Goal: Task Accomplishment & Management: Manage account settings

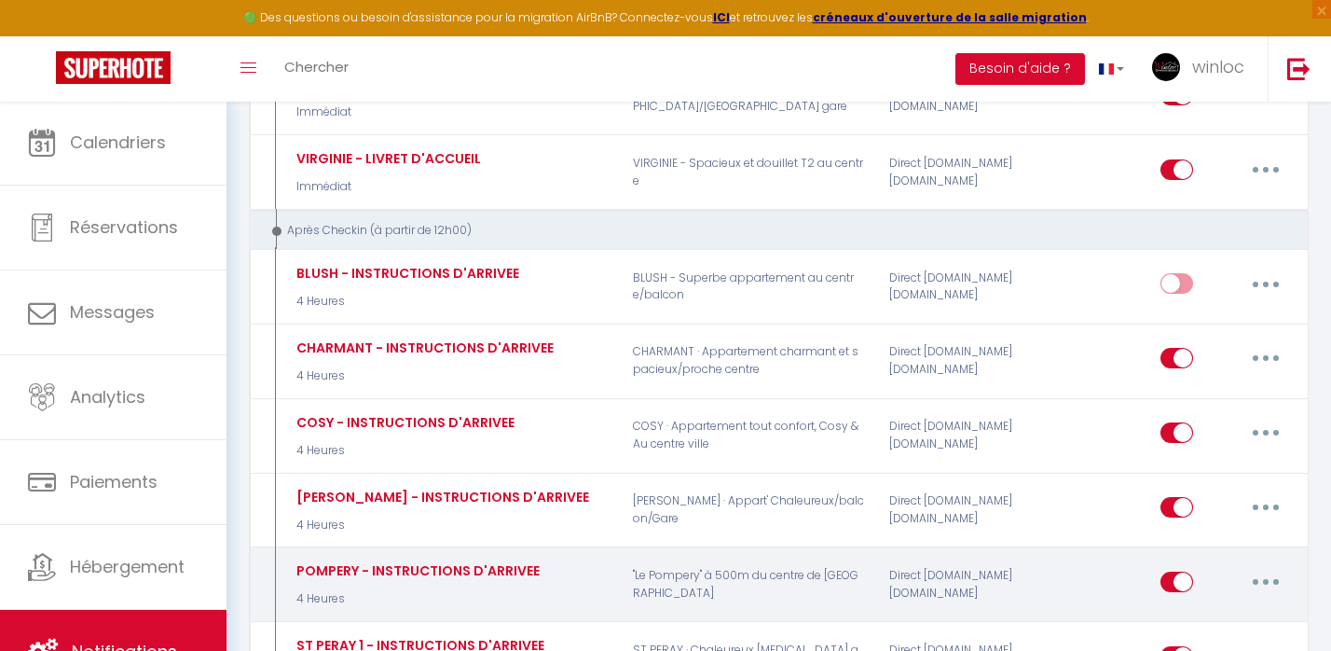
scroll to position [2535, 0]
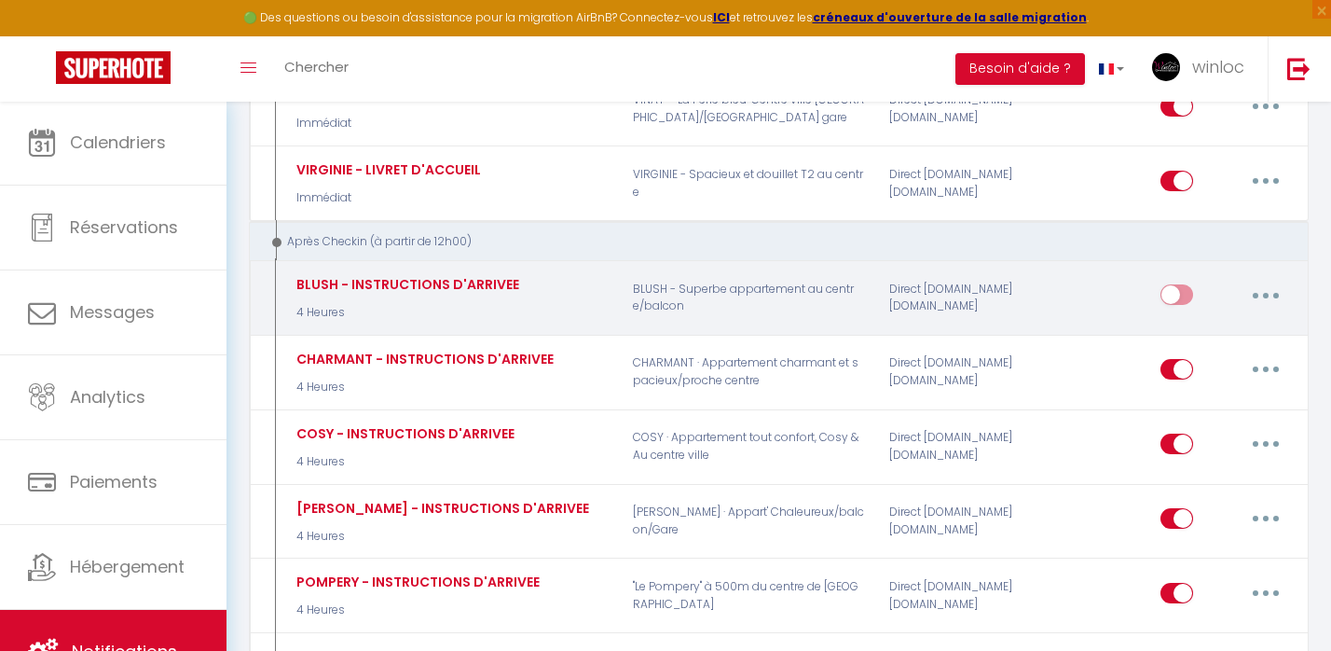
click at [1182, 284] on input "checkbox" at bounding box center [1177, 298] width 33 height 28
checkbox input "true"
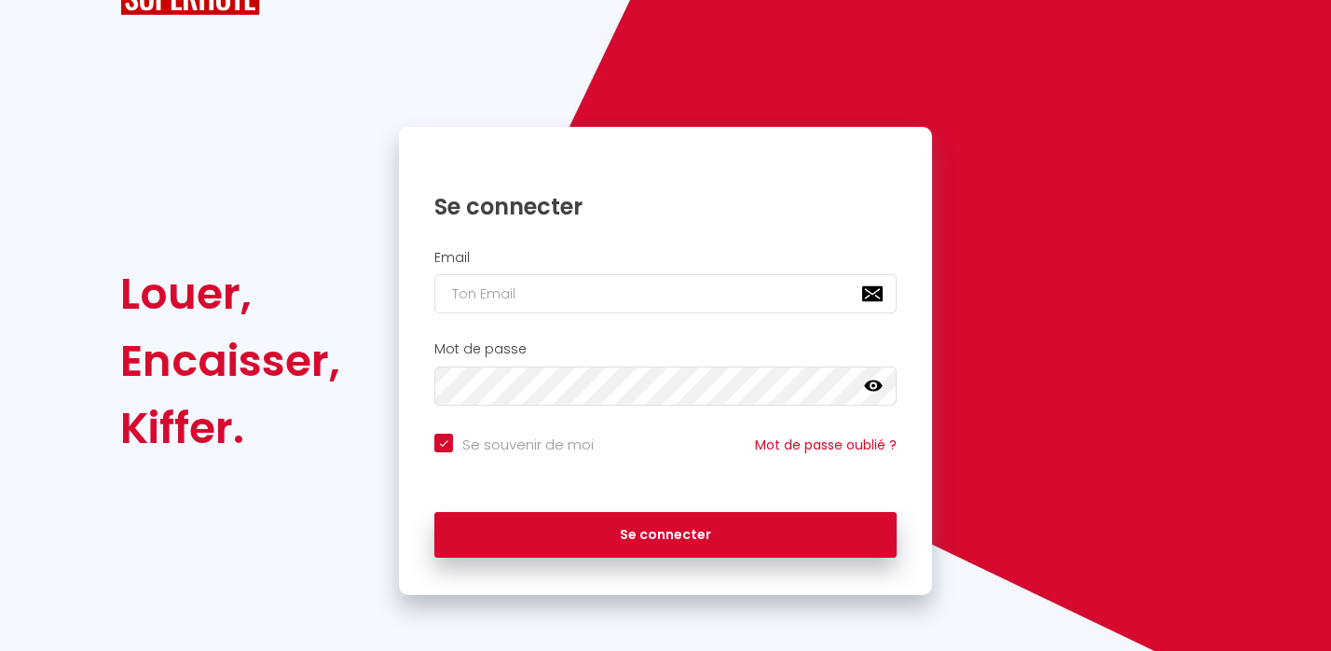
scroll to position [18, 0]
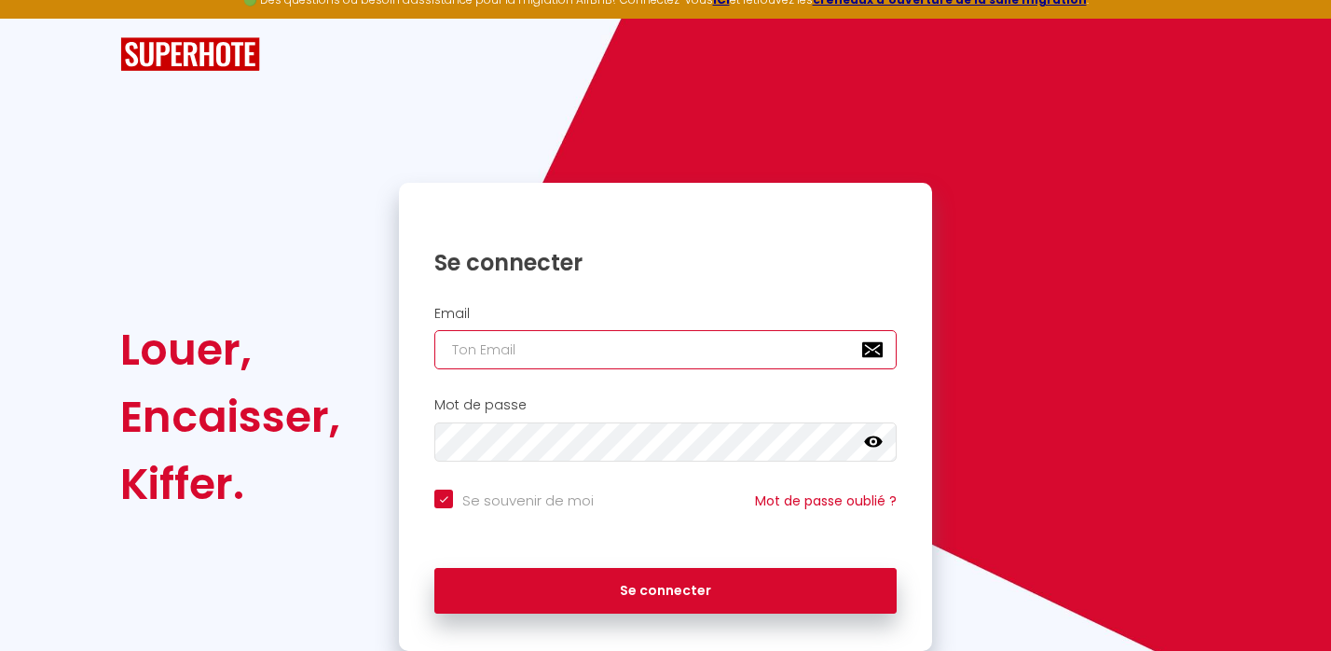
type input "[EMAIL_ADDRESS][DOMAIN_NAME]"
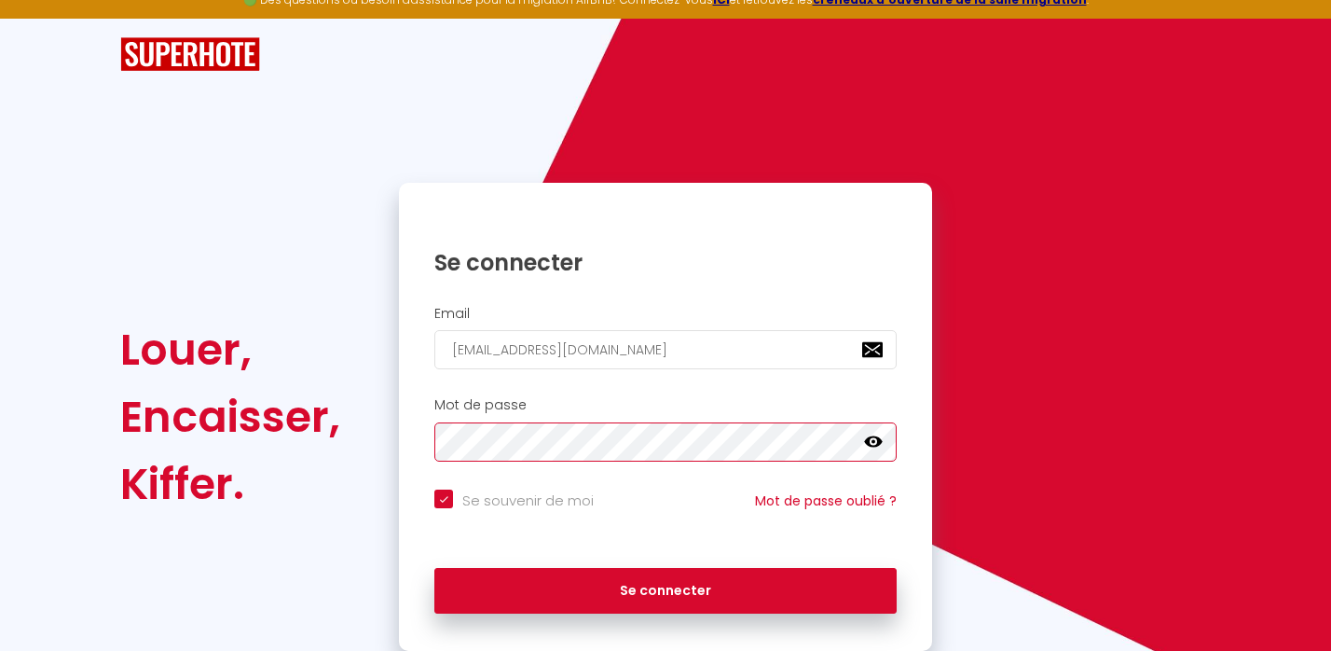
click at [666, 587] on button "Se connecter" at bounding box center [665, 591] width 462 height 47
checkbox input "true"
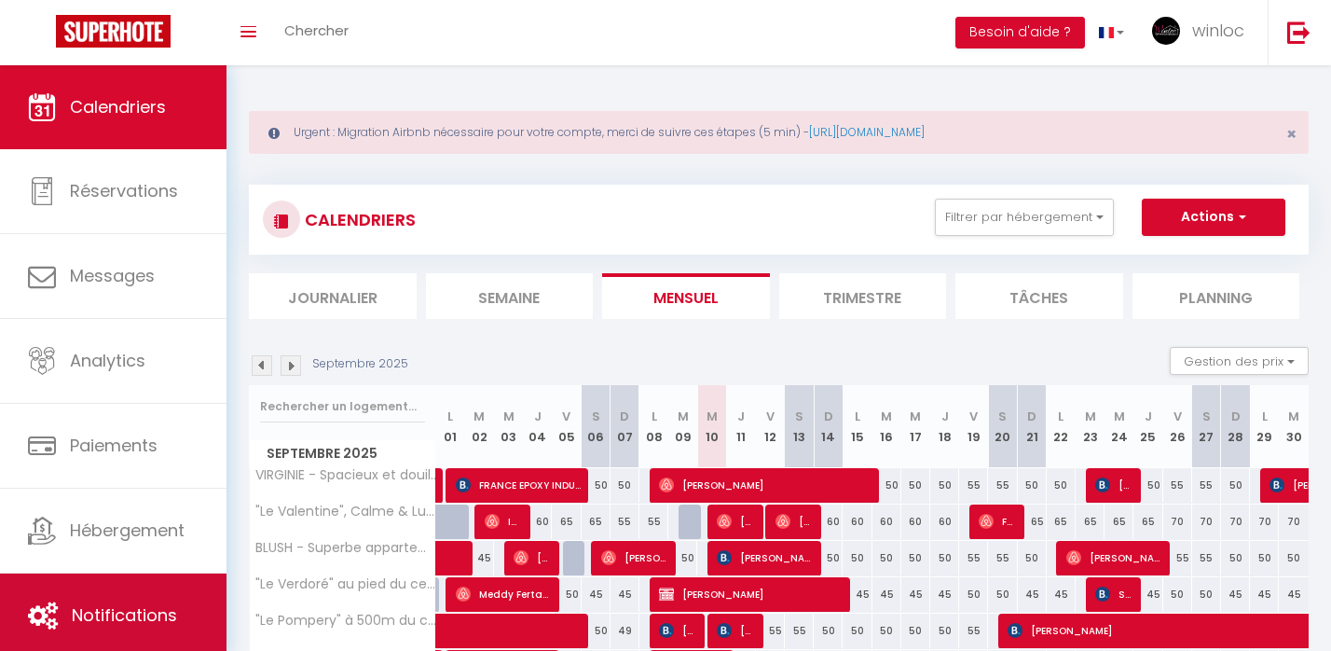
click at [118, 610] on span "Notifications" at bounding box center [124, 614] width 105 height 23
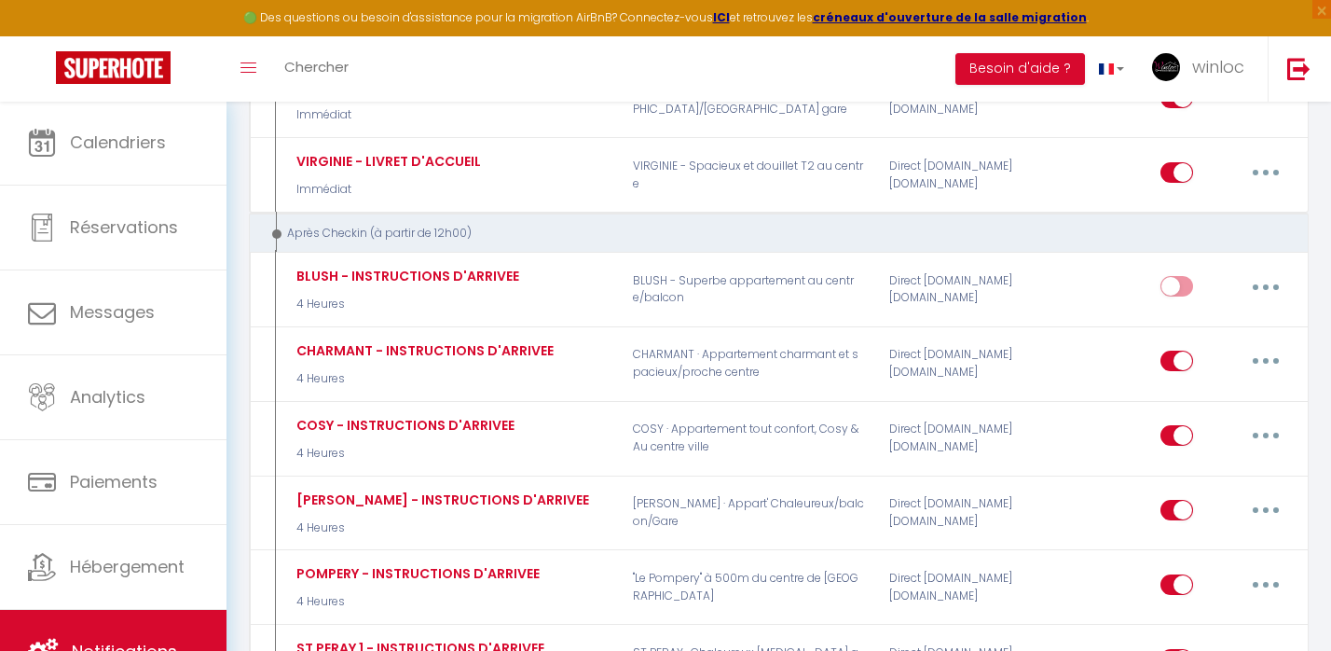
scroll to position [2541, 0]
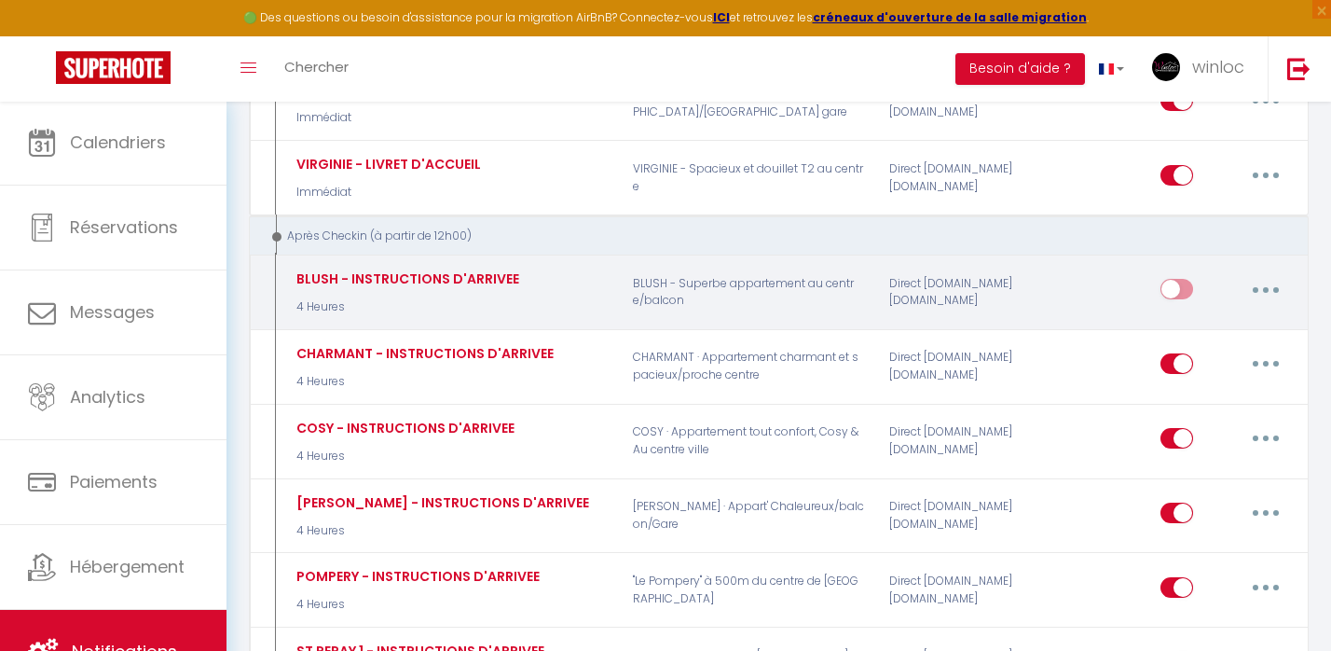
click at [1179, 279] on input "checkbox" at bounding box center [1177, 293] width 33 height 28
checkbox input "true"
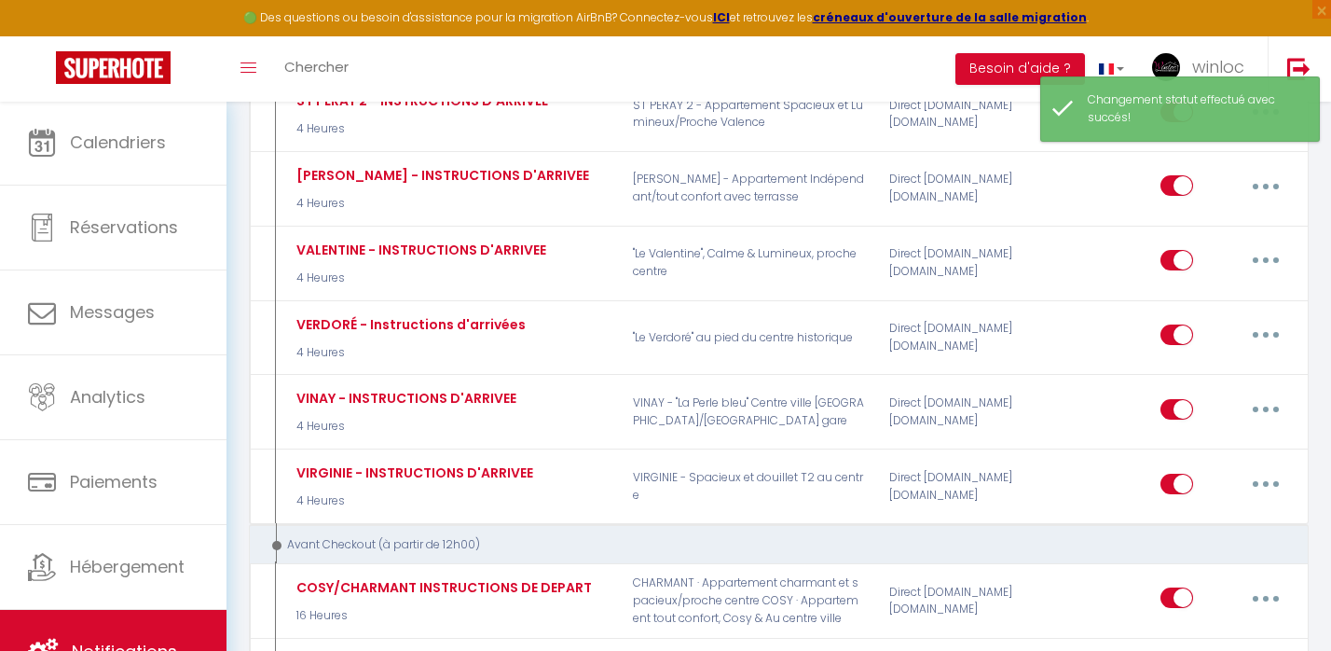
scroll to position [3165, 0]
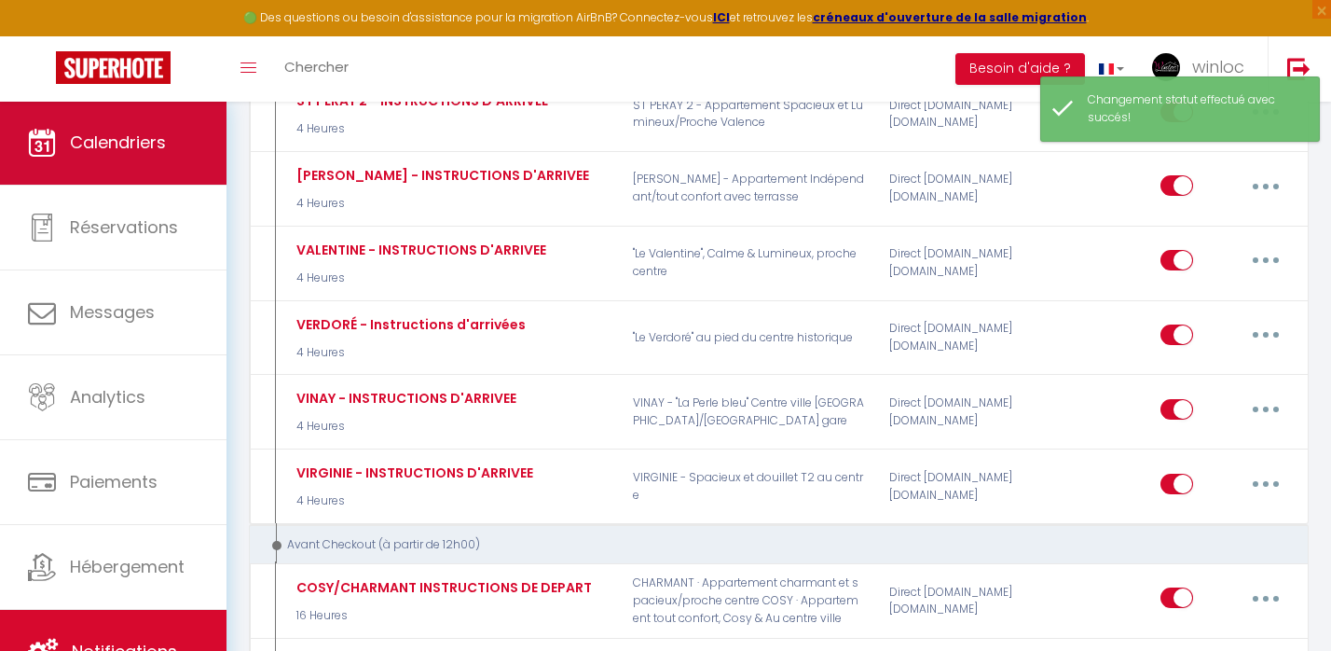
click at [179, 133] on link "Calendriers" at bounding box center [113, 143] width 227 height 84
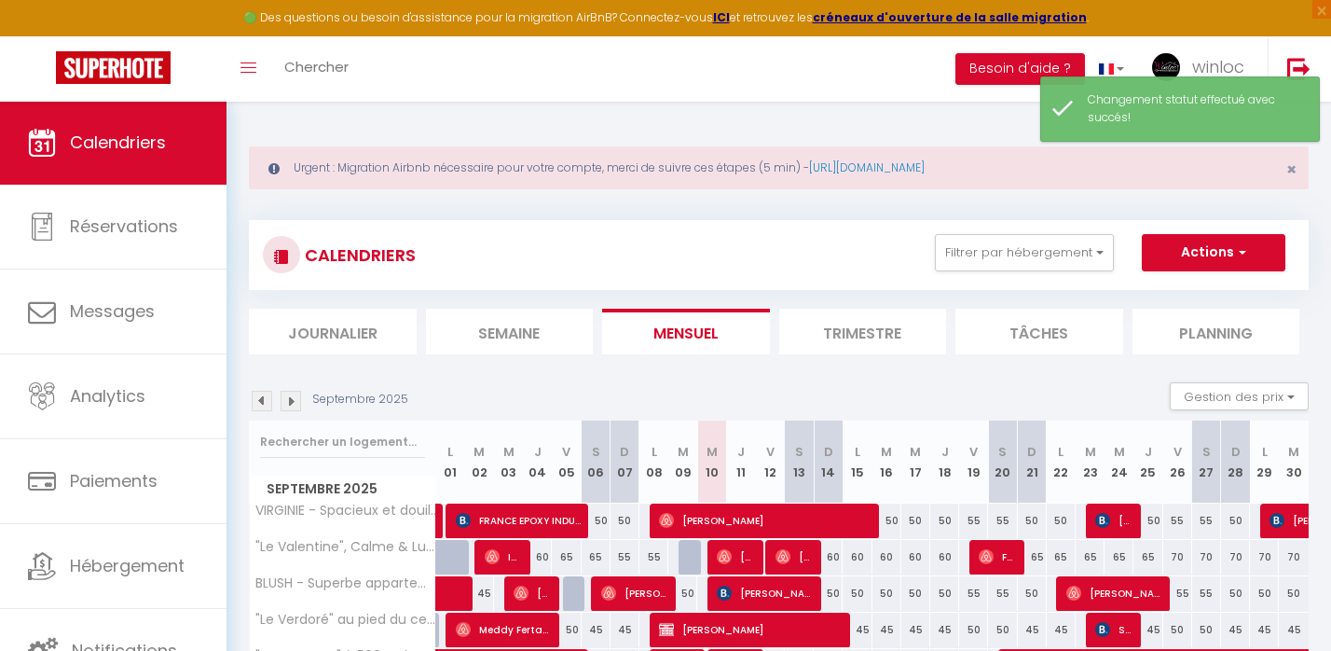
click at [339, 331] on li "Journalier" at bounding box center [333, 332] width 168 height 46
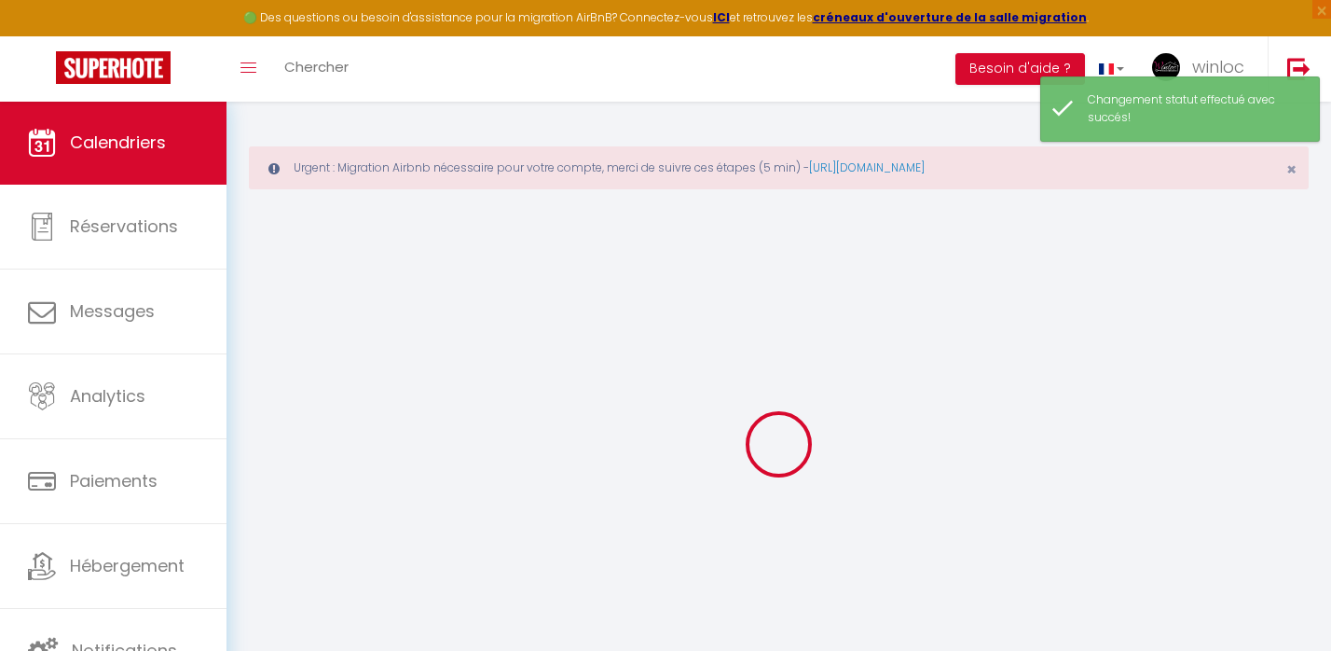
select select
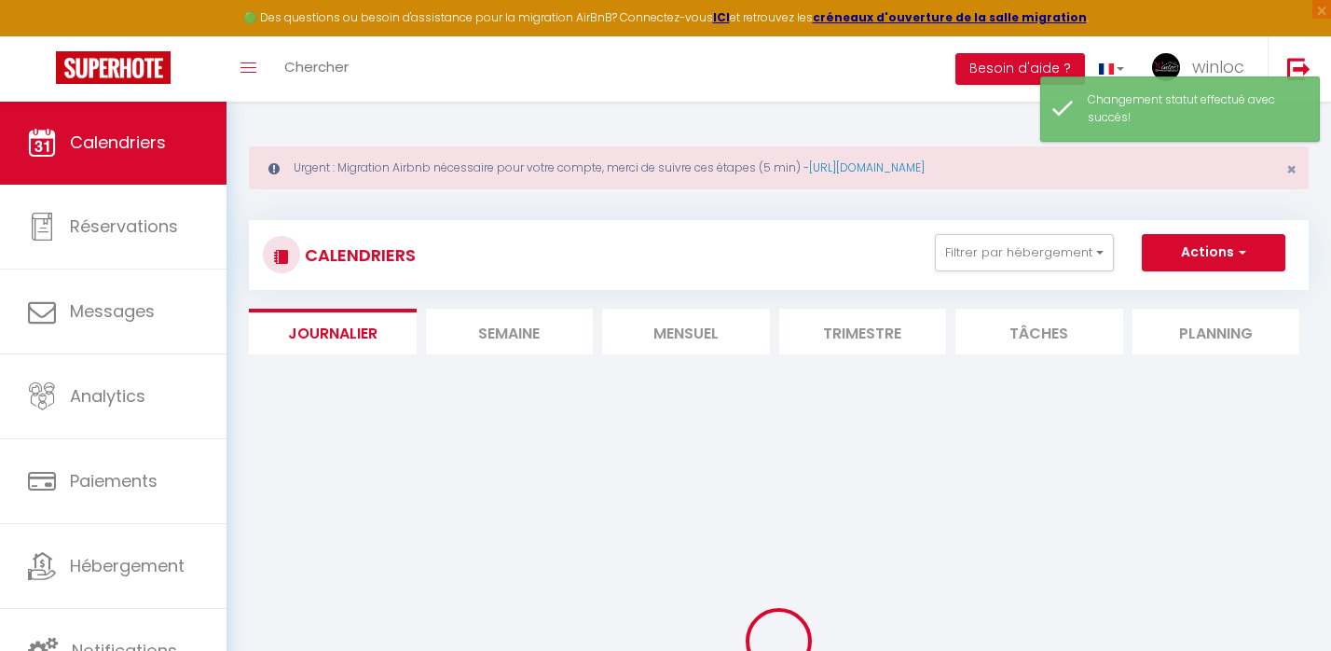
select select
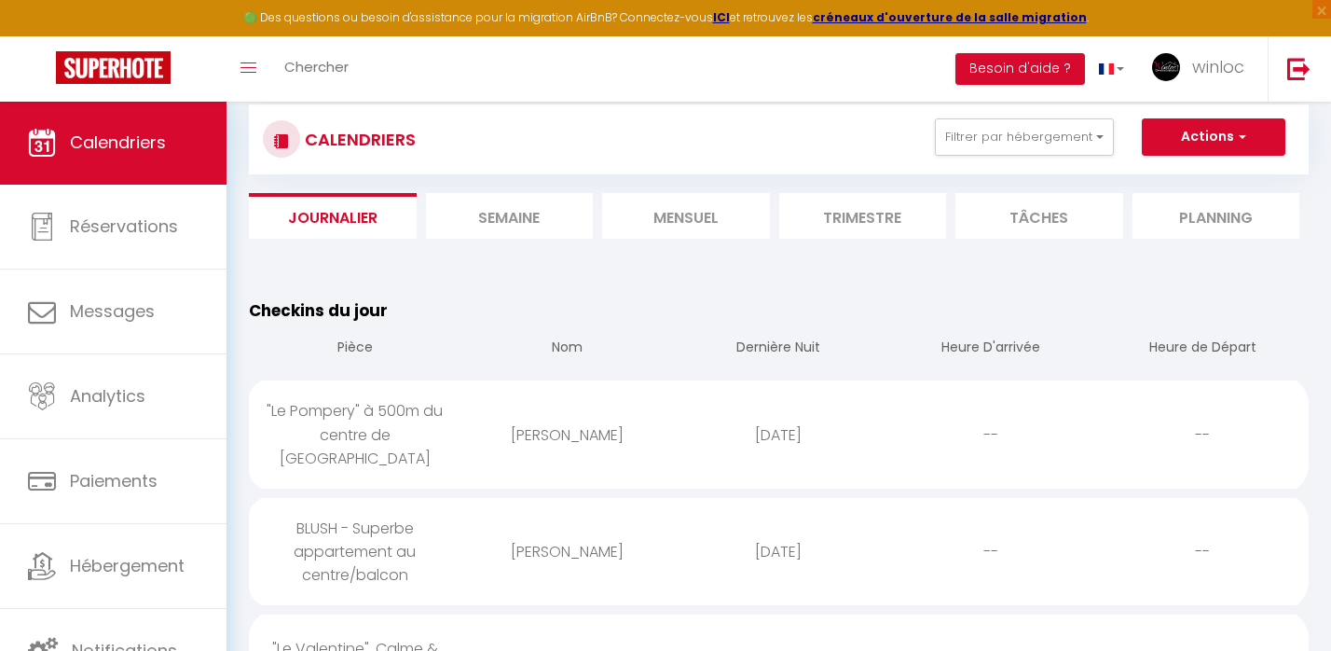
scroll to position [119, 0]
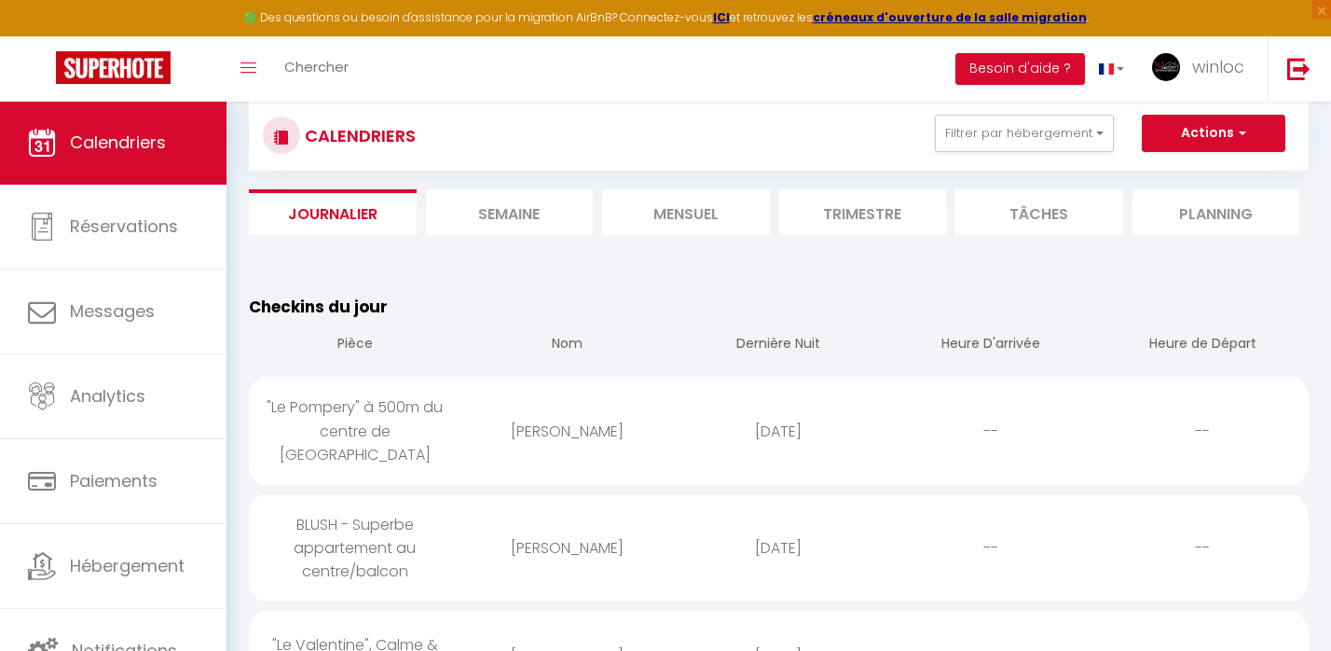
click at [417, 526] on div "BLUSH - Superbe appartement au centre/balcon" at bounding box center [355, 547] width 212 height 107
select select "0"
select select "1"
select select
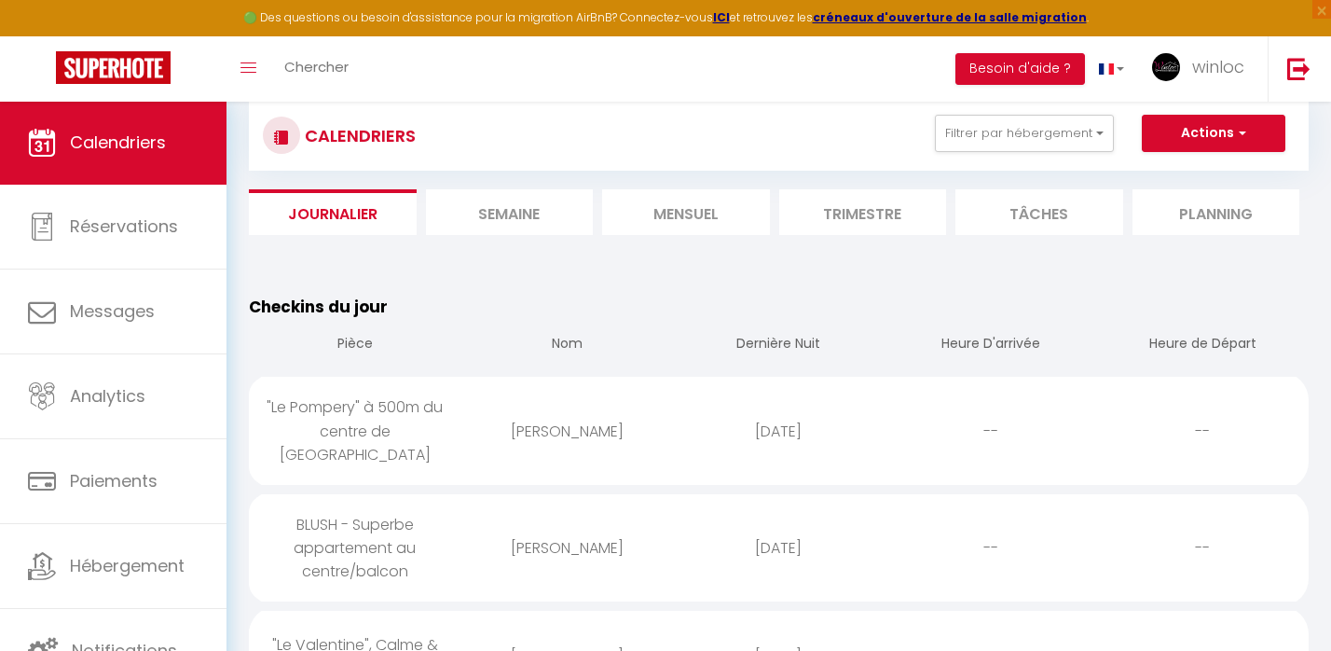
select select
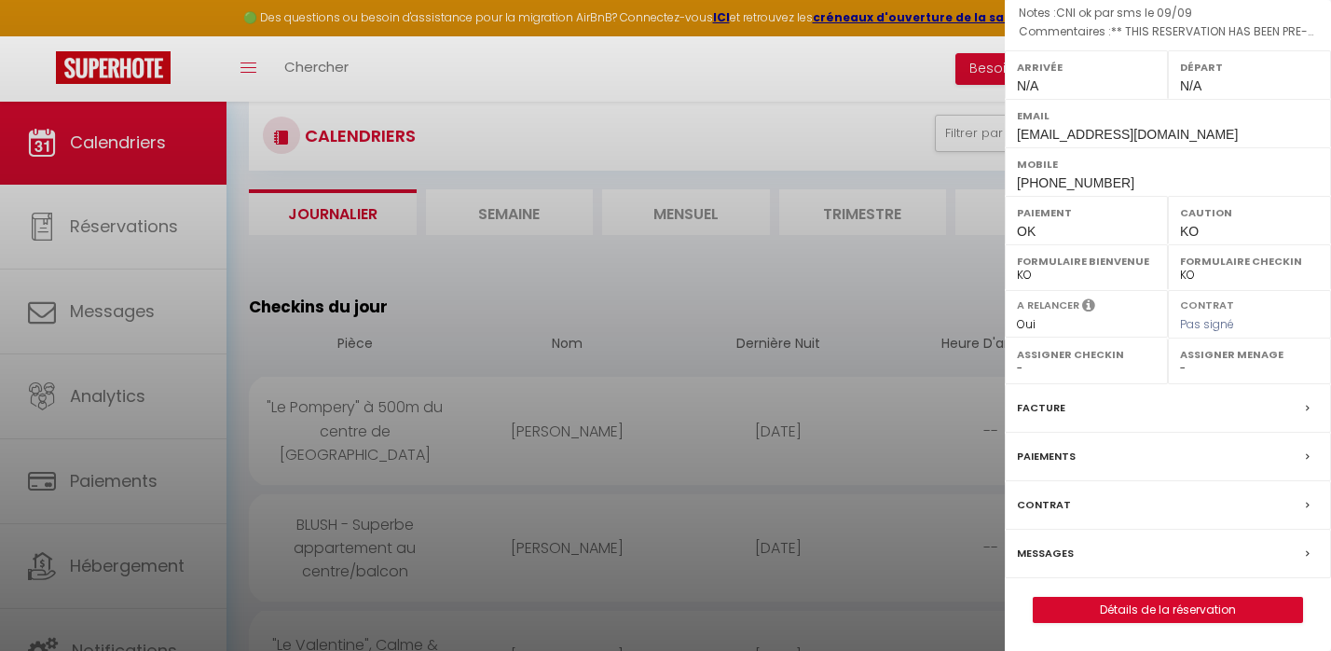
scroll to position [280, 0]
click at [1055, 555] on label "Messages" at bounding box center [1045, 554] width 57 height 20
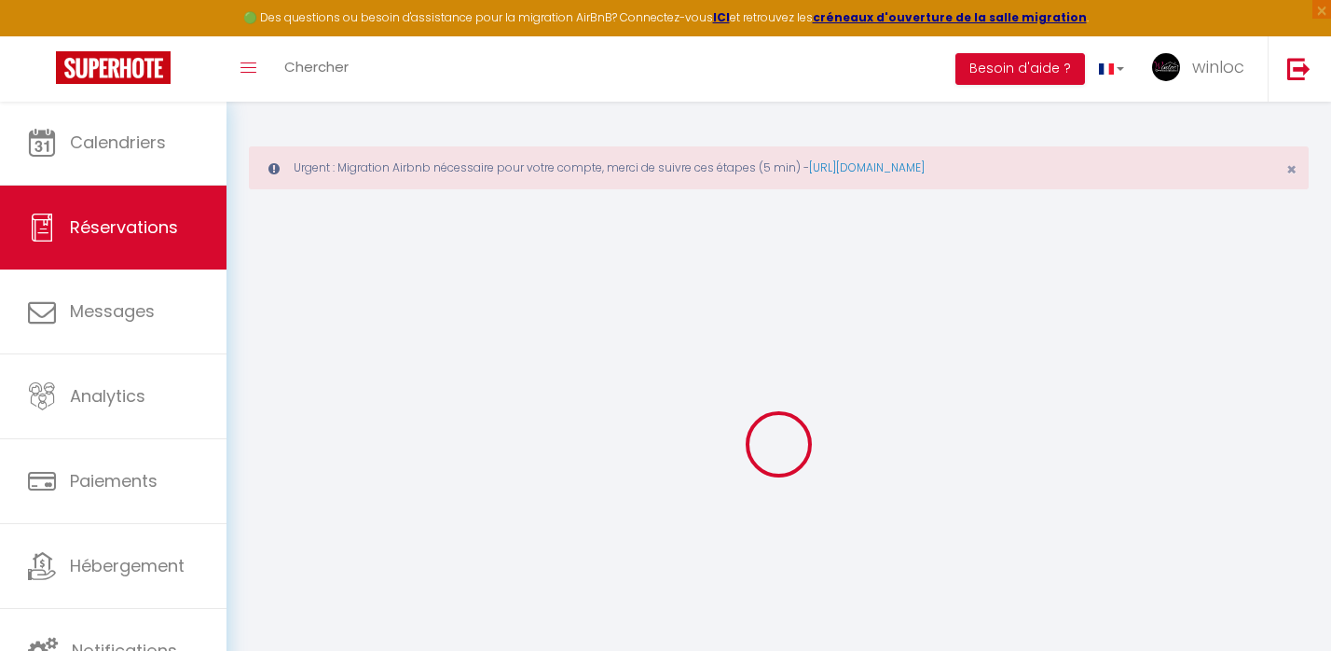
select select
checkbox input "false"
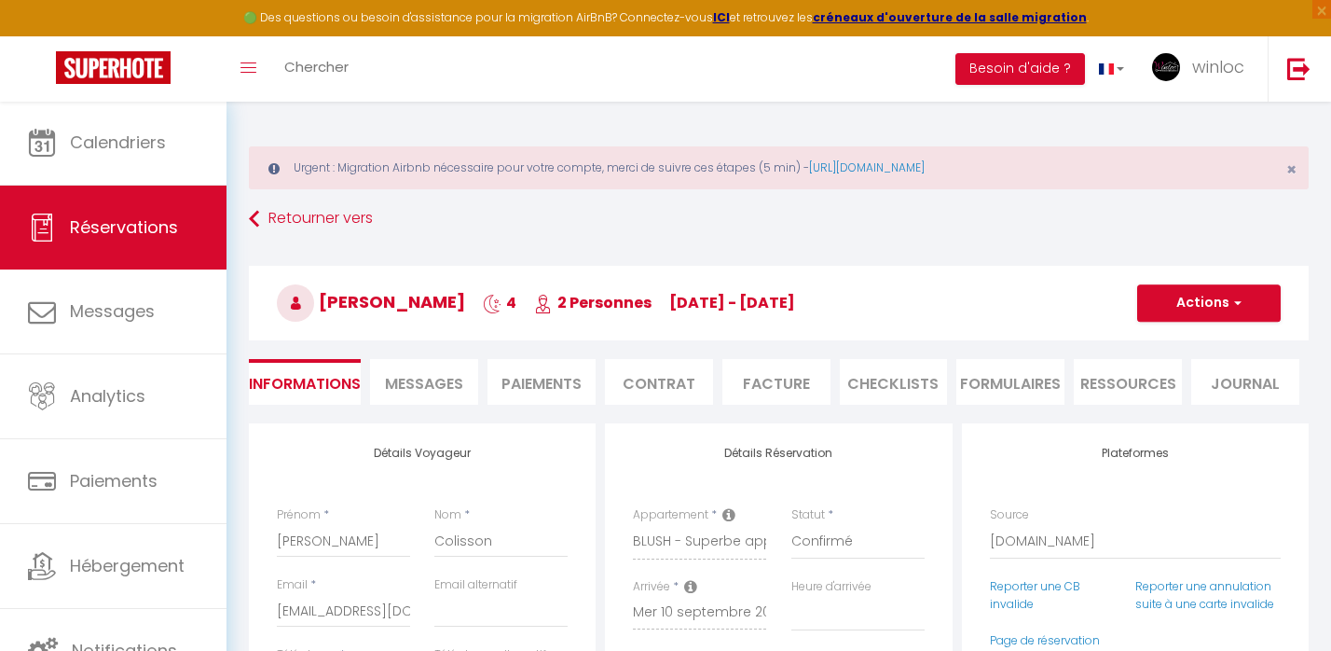
select select
checkbox input "false"
type textarea "** THIS RESERVATION HAS BEEN PRE-PAID ** Reservation has a cancellation grace p…"
type textarea "CNI ok par sms le 09/09"
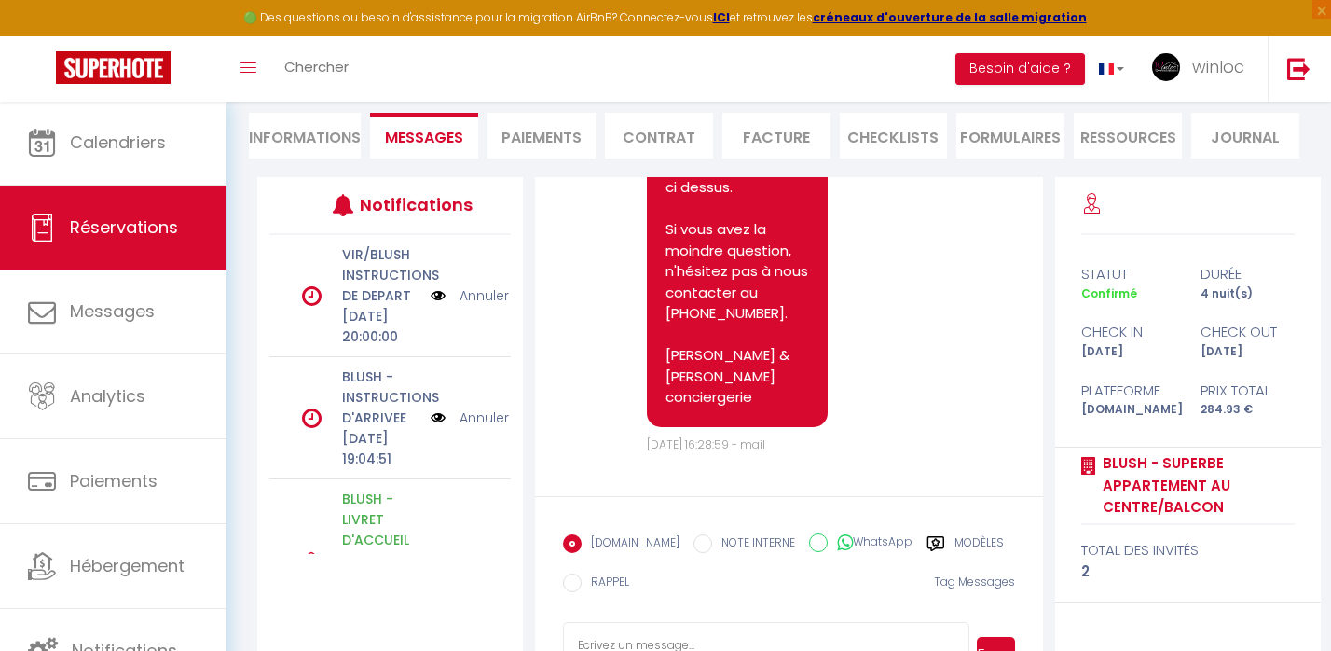
scroll to position [252, 0]
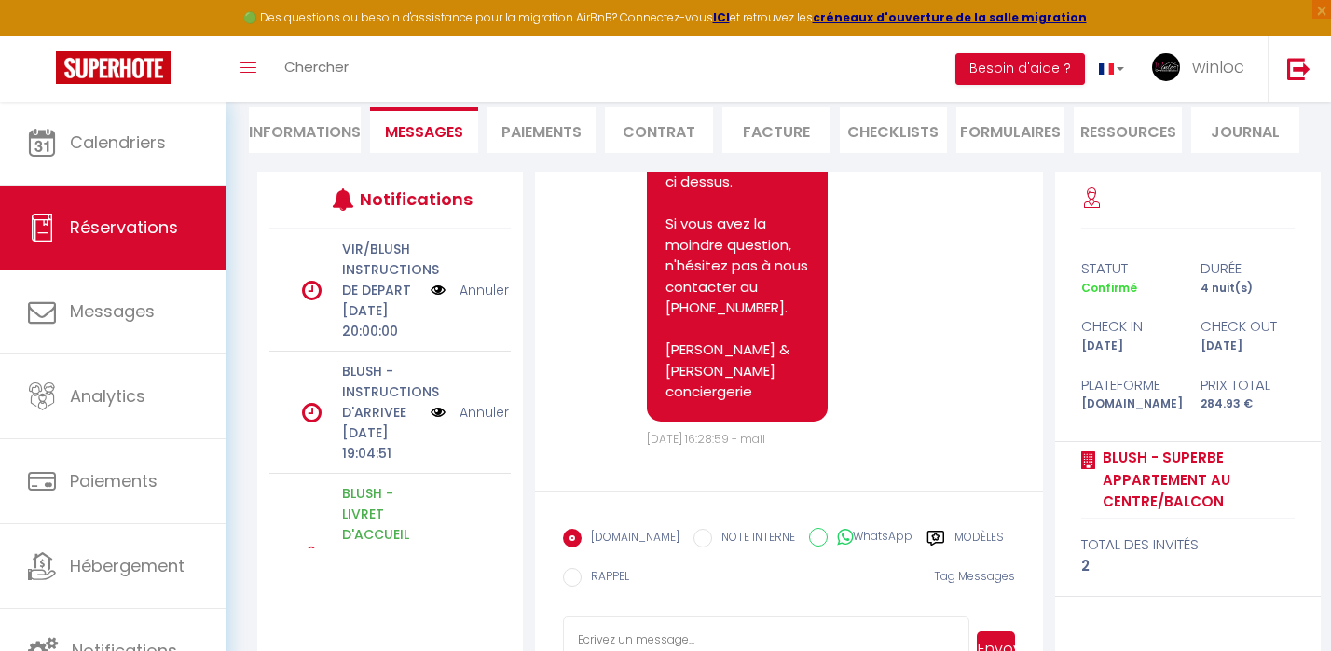
click at [474, 422] on link "Annuler" at bounding box center [484, 412] width 49 height 21
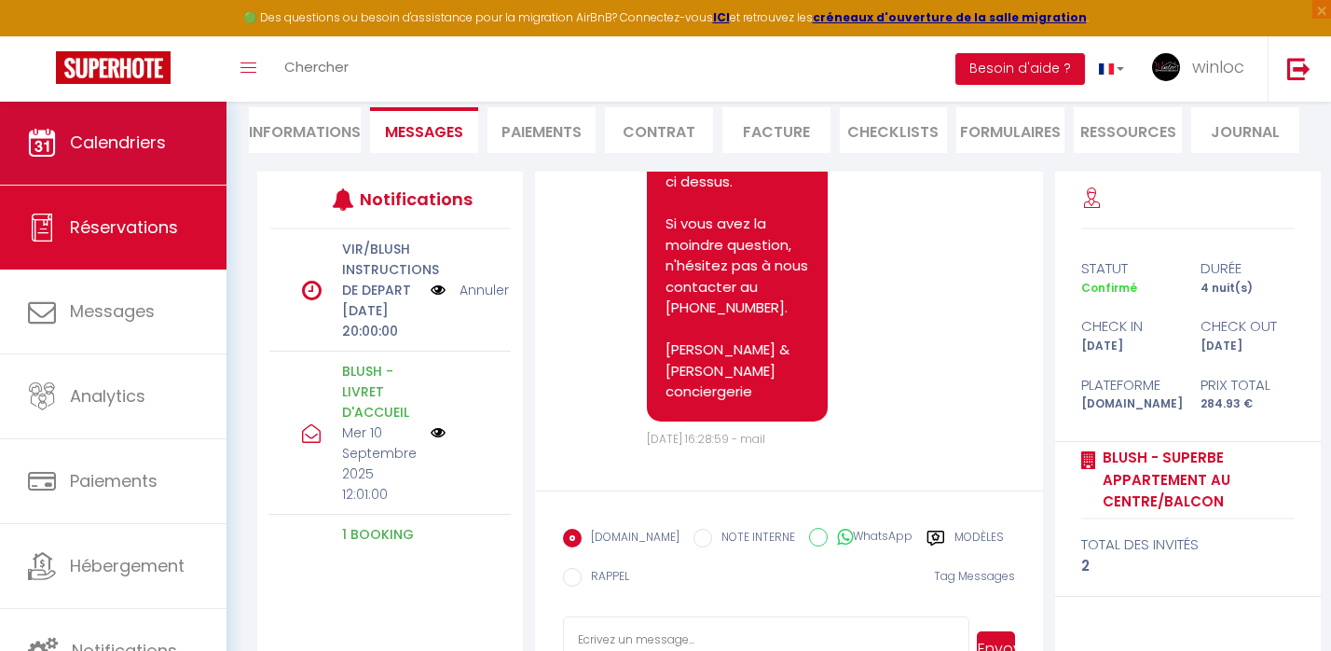
click at [96, 167] on link "Calendriers" at bounding box center [113, 143] width 227 height 84
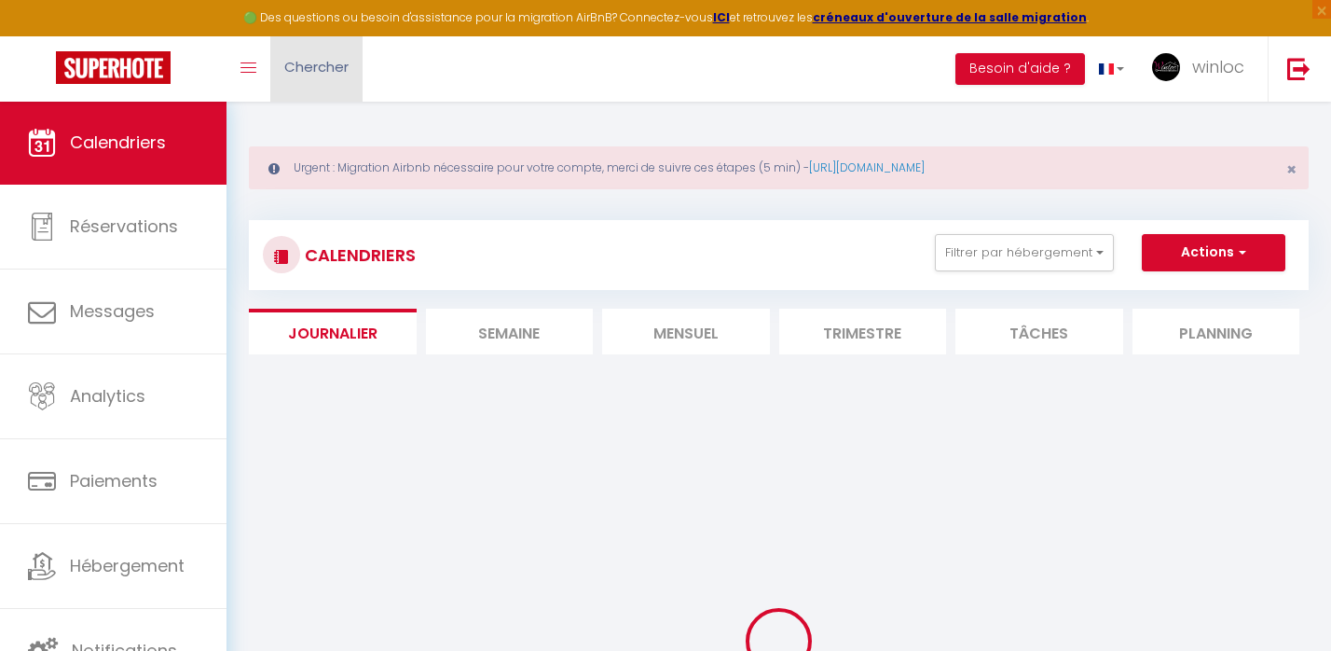
click at [338, 67] on span "Chercher" at bounding box center [316, 67] width 64 height 20
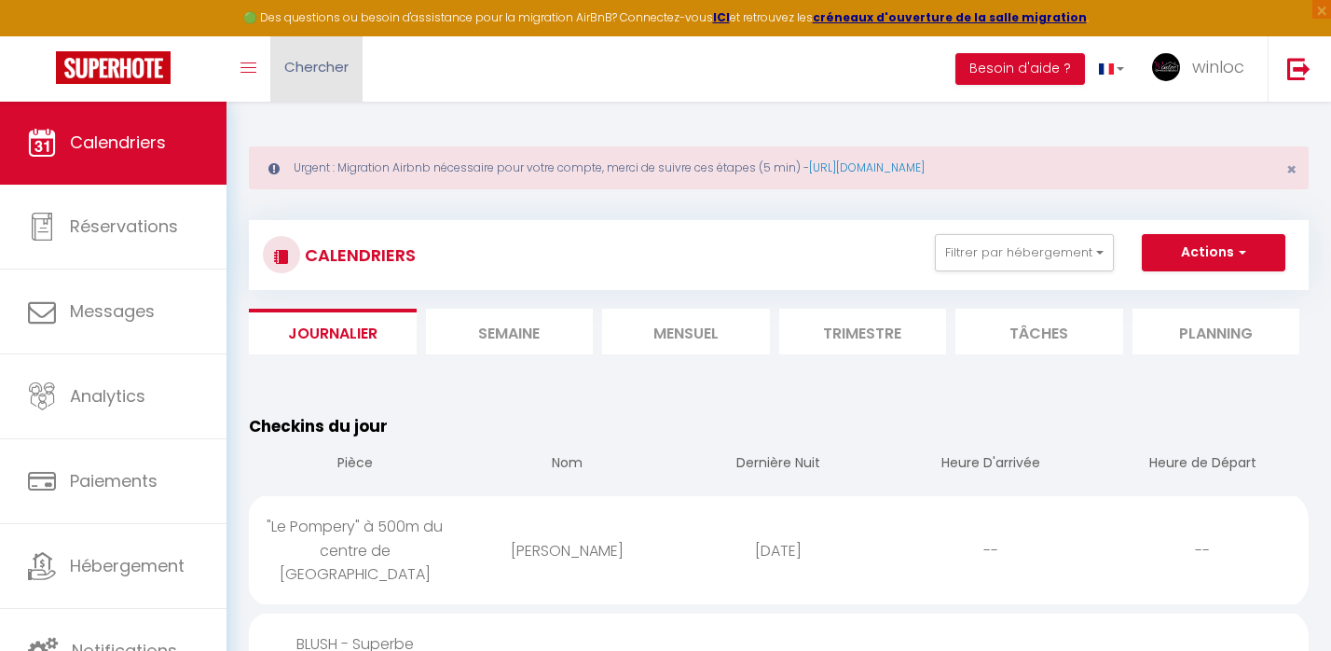
scroll to position [3561, 0]
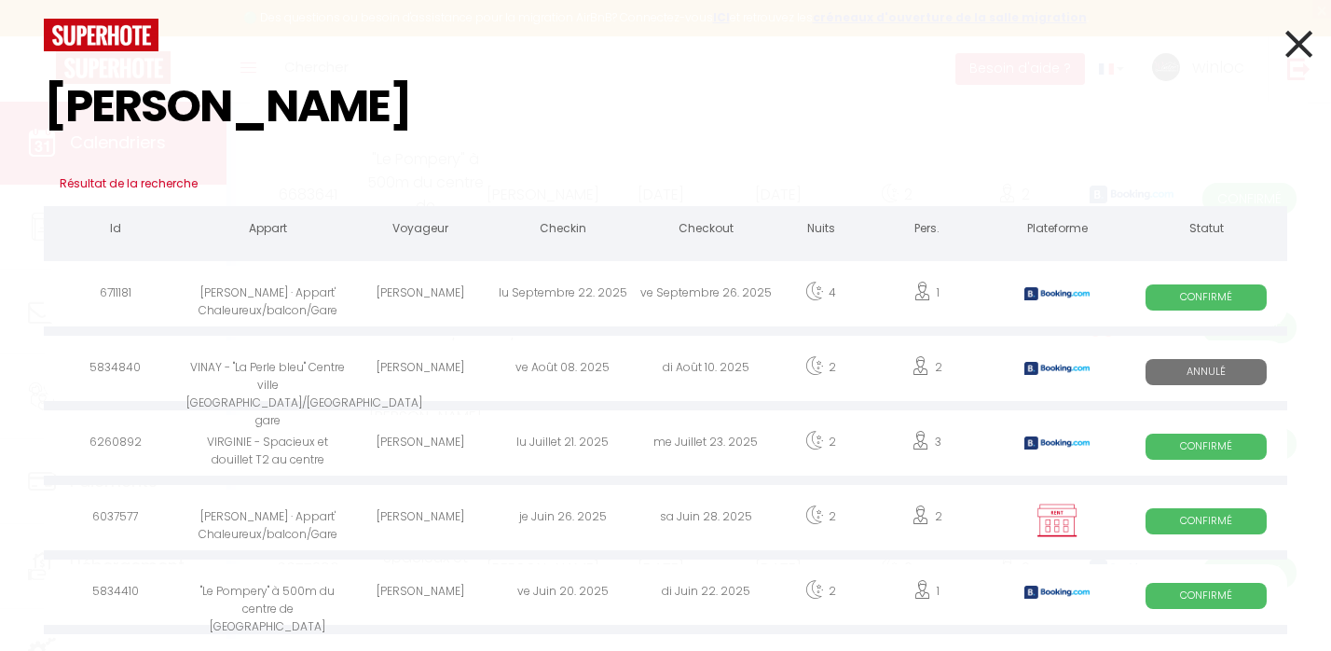
type input "[PERSON_NAME]"
click at [440, 302] on div "[PERSON_NAME]" at bounding box center [420, 296] width 143 height 61
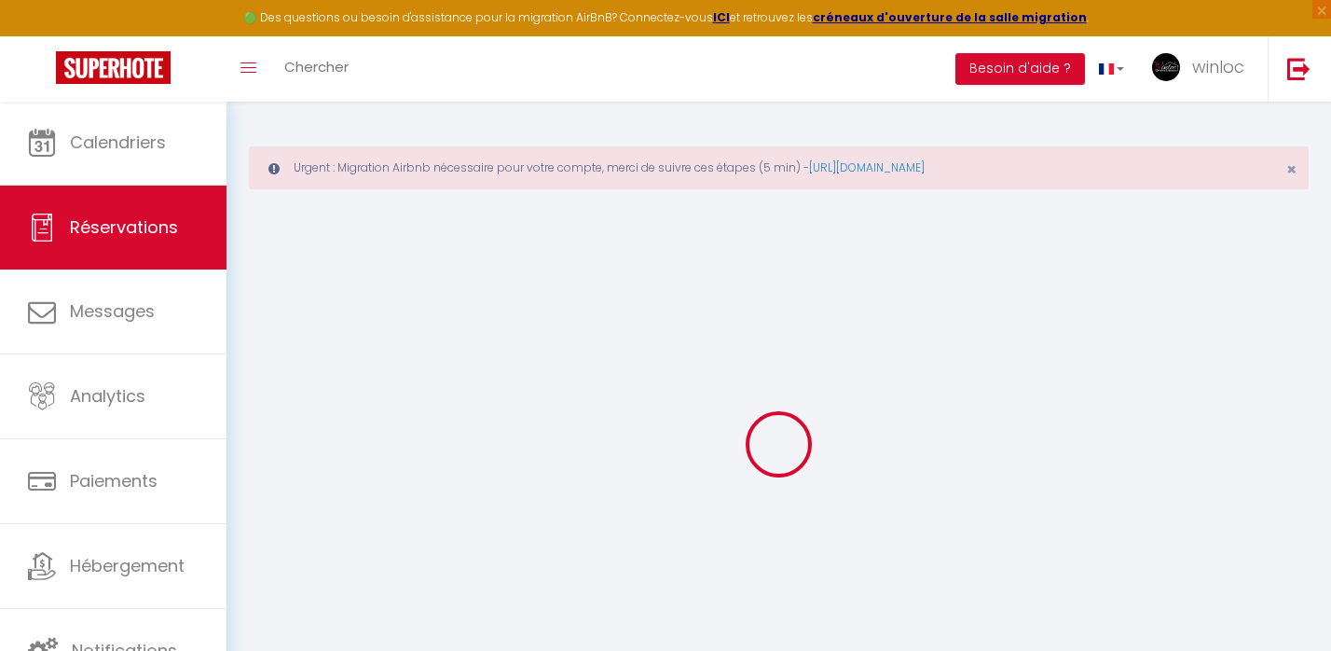
select select
checkbox input "false"
type textarea "** THIS RESERVATION HAS BEEN PRE-PAID ** I'm traveling for business and I might…"
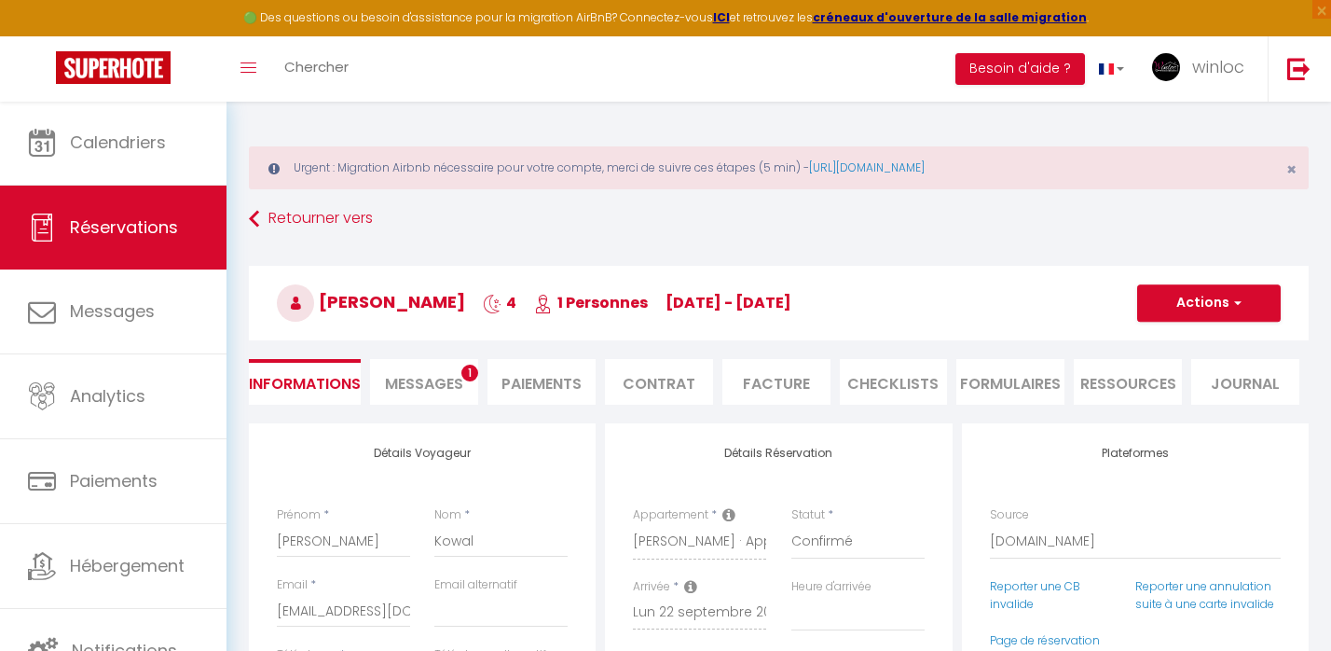
type input "30"
type input "9.76"
select select
checkbox input "false"
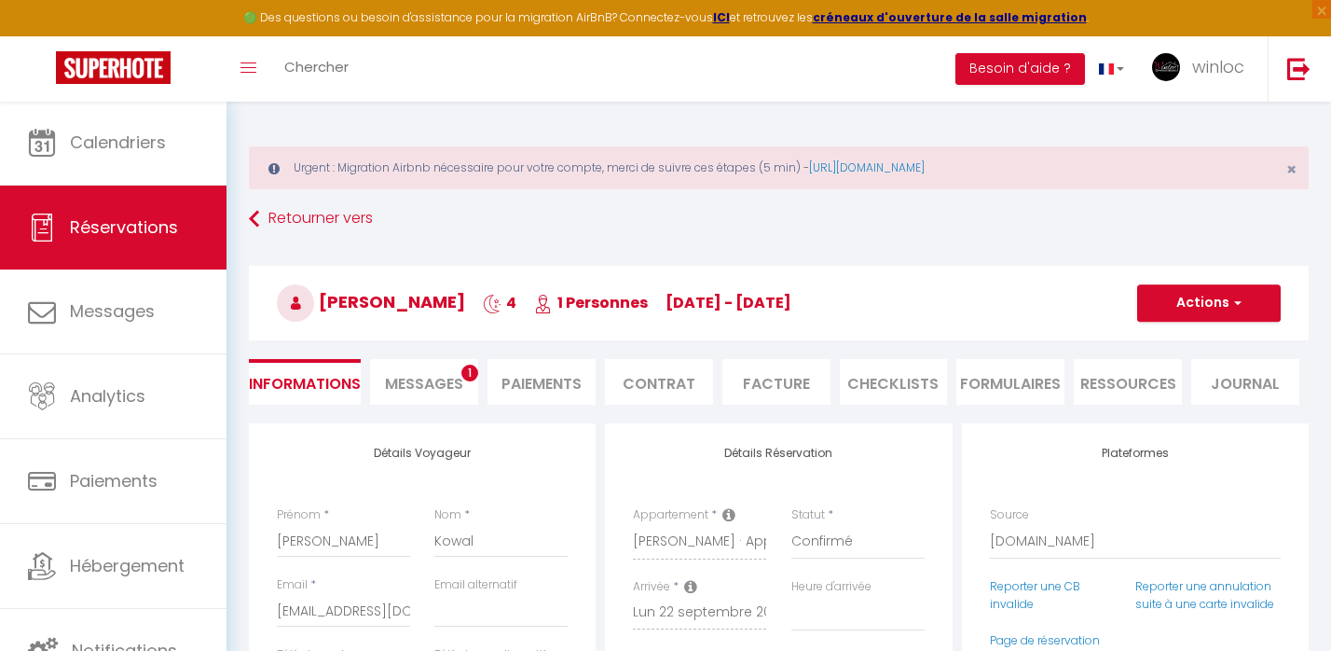
select select
checkbox input "false"
click at [415, 401] on li "Messages 1" at bounding box center [424, 382] width 108 height 46
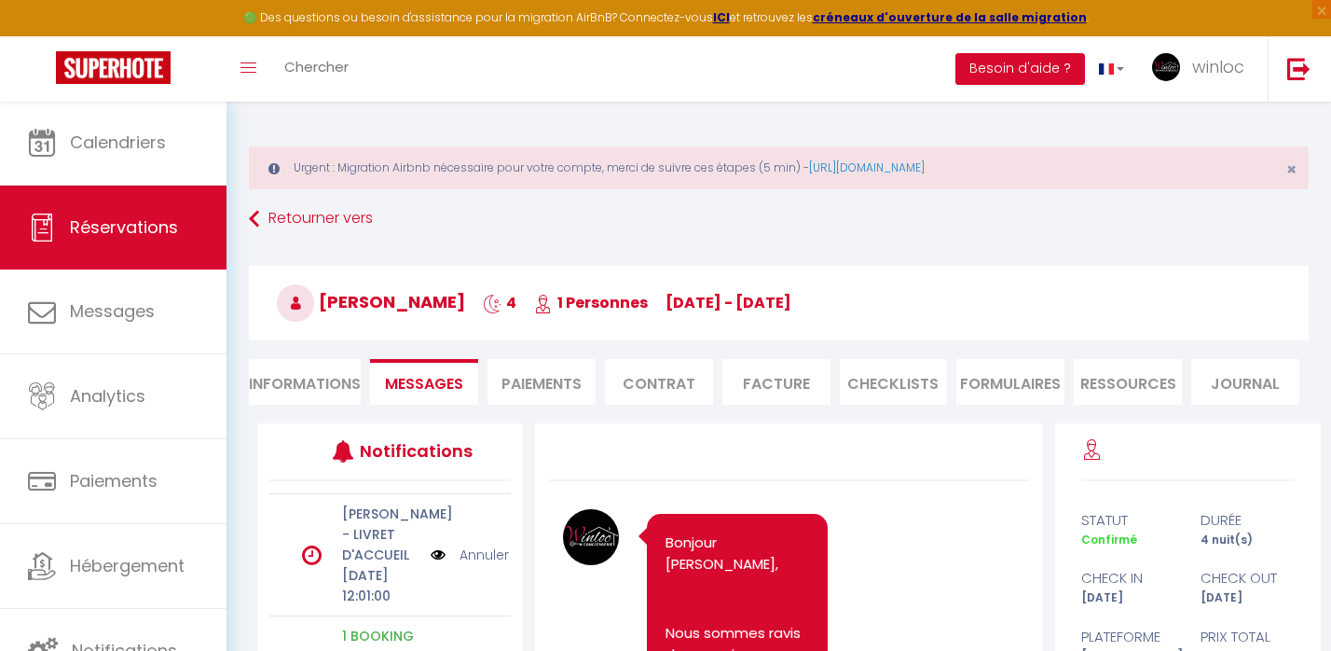
scroll to position [344, 0]
click at [440, 545] on img at bounding box center [438, 555] width 15 height 21
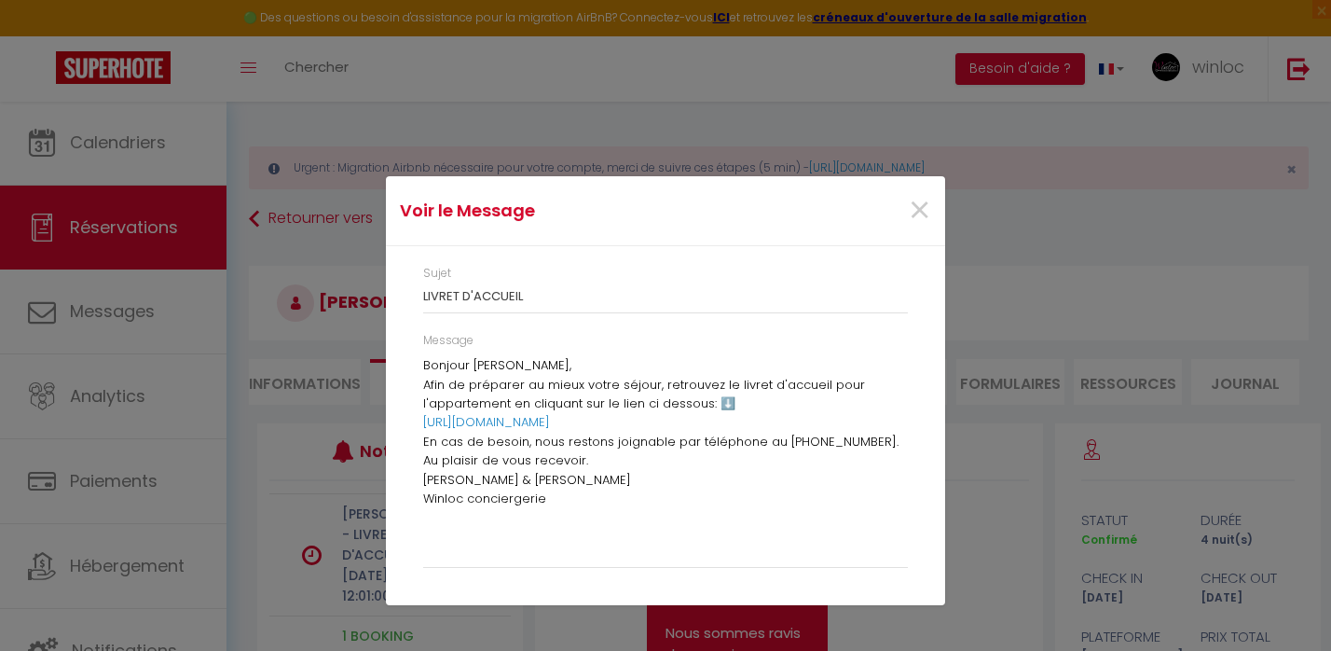
scroll to position [0, 122]
drag, startPoint x: 658, startPoint y: 385, endPoint x: 923, endPoint y: 439, distance: 270.3
click at [923, 450] on div "Sujet LIVRET D'ACCUEIL Message Bonjour [PERSON_NAME], Afin de préparer au mieux…" at bounding box center [665, 425] width 559 height 359
copy div "retrouvez le livret d'accueil pour l'appartement en cliquant sur le lien ci des…"
click at [922, 209] on span "×" at bounding box center [919, 211] width 23 height 56
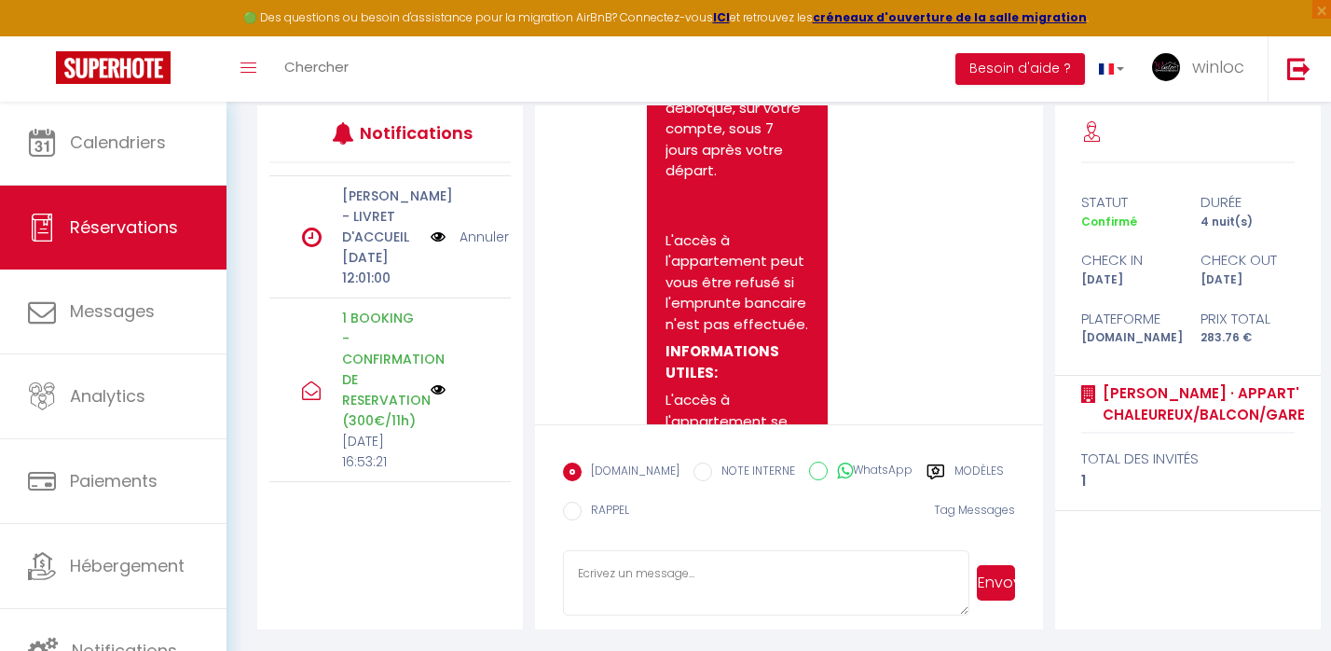
scroll to position [317, 0]
click at [707, 574] on textarea at bounding box center [766, 583] width 407 height 65
paste textarea "retrouvez le livret d'accueil pour l'appartement en cliquant sur le lien ci des…"
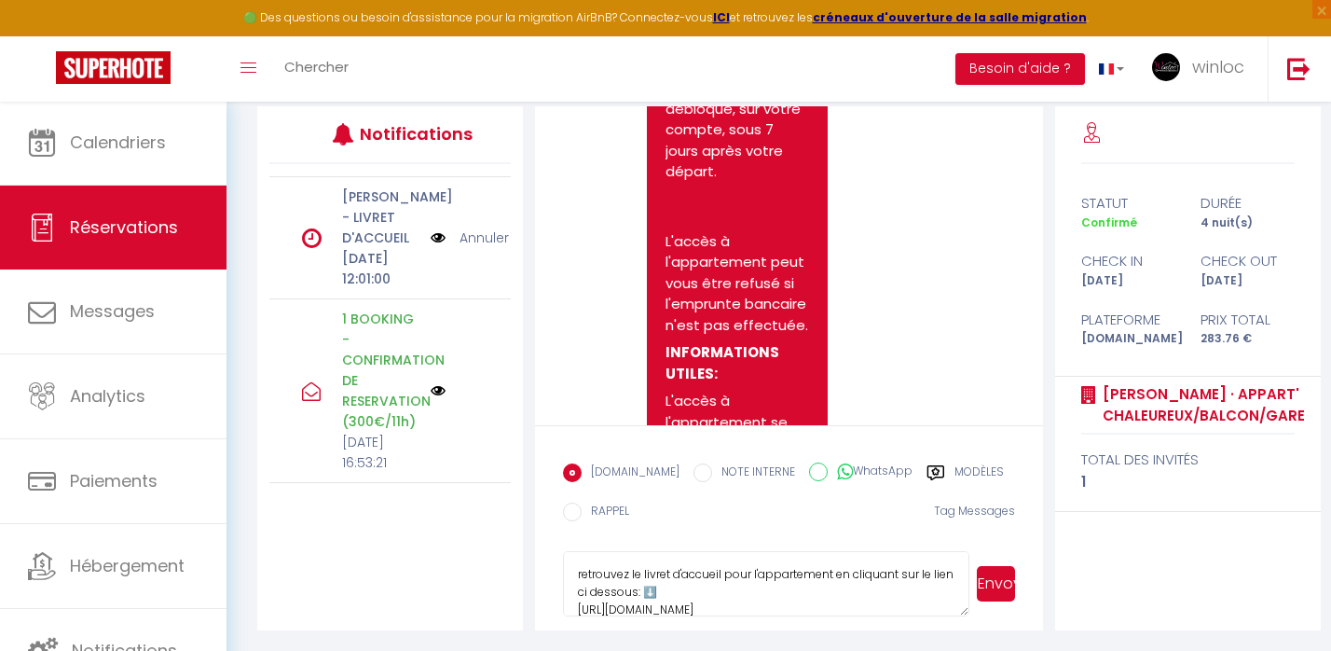
scroll to position [67, 0]
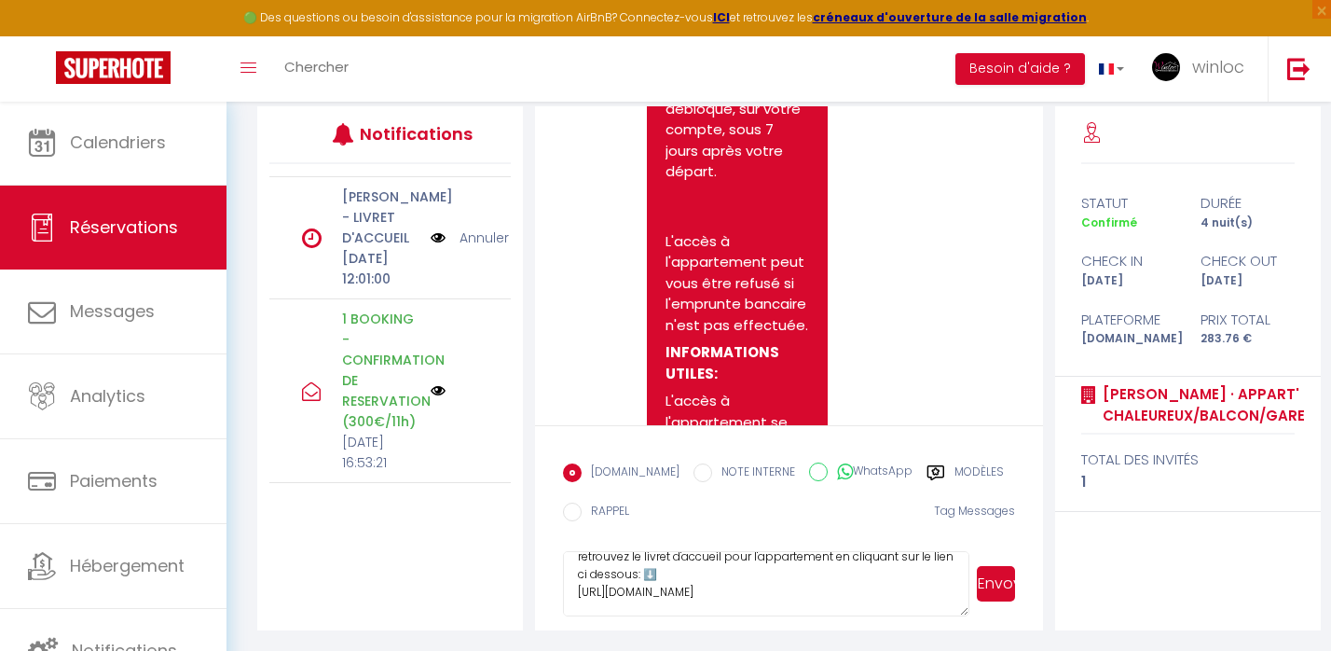
type textarea "retrouvez le livret d'accueil pour l'appartement en cliquant sur le lien ci des…"
click at [996, 584] on button "Envoyer" at bounding box center [996, 583] width 38 height 35
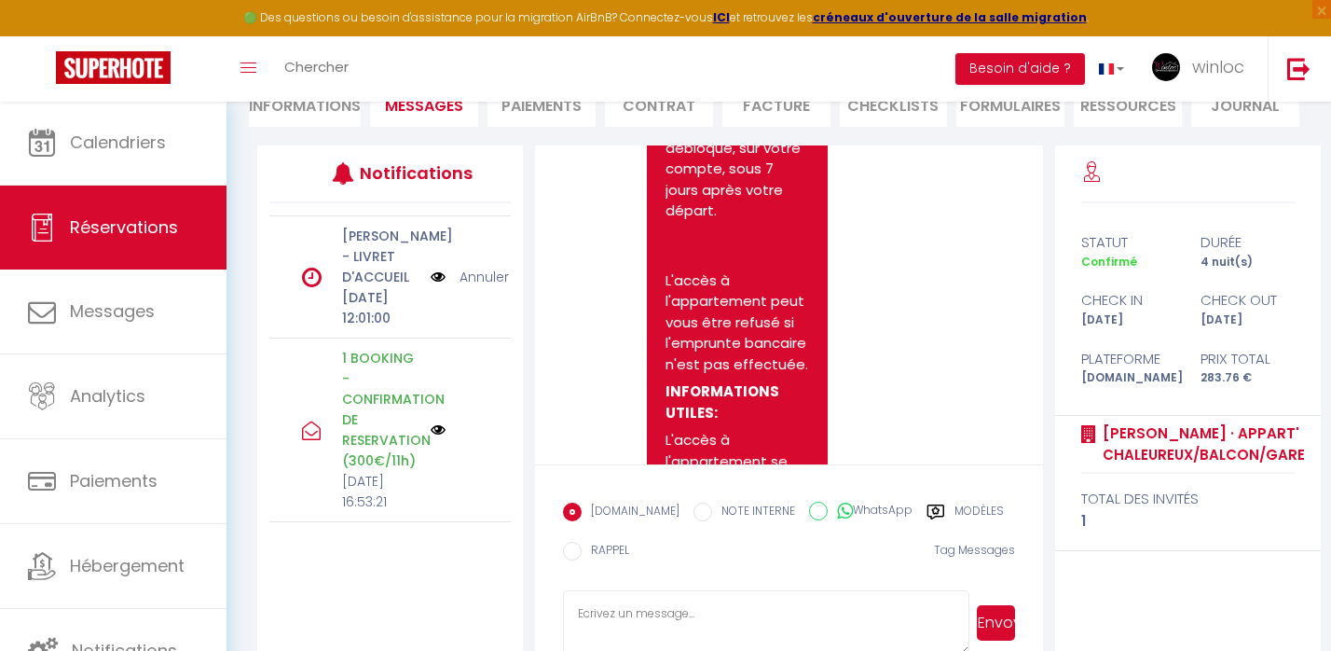
scroll to position [3639, 0]
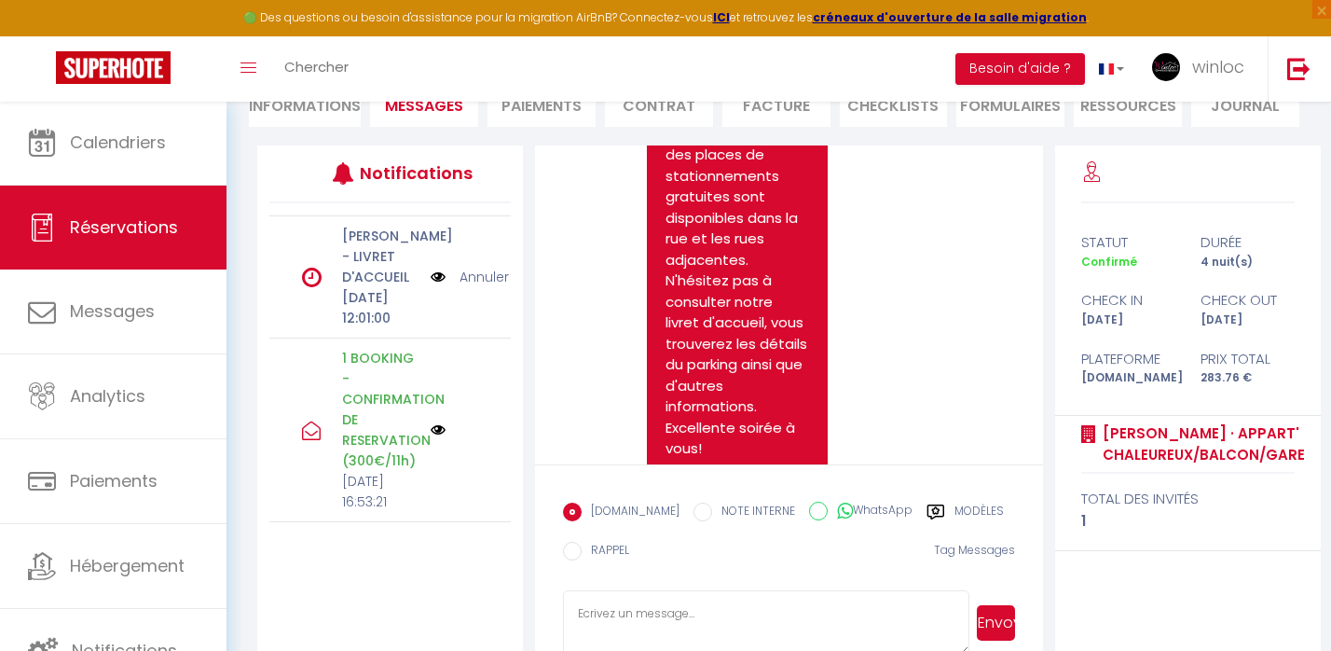
click at [487, 269] on link "Annuler" at bounding box center [484, 277] width 49 height 21
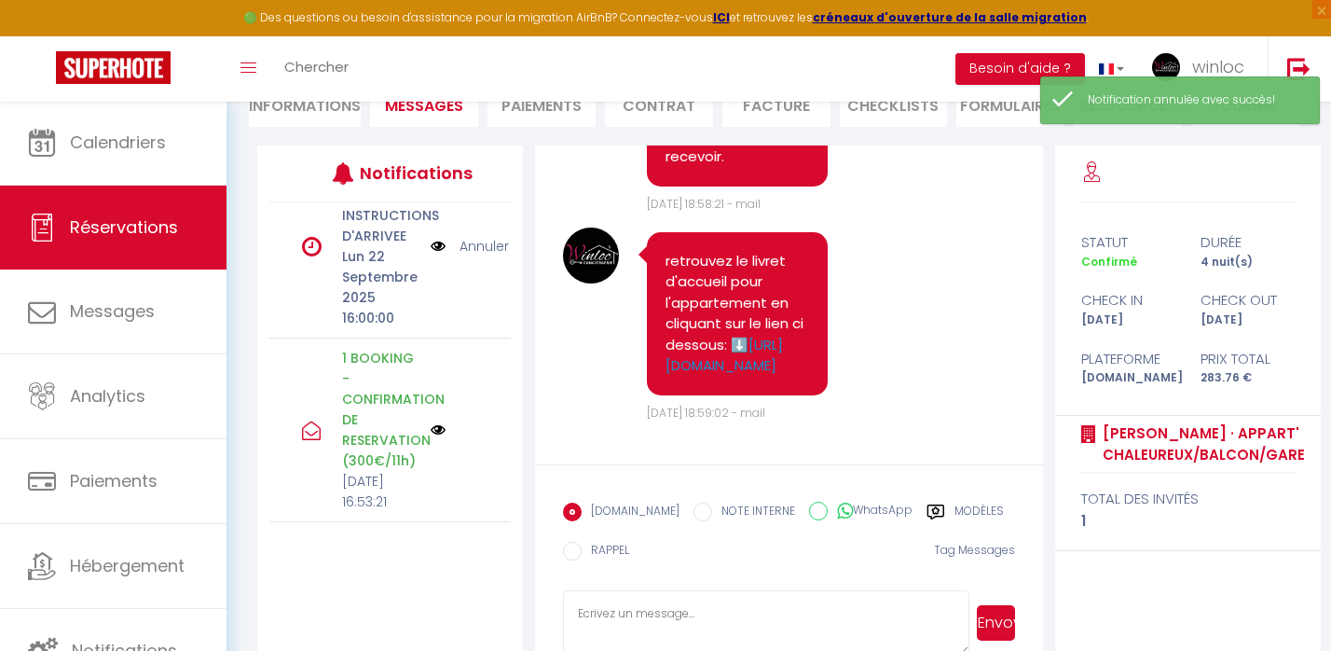
scroll to position [4049, 0]
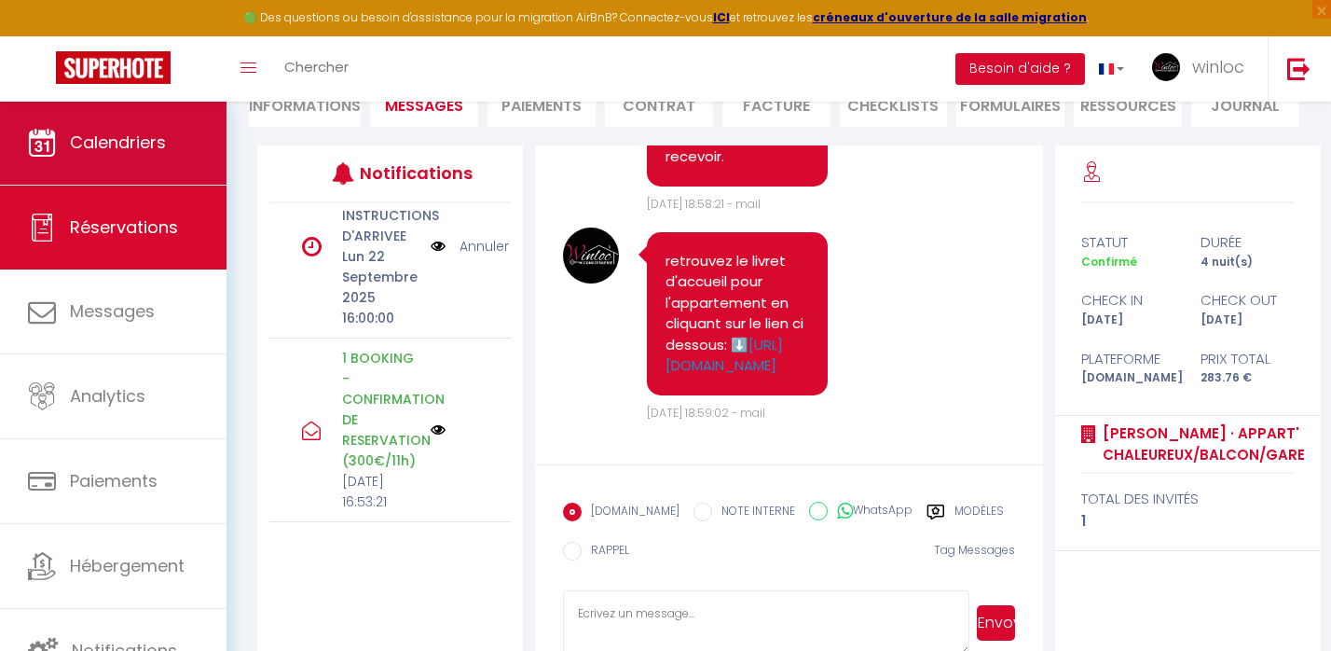
click at [101, 149] on span "Calendriers" at bounding box center [118, 142] width 96 height 23
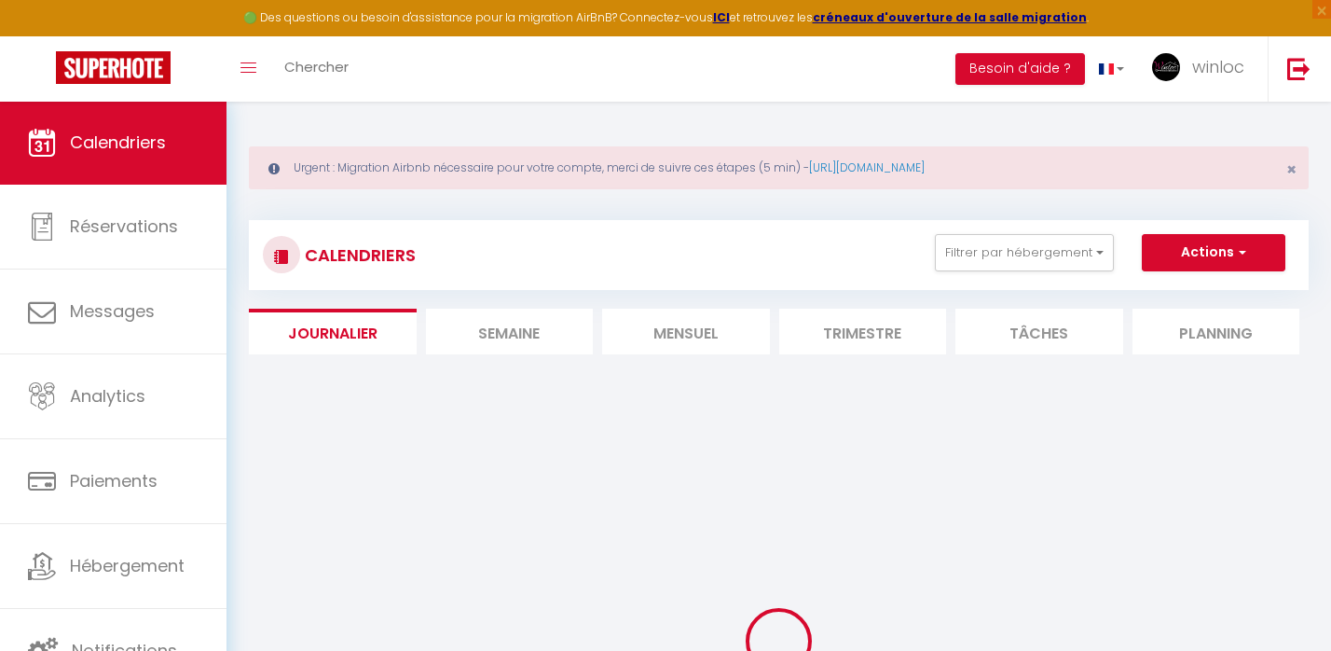
click at [308, 76] on link "Chercher" at bounding box center [316, 68] width 92 height 65
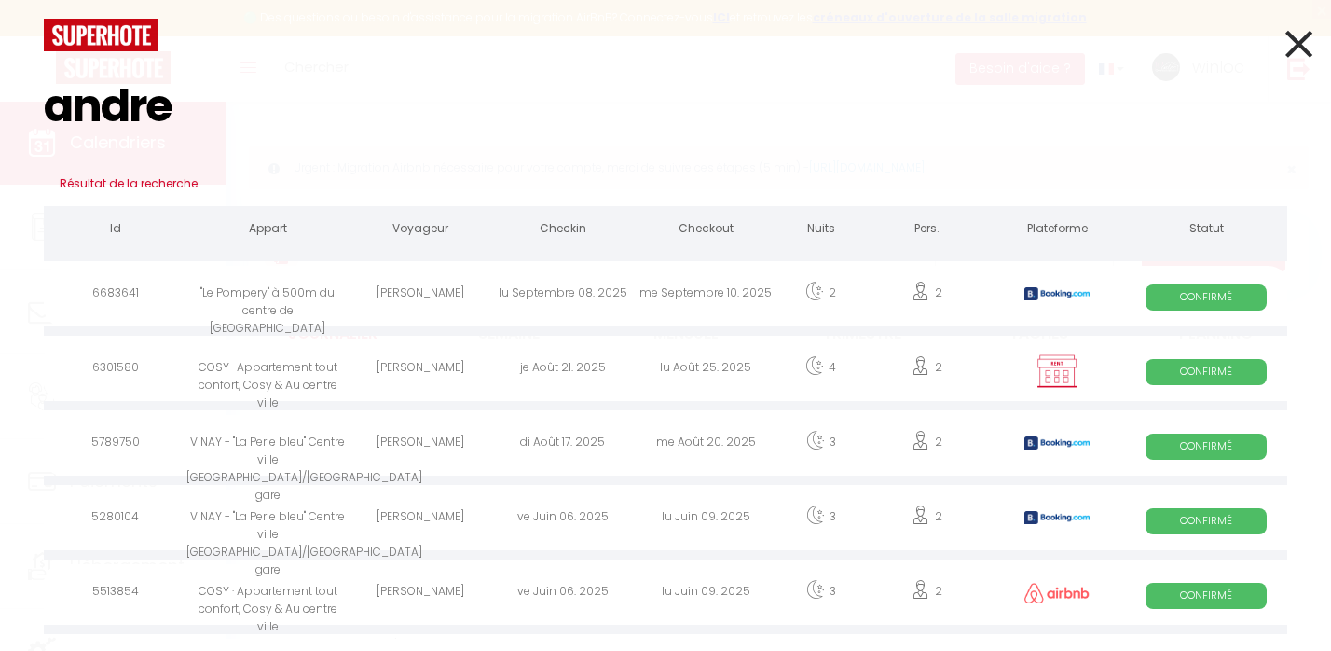
type input "andre"
click at [469, 298] on div "[PERSON_NAME]" at bounding box center [420, 296] width 143 height 61
select select
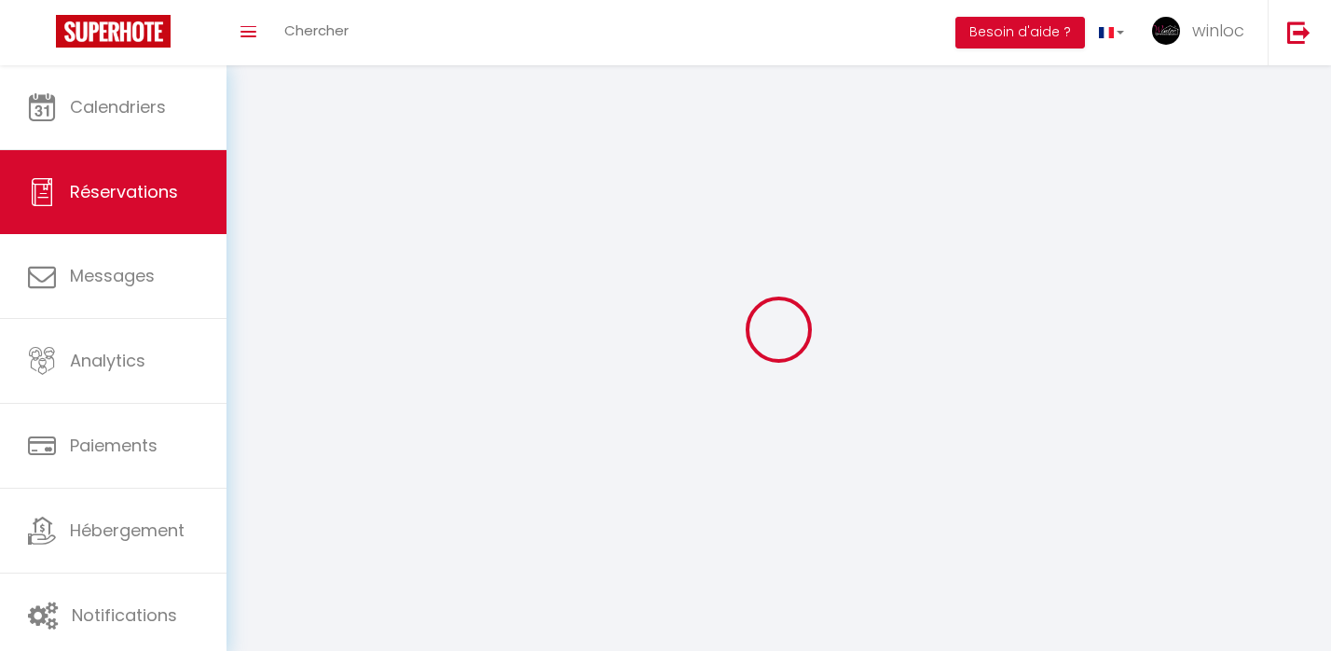
select select
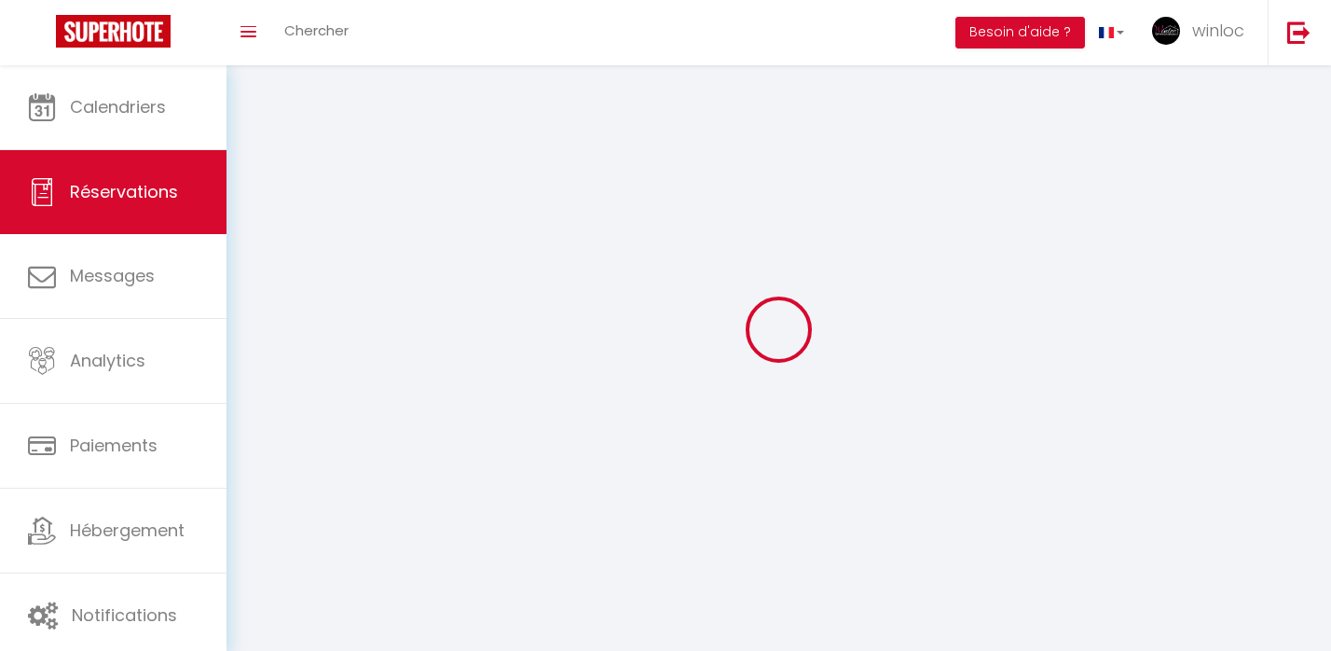
select select
checkbox input "false"
select select
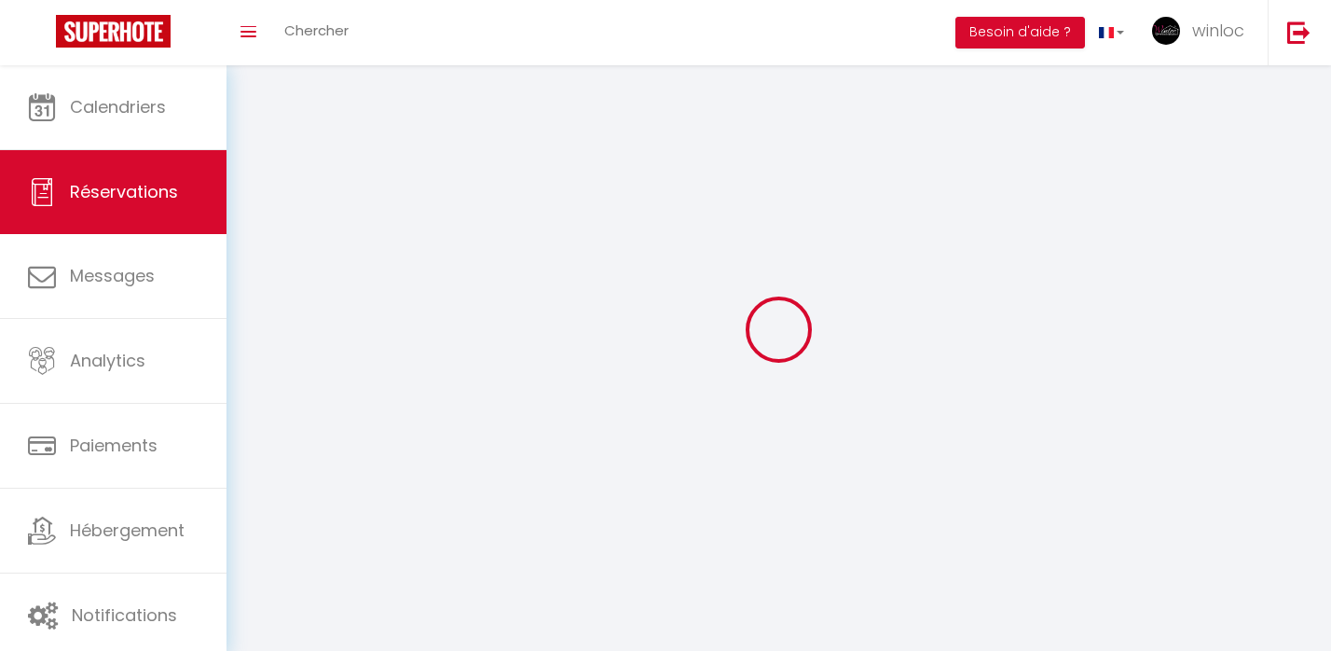
select select
checkbox input "false"
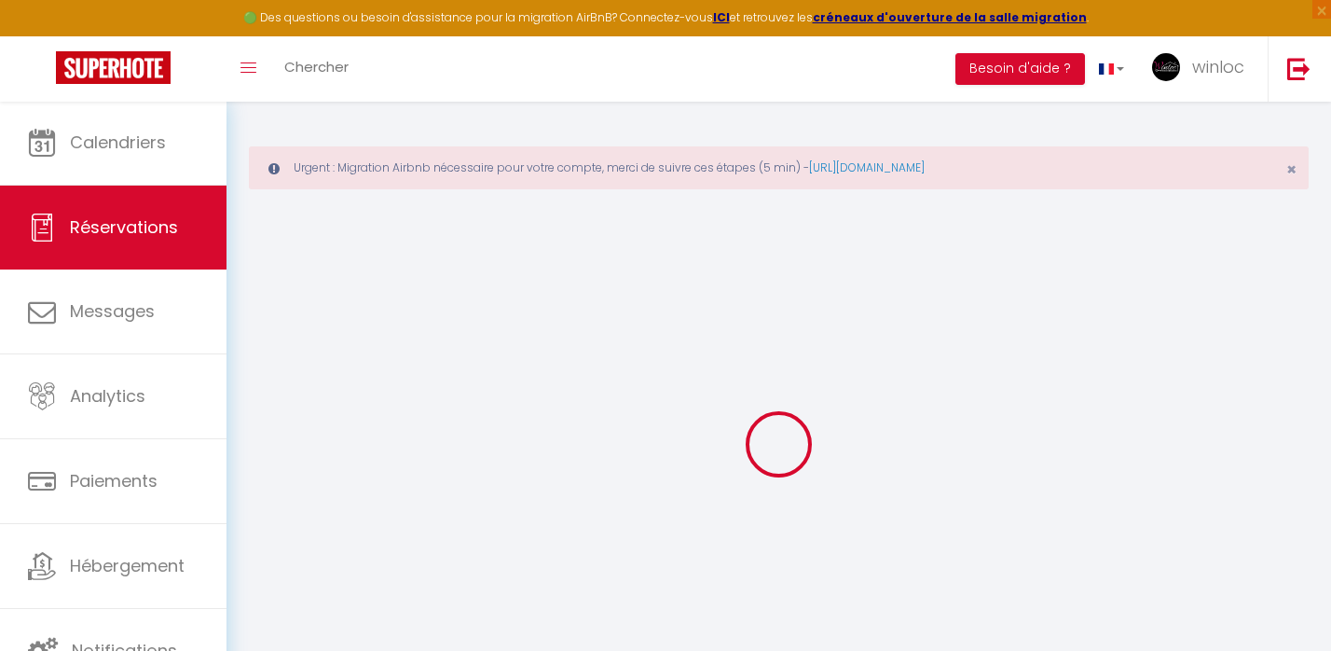
select select
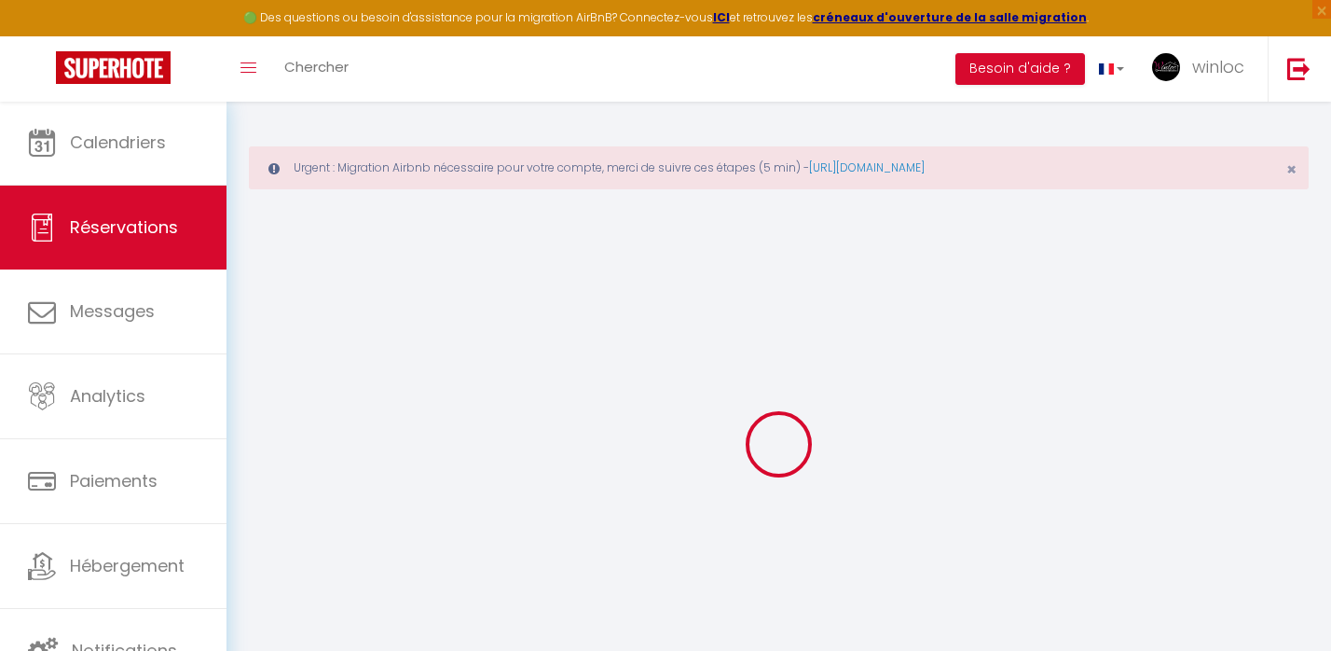
select select
checkbox input "false"
select select
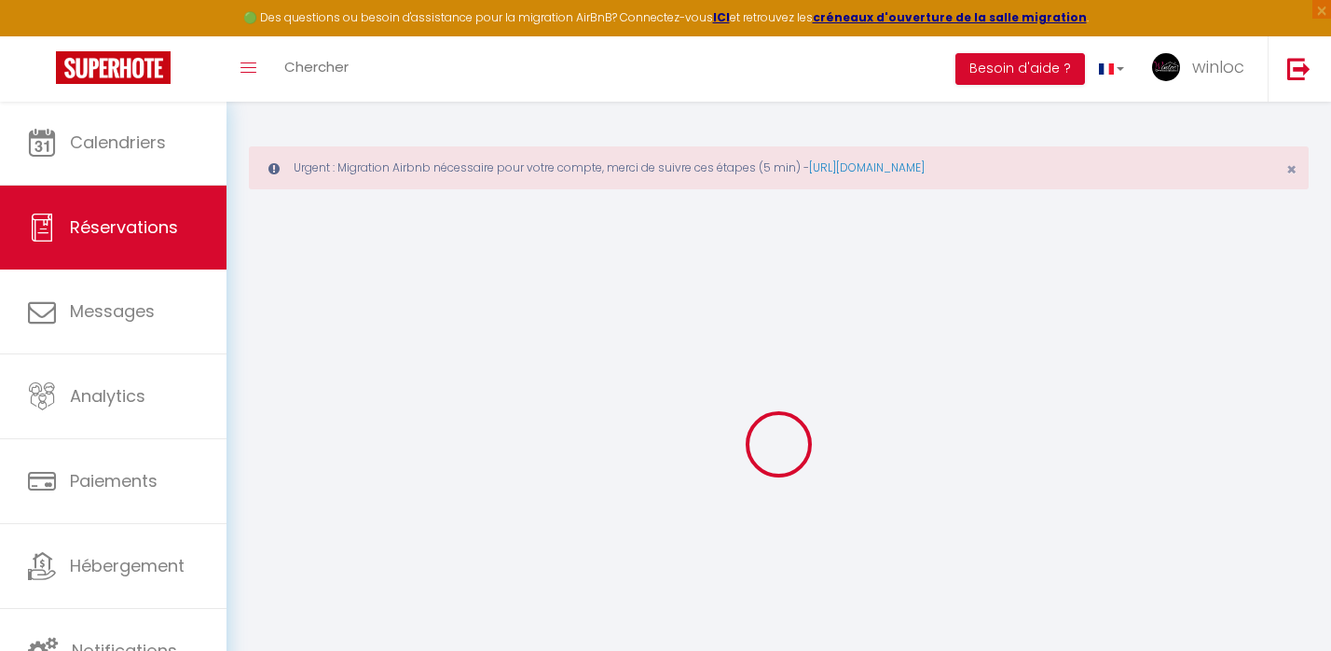
select select
checkbox input "false"
select select
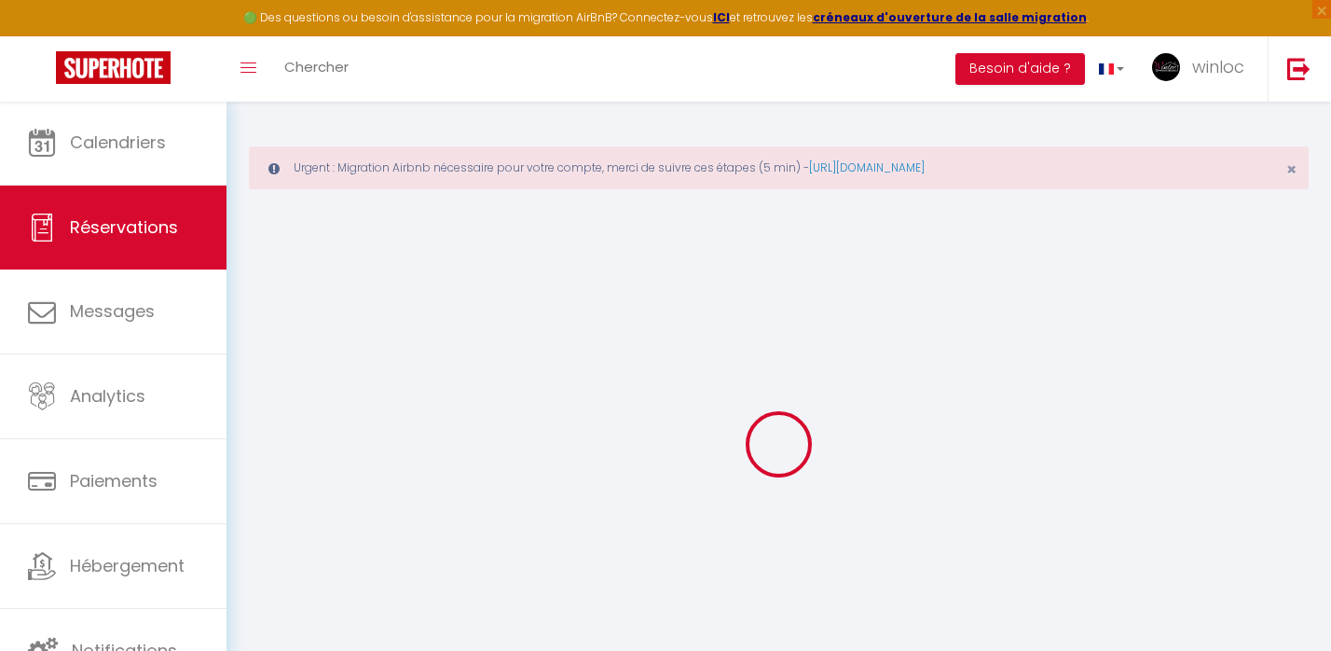
type input "[PERSON_NAME]"
type input "DUDAN"
type input "[EMAIL_ADDRESS][DOMAIN_NAME]"
type input "[PHONE_NUMBER]"
type input "1225"
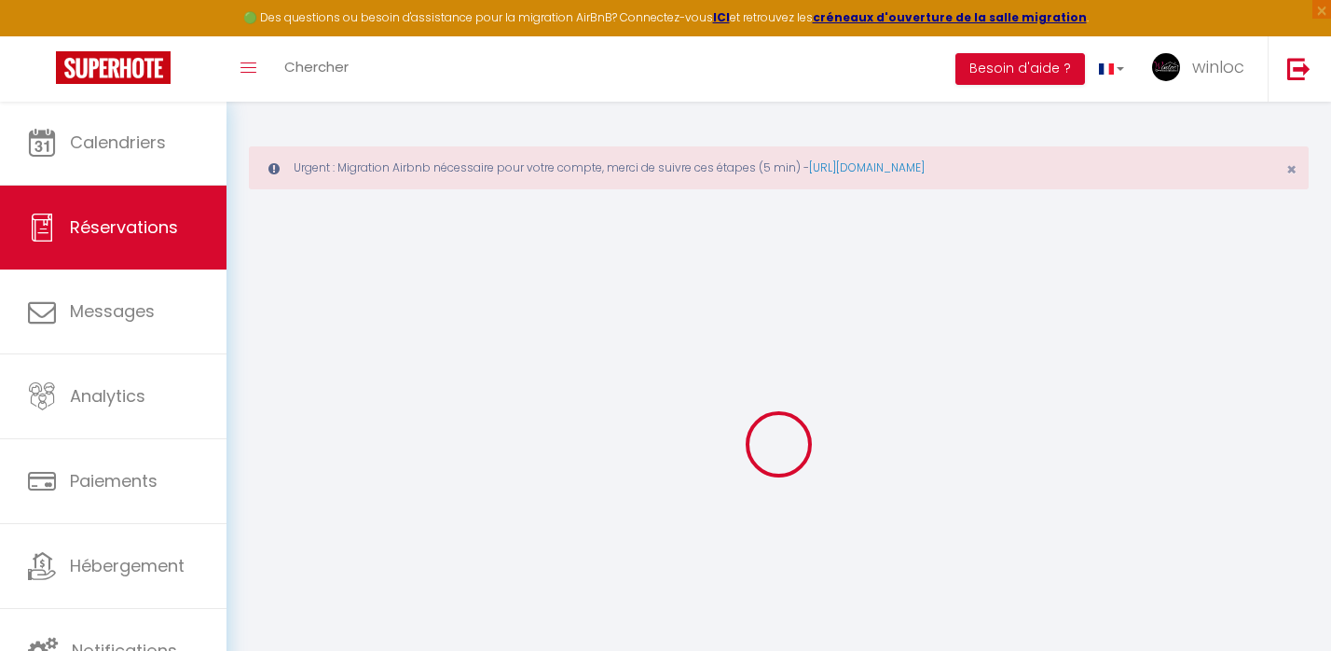
type input "Av. de Bel-Air 59"
type input "CHENE-BOURG"
select select "CH"
type input "21.14"
select select "47602"
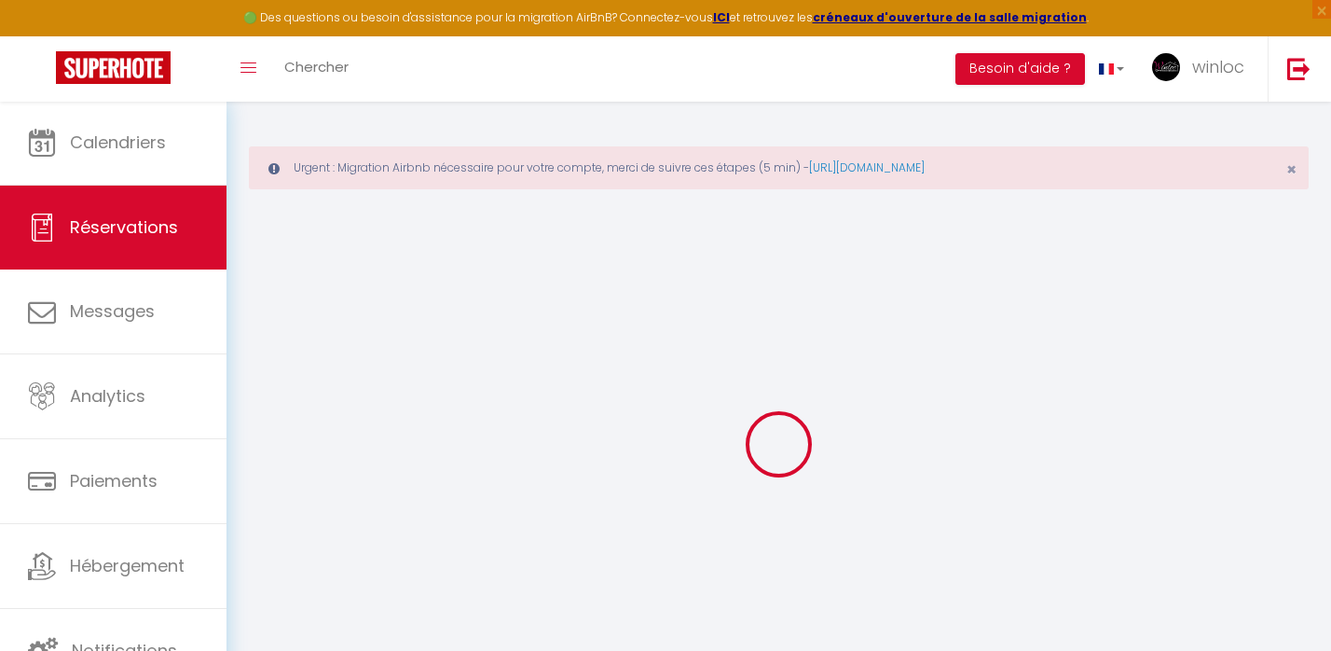
select select "1"
select select
type input "2"
select select "12"
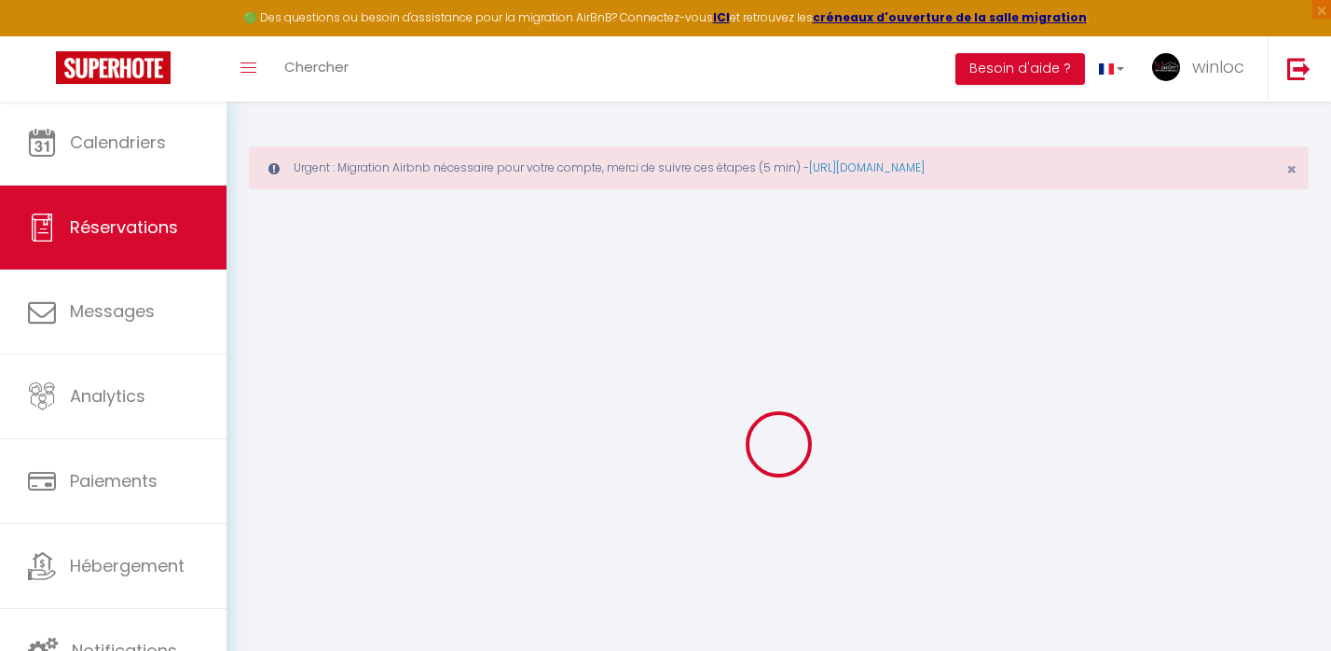
select select
type input "115"
checkbox input "false"
type input "0"
select select "2"
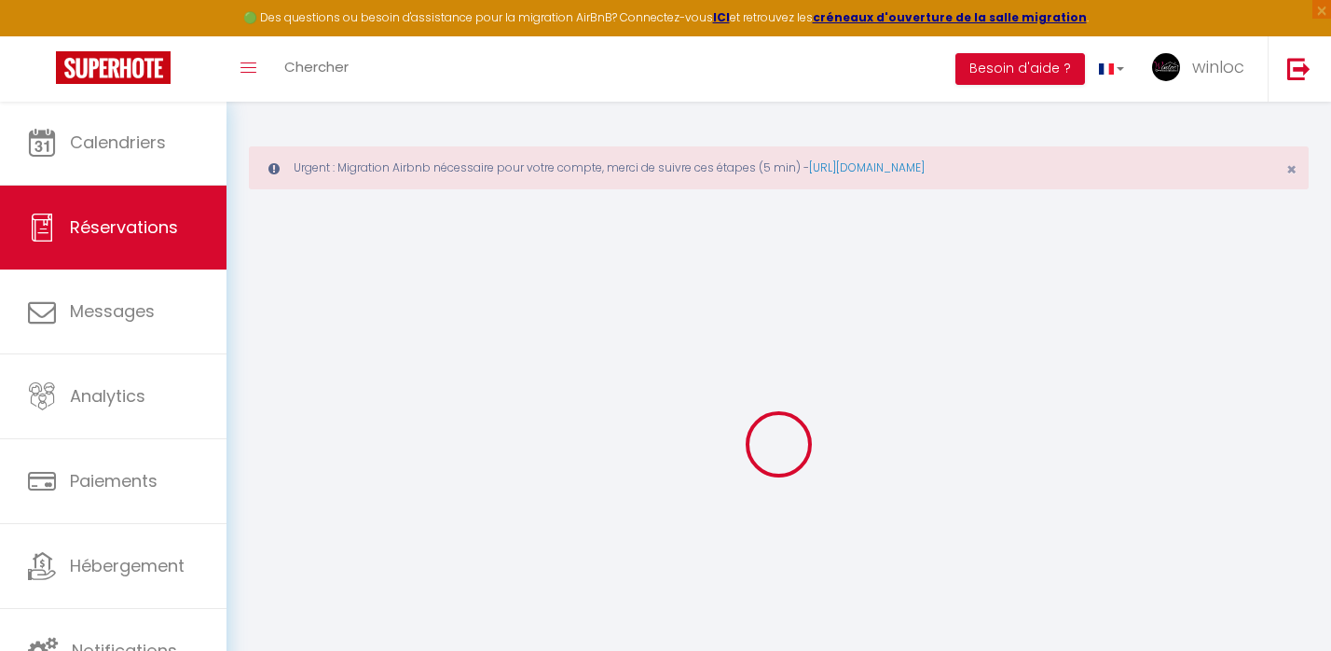
type input "0"
select select
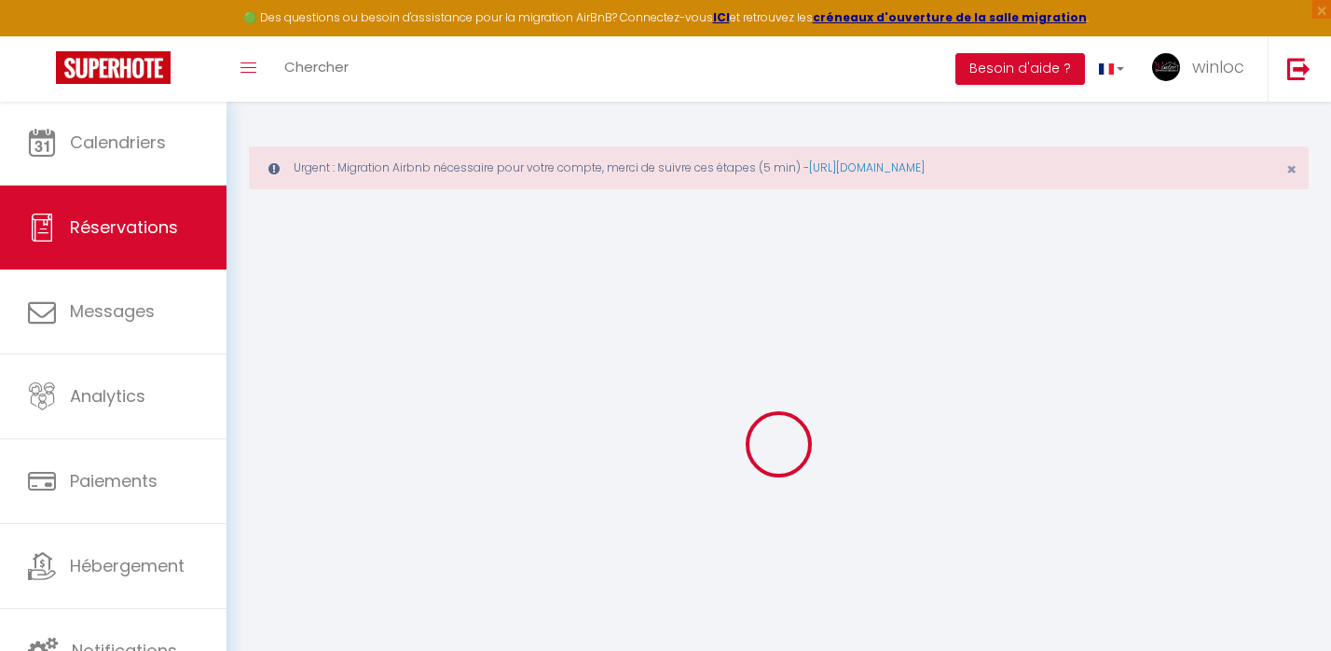
select select "14"
checkbox input "false"
select select
checkbox input "false"
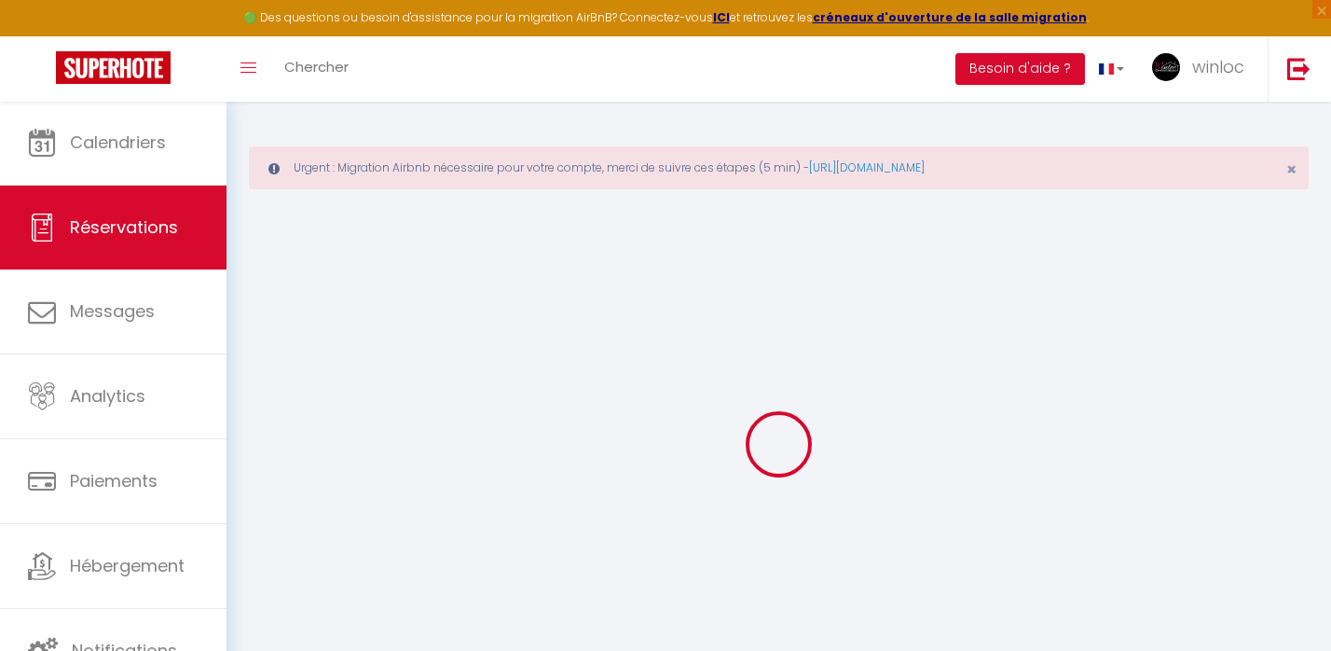
select select
checkbox input "false"
select select
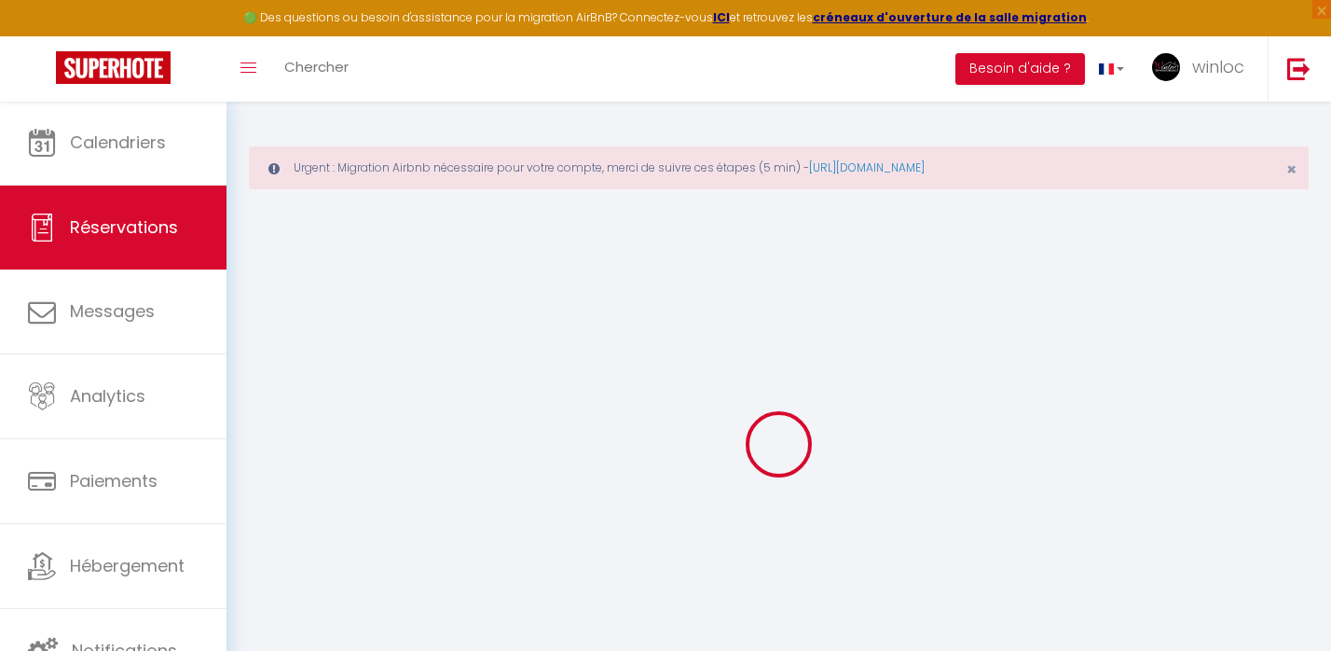
checkbox input "false"
type textarea "** THIS RESERVATION HAS BEEN PRE-PAID ** BOOKING NOTE : Payment charge is EUR 2…"
type textarea "CNI ok envoyé pas e-mail le 8/09"
type input "25"
select select
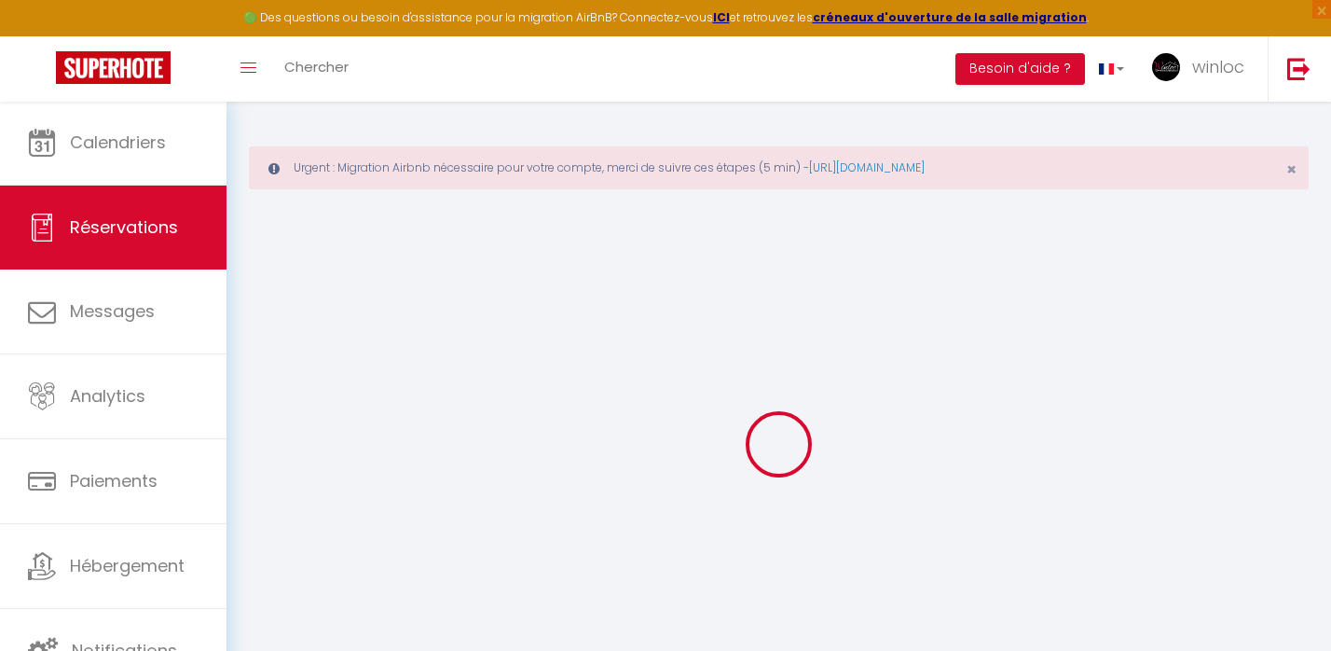
select select
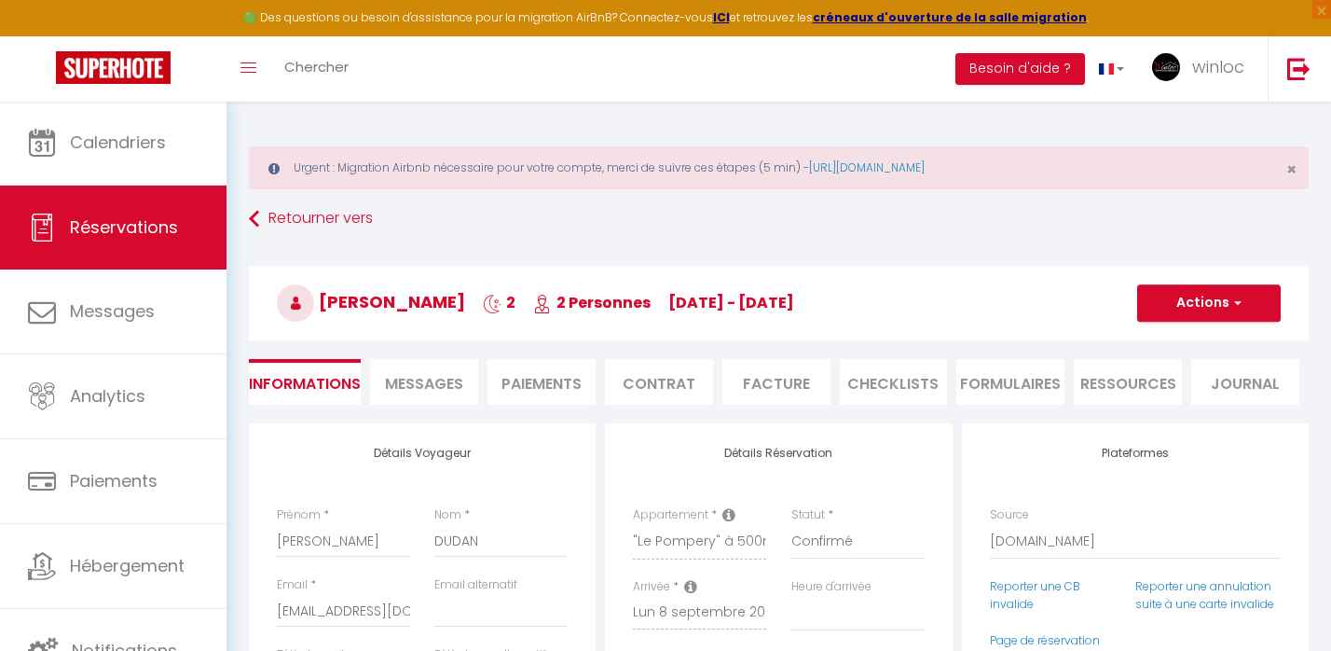
checkbox input "false"
select select
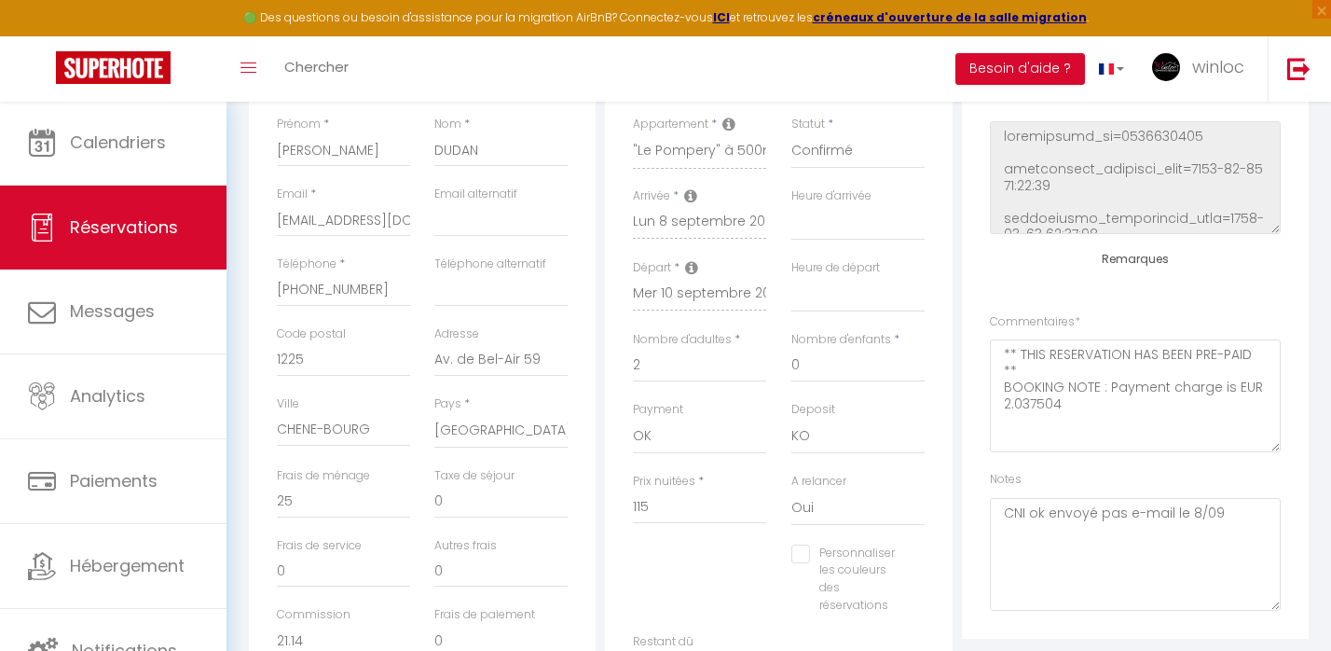
scroll to position [393, 0]
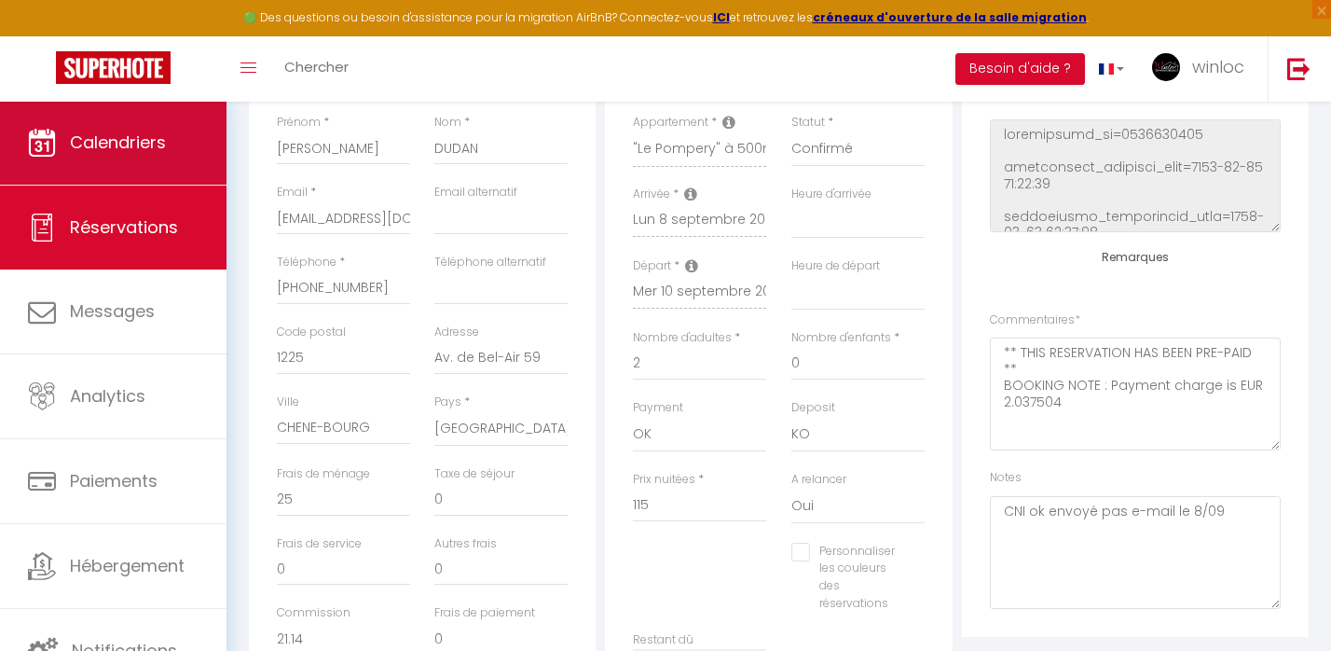
click at [139, 131] on span "Calendriers" at bounding box center [118, 142] width 96 height 23
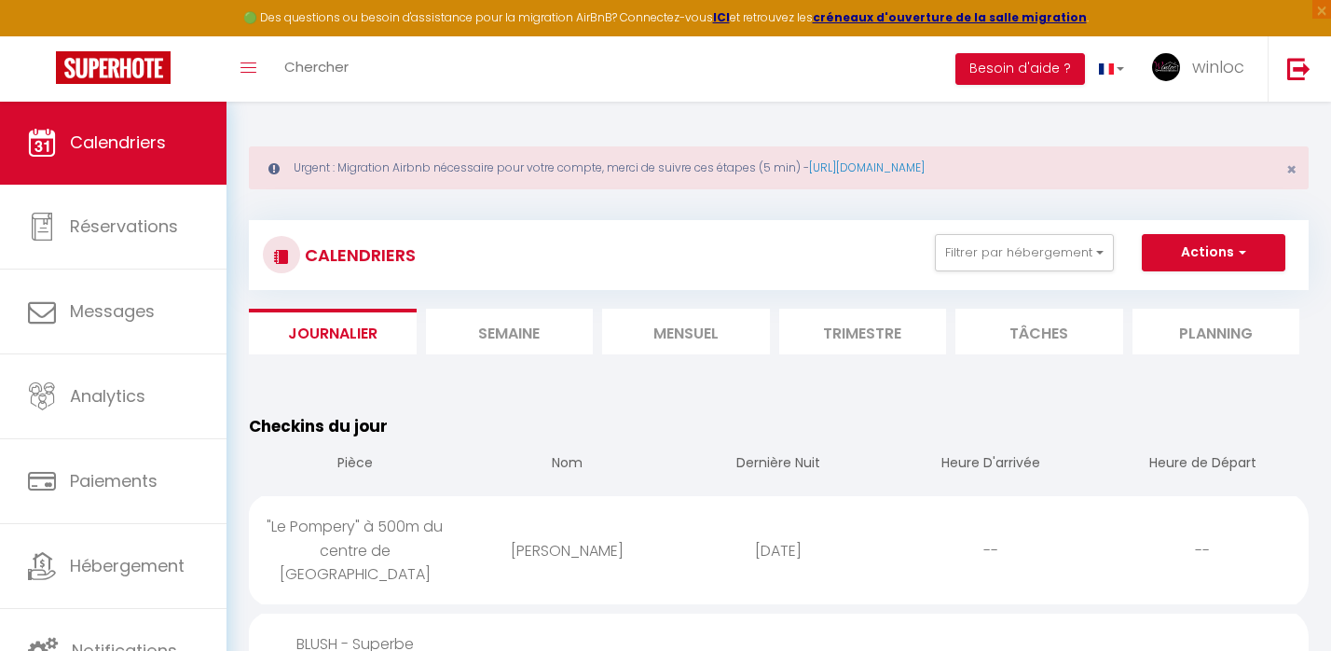
click at [747, 346] on li "Mensuel" at bounding box center [686, 332] width 168 height 46
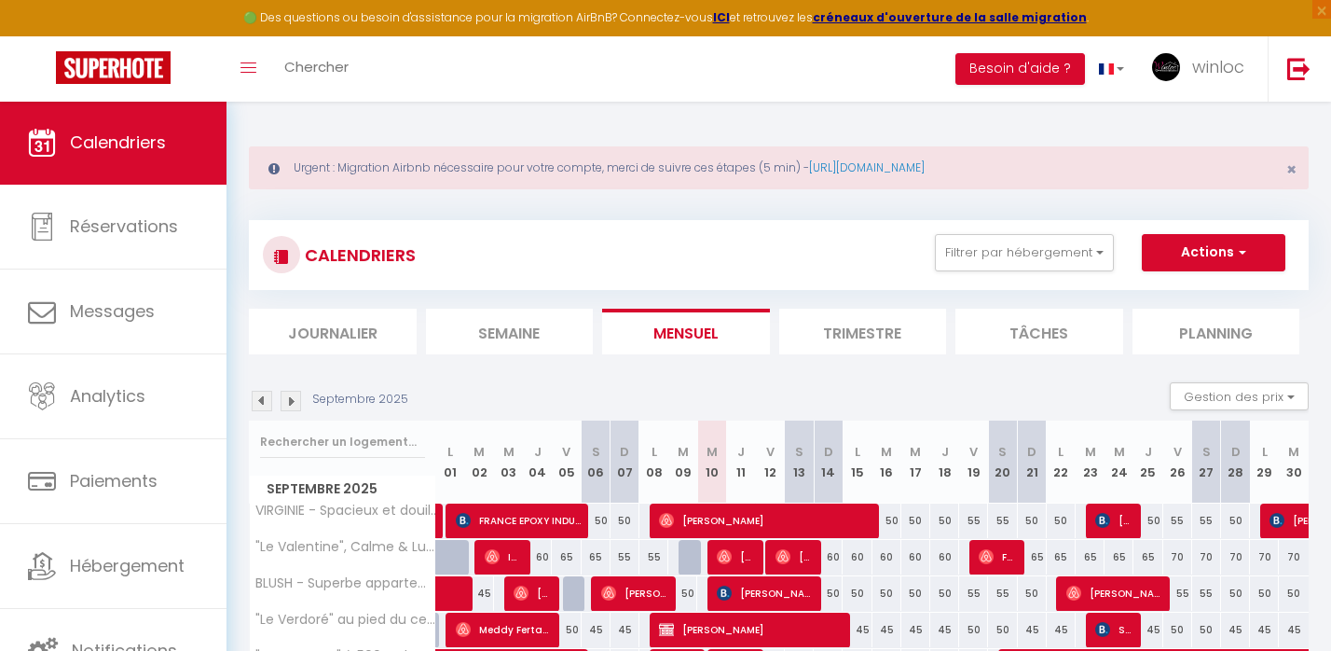
click at [296, 401] on img at bounding box center [291, 401] width 21 height 21
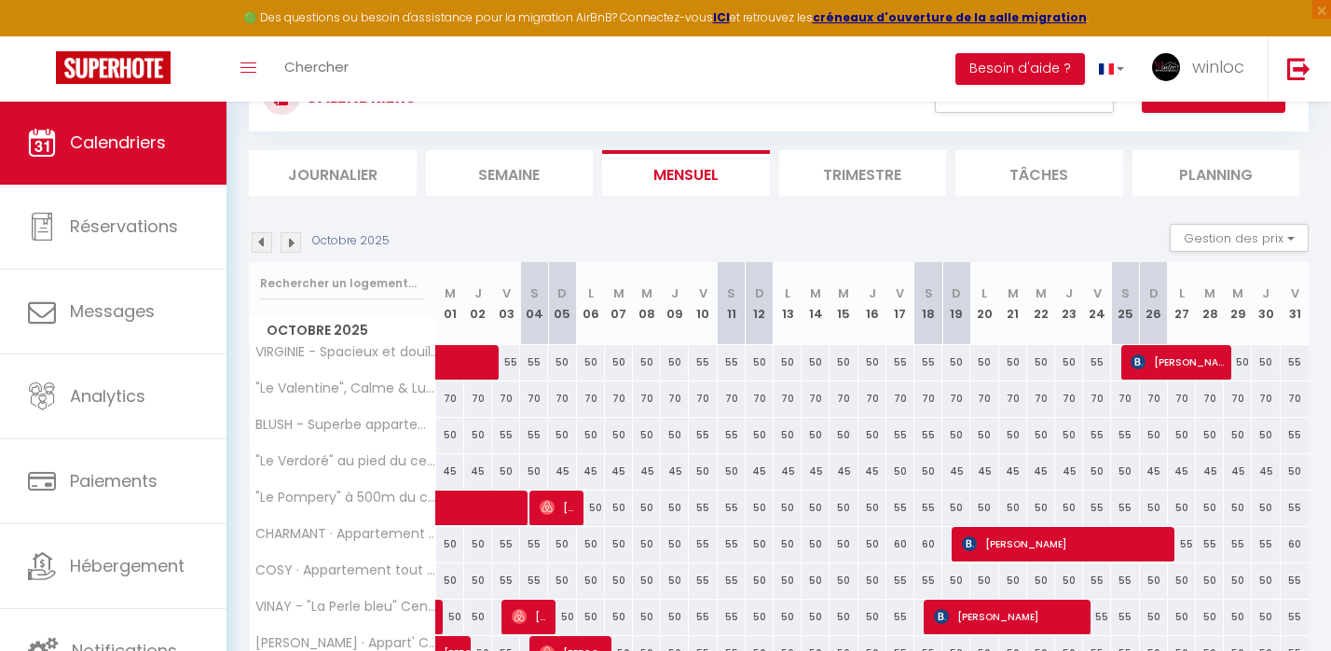
scroll to position [160, 0]
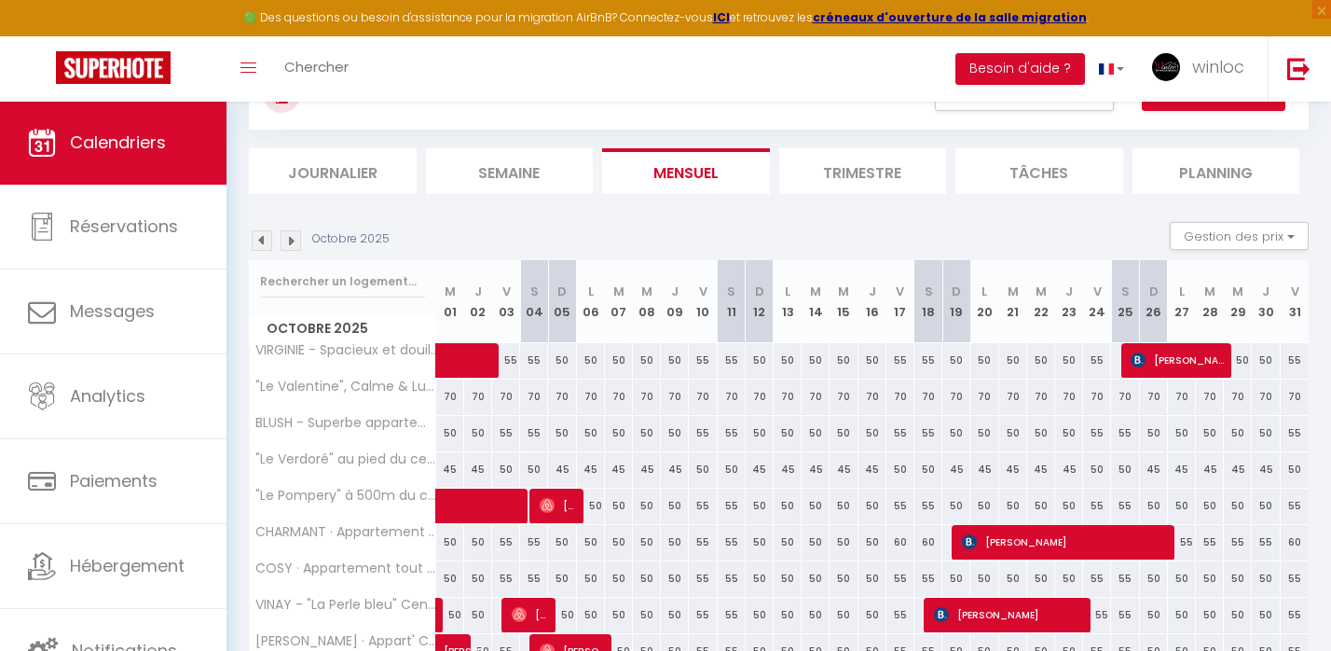
click at [261, 237] on img at bounding box center [262, 240] width 21 height 21
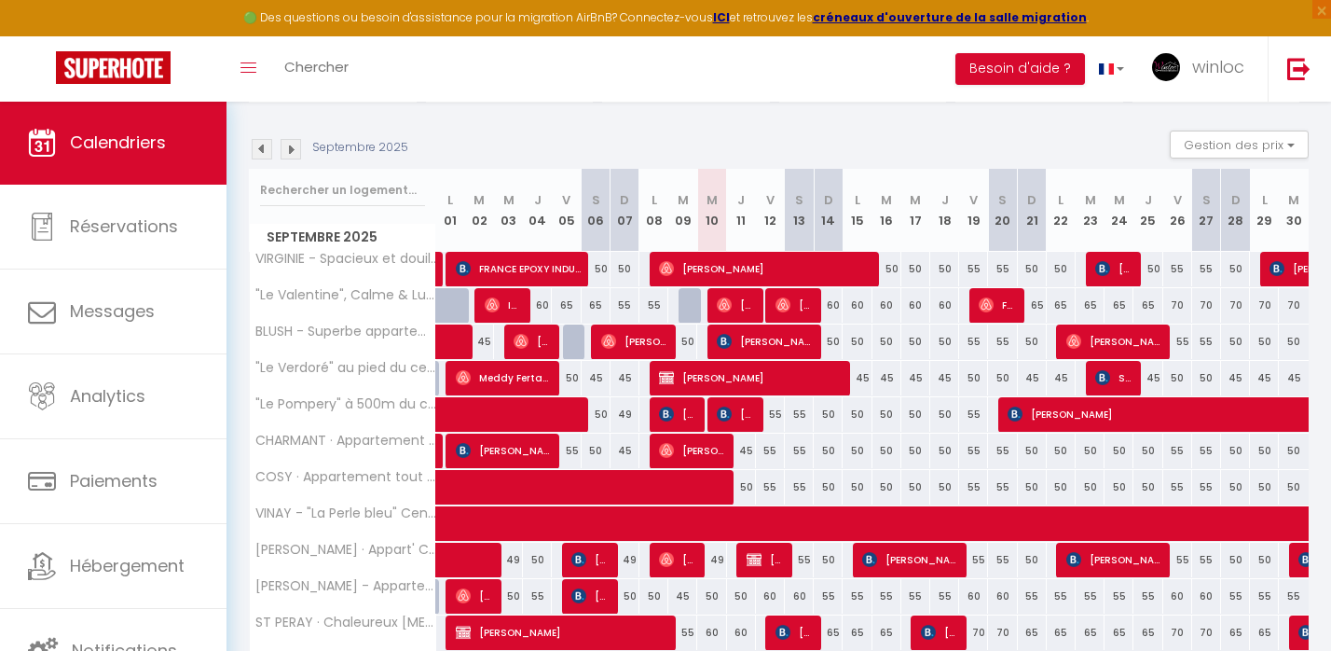
scroll to position [261, 0]
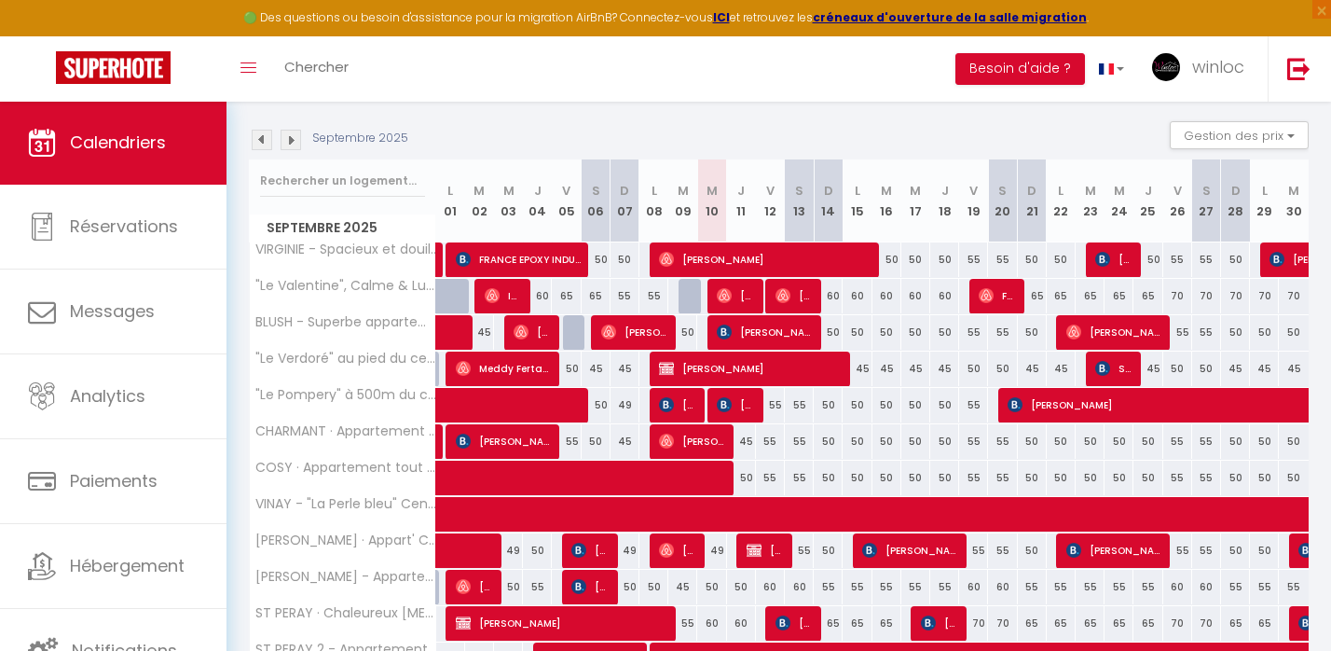
click at [293, 131] on img at bounding box center [291, 140] width 21 height 21
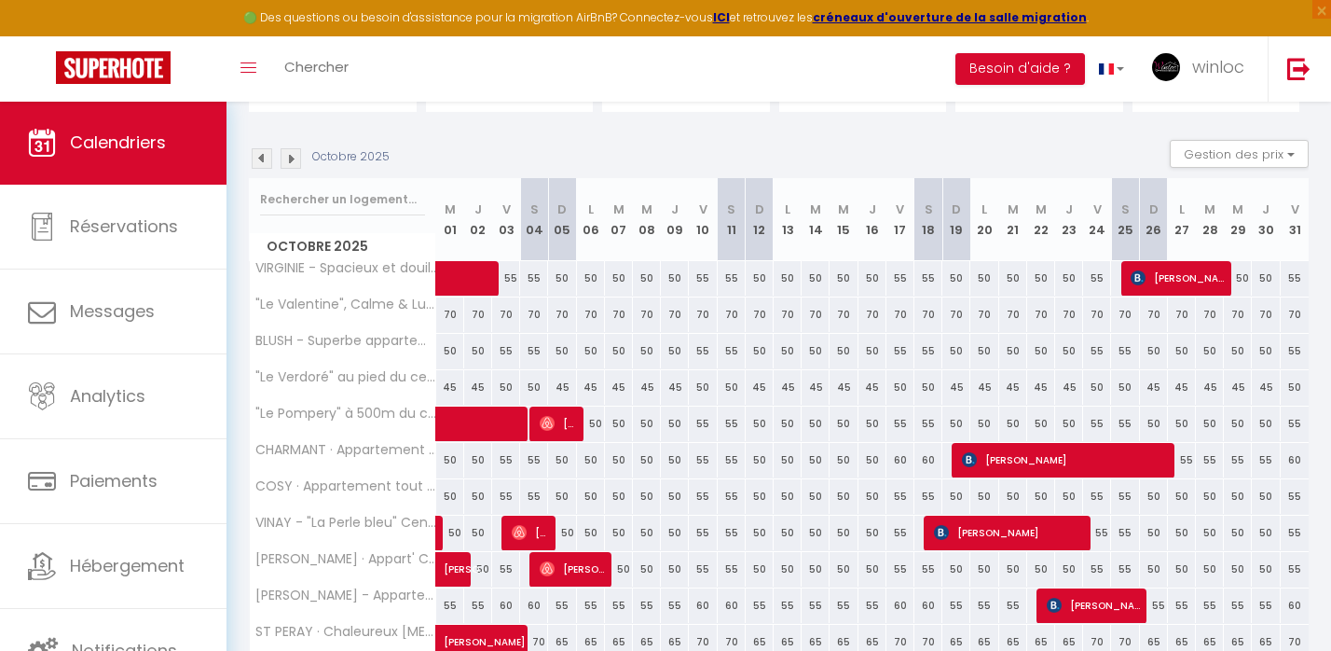
scroll to position [249, 0]
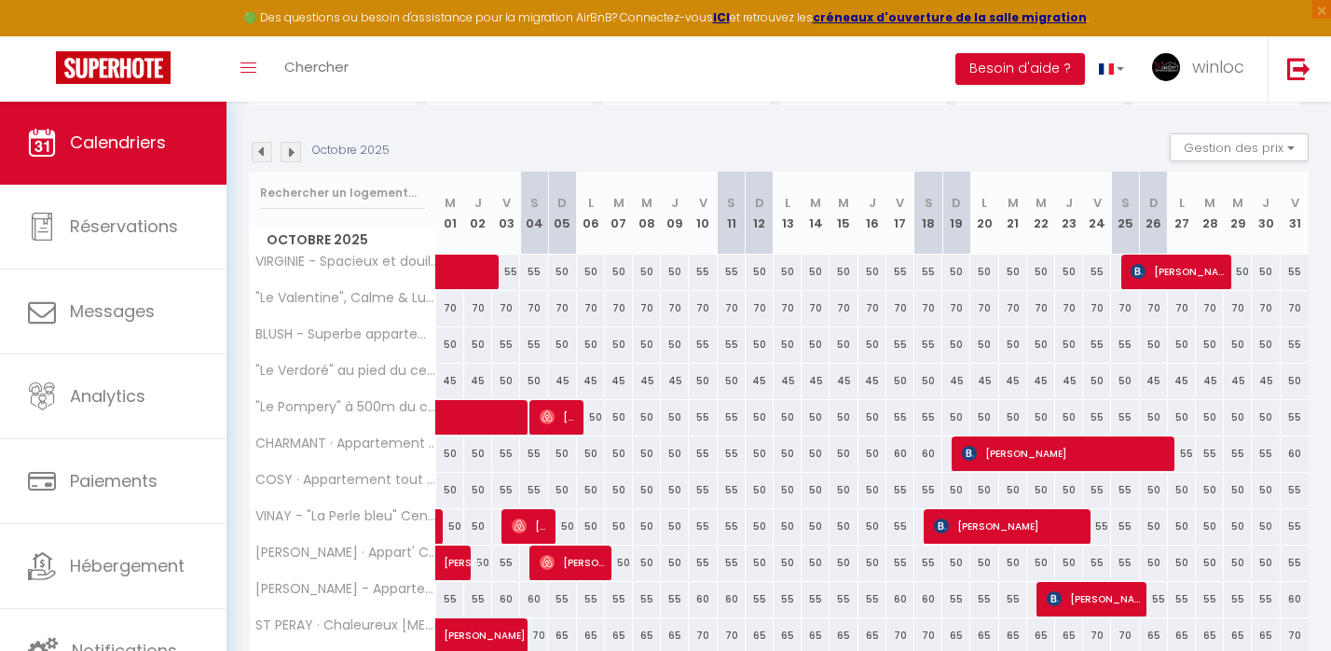
click at [292, 154] on img at bounding box center [291, 152] width 21 height 21
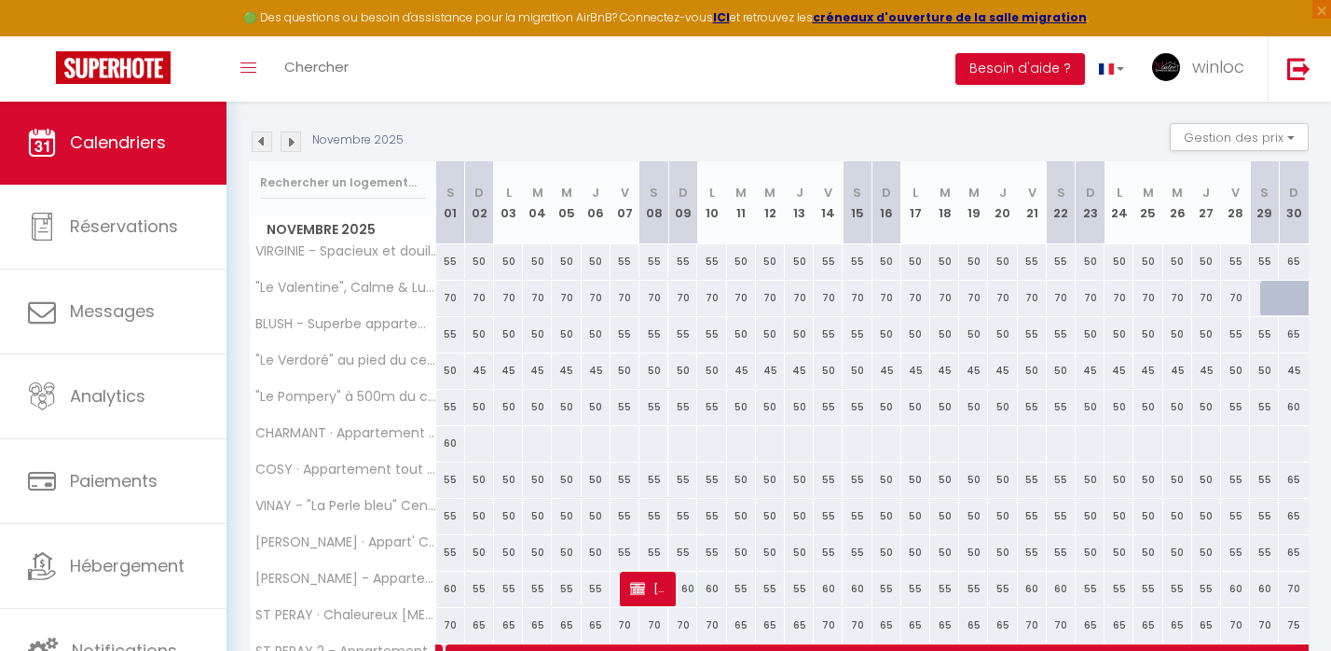
scroll to position [283, 0]
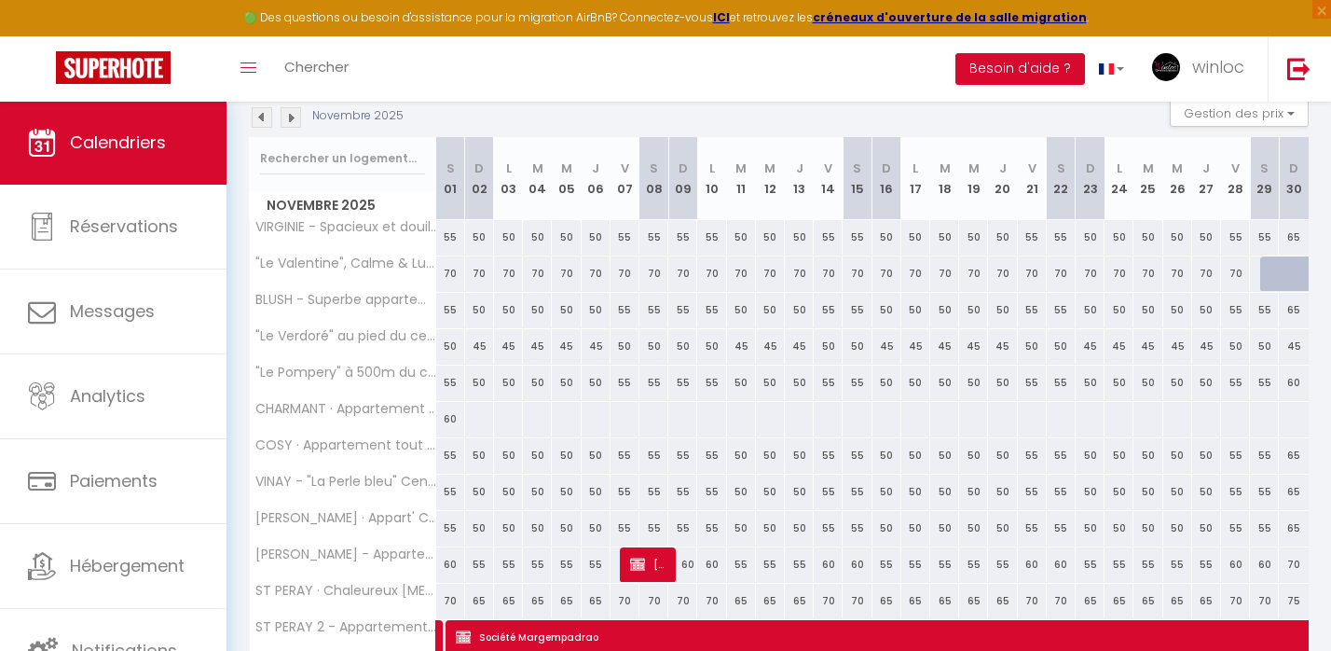
click at [464, 420] on div at bounding box center [479, 419] width 30 height 34
type input "Dim 02 Novembre 2025"
type input "Lun 03 Novembre 2025"
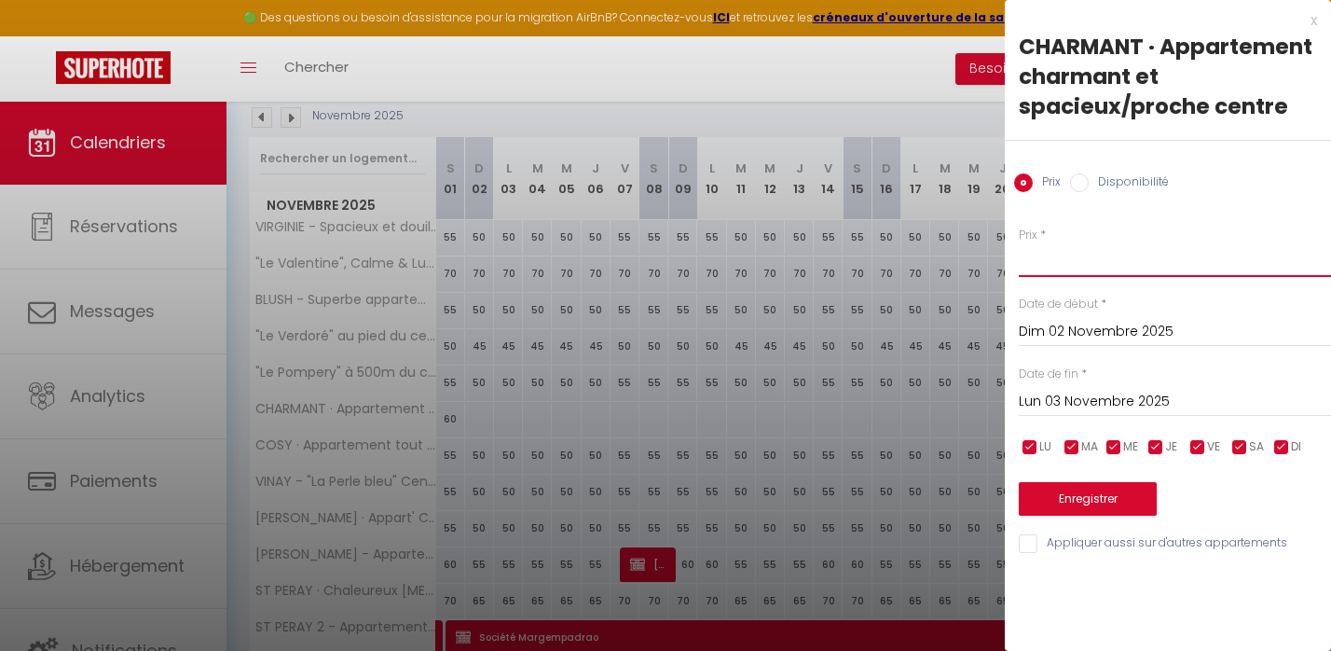
click at [1061, 264] on input "Prix" at bounding box center [1175, 260] width 312 height 34
click at [503, 149] on div at bounding box center [665, 325] width 1331 height 651
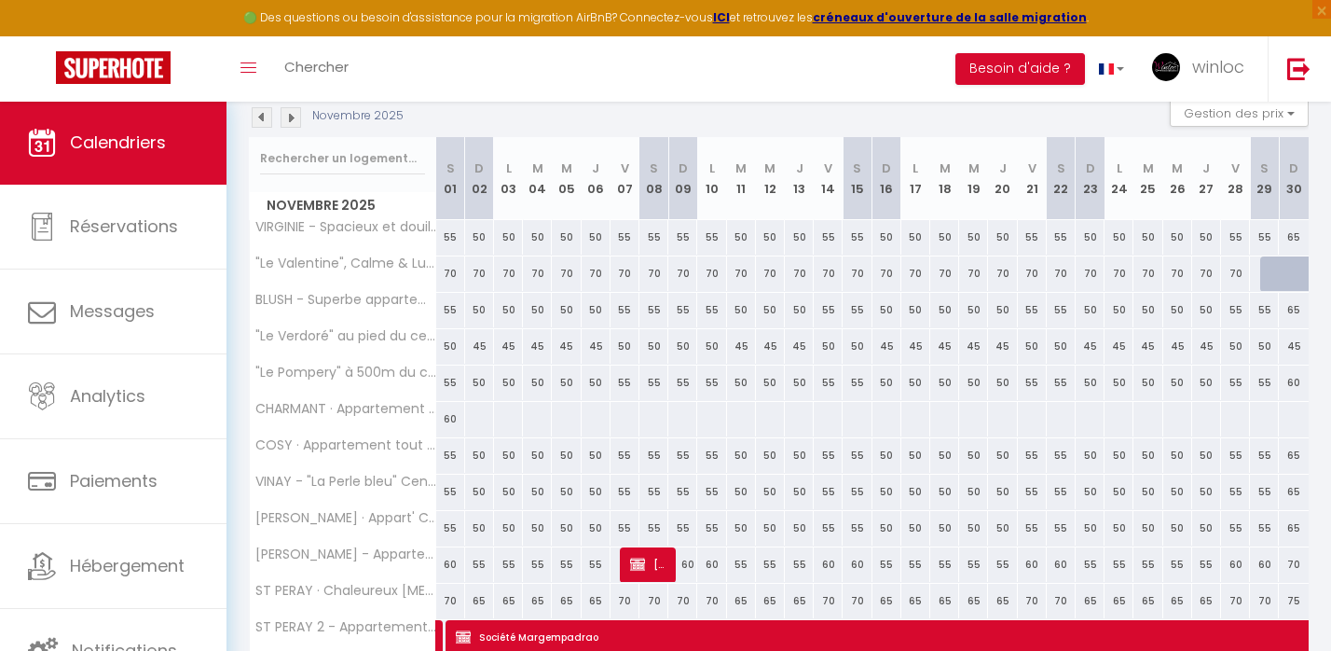
click at [263, 117] on img at bounding box center [262, 117] width 21 height 21
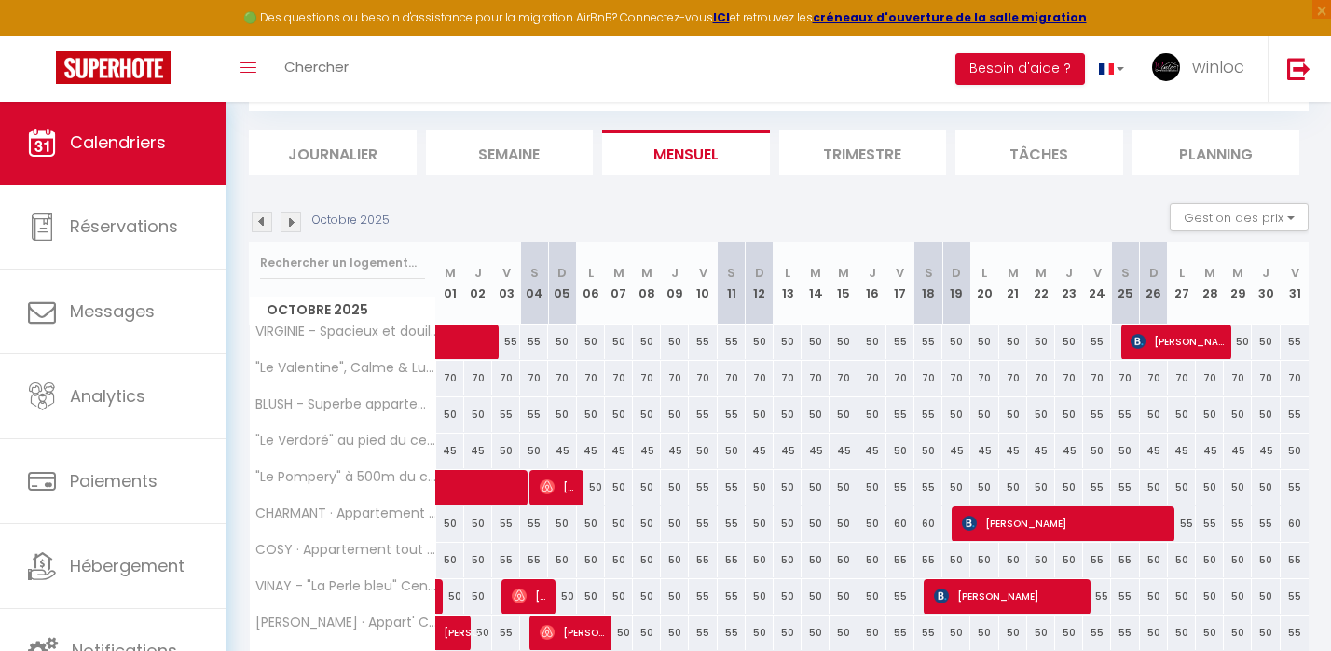
scroll to position [180, 0]
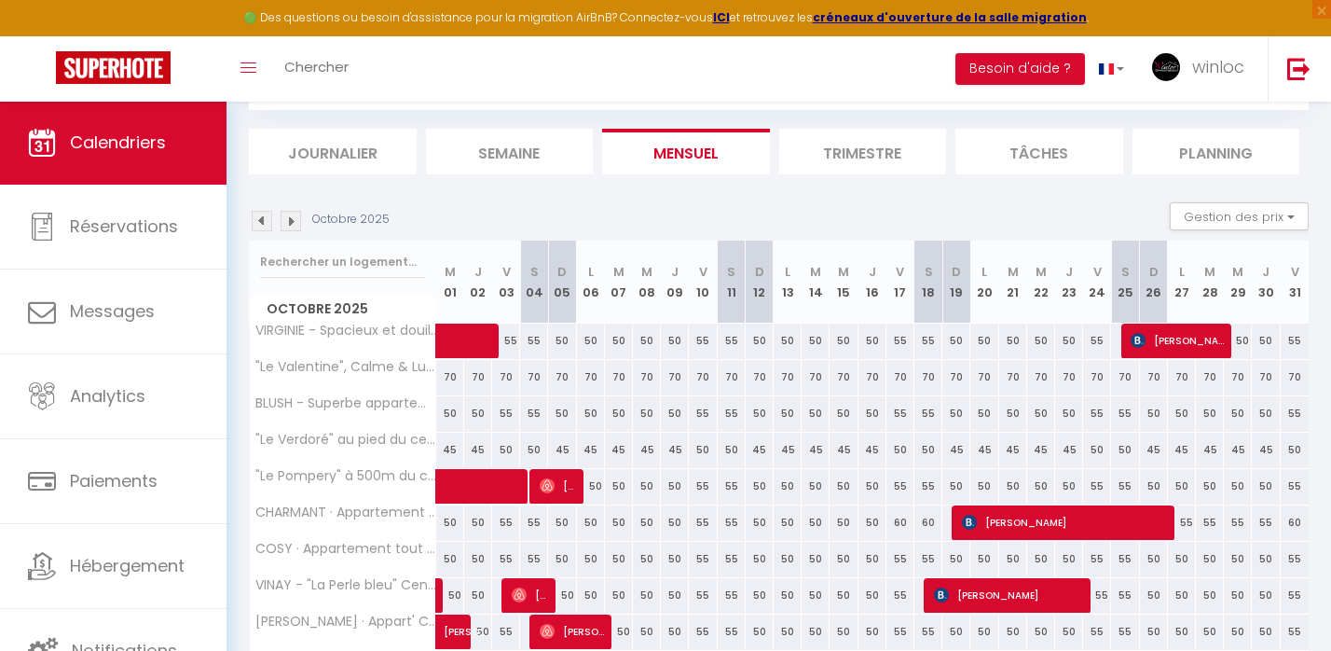
click at [294, 217] on img at bounding box center [291, 221] width 21 height 21
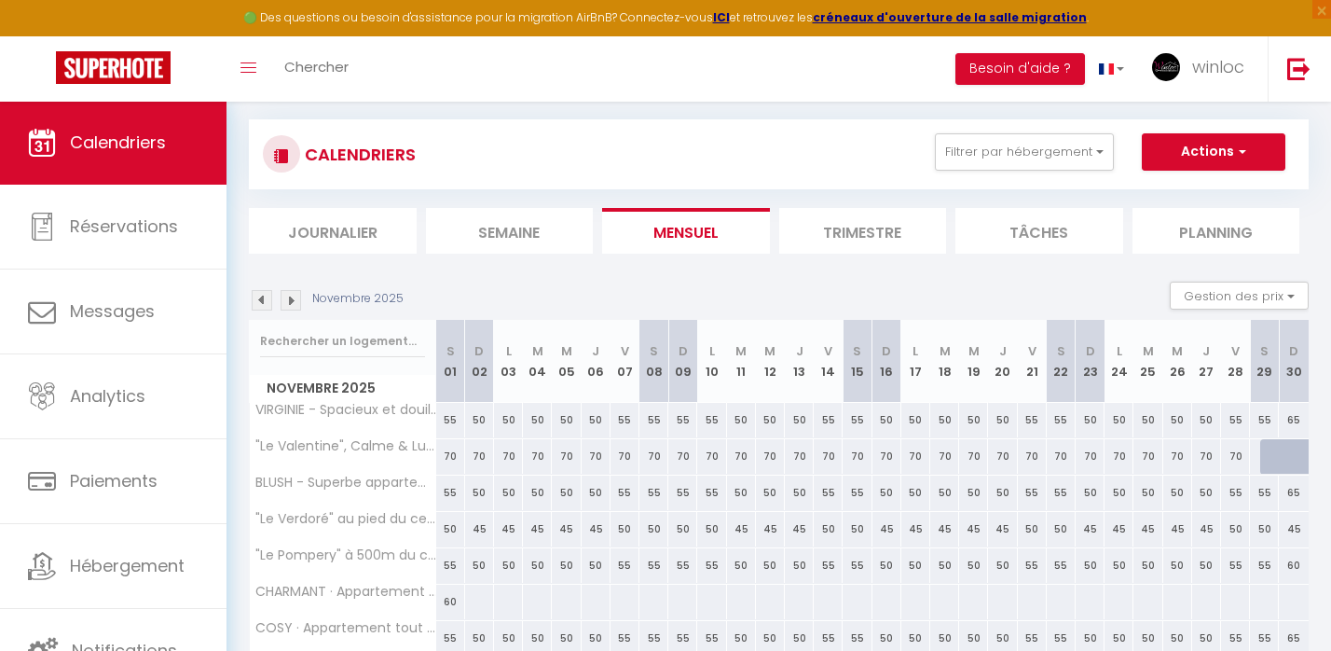
click at [473, 603] on div at bounding box center [479, 602] width 30 height 34
type input "Dim 02 Novembre 2025"
type input "Lun 03 Novembre 2025"
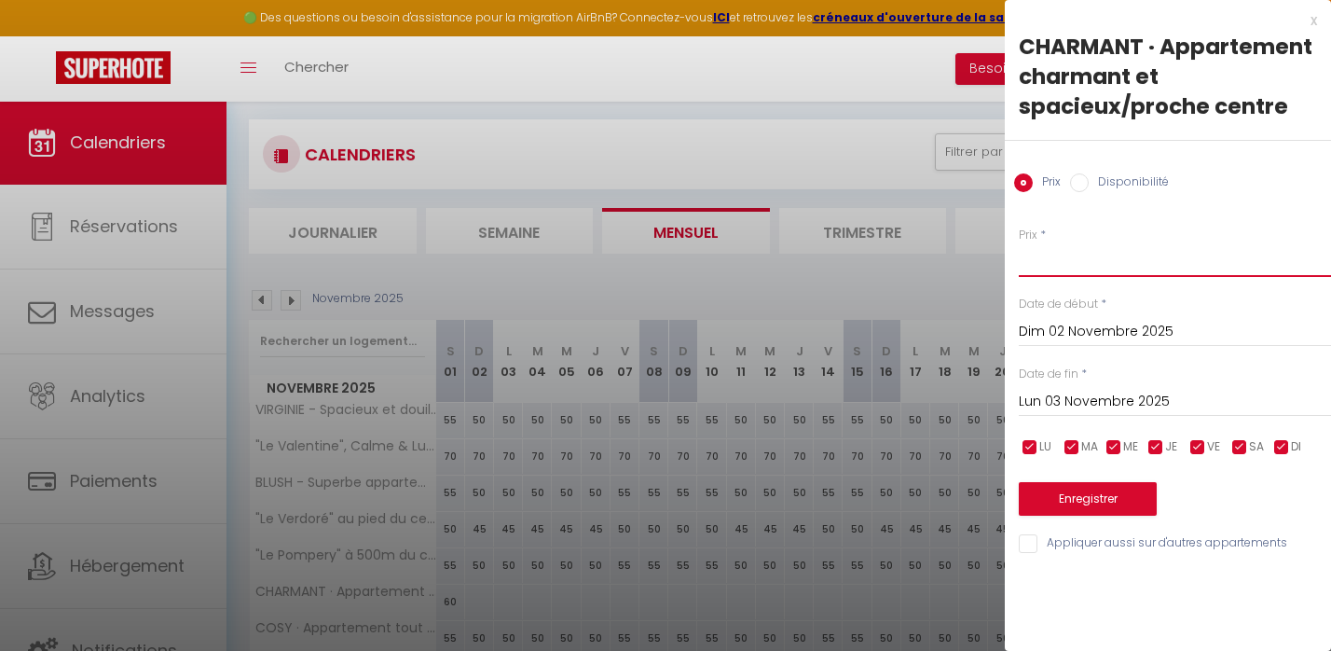
click at [1055, 253] on input "Prix" at bounding box center [1175, 260] width 312 height 34
type input "60"
click at [1047, 397] on input "Lun 03 Novembre 2025" at bounding box center [1175, 402] width 312 height 24
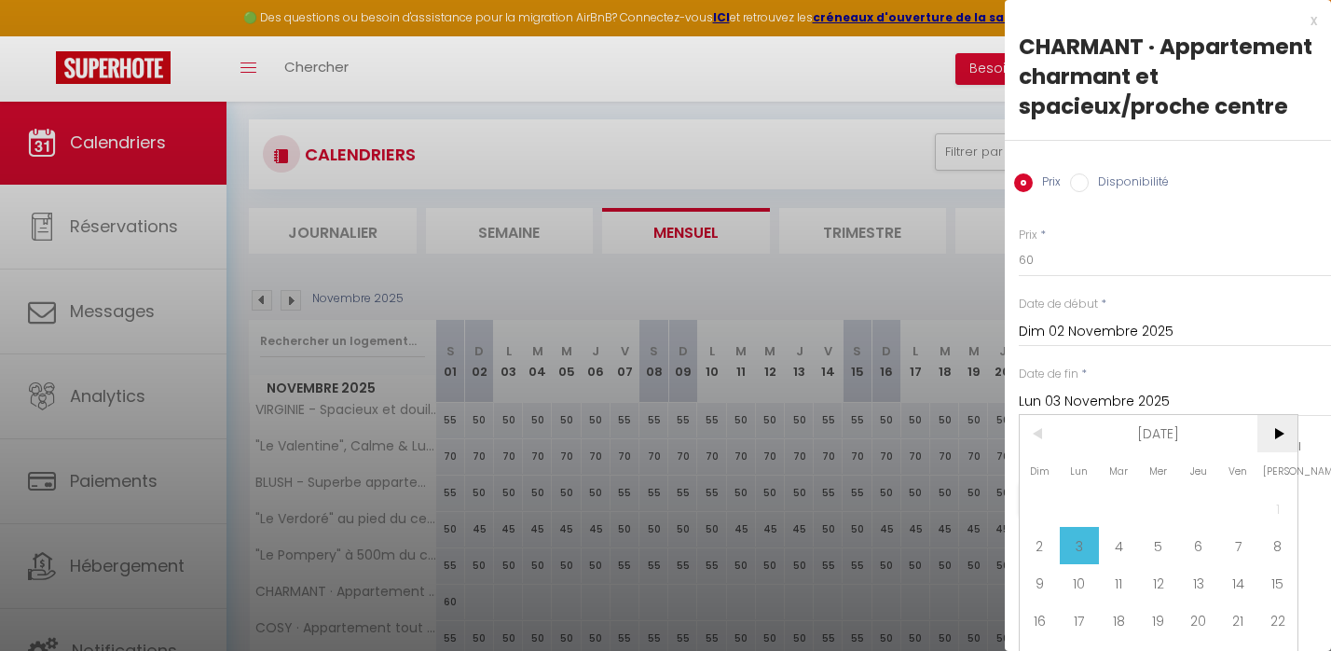
click at [1273, 440] on span ">" at bounding box center [1278, 433] width 40 height 37
click at [1267, 620] on span "28" at bounding box center [1278, 619] width 40 height 37
type input "[DATE]"
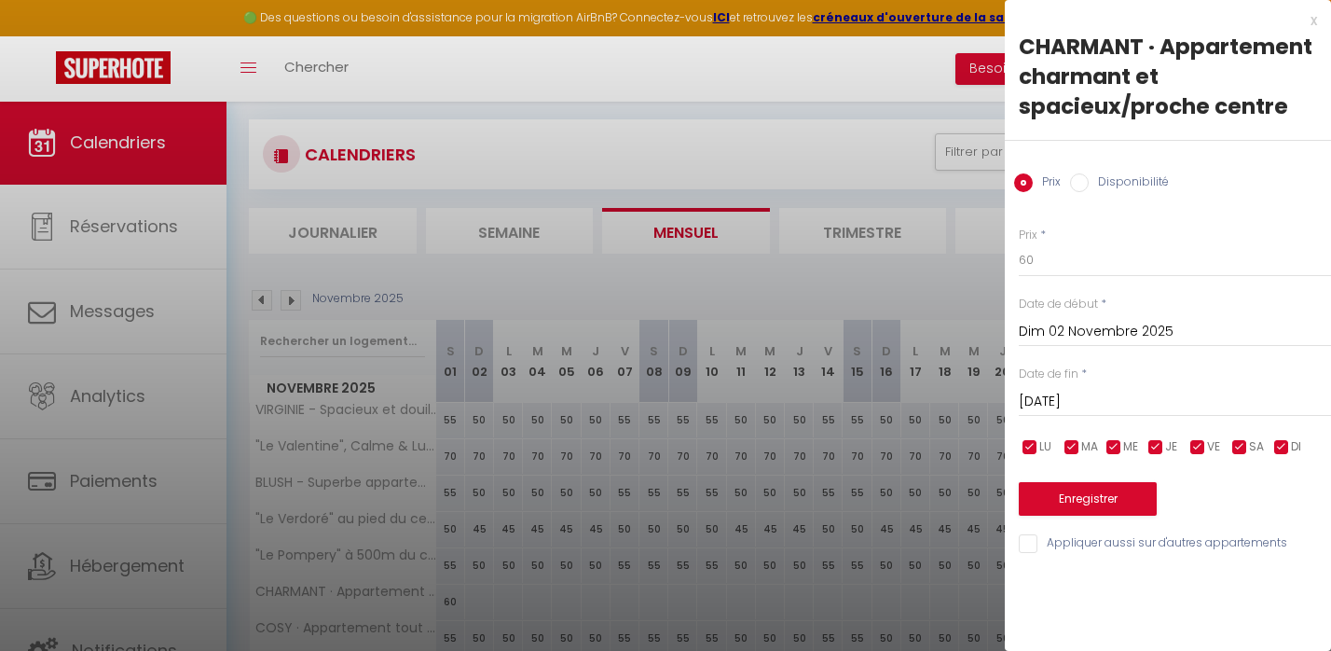
click at [1122, 494] on button "Enregistrer" at bounding box center [1088, 499] width 138 height 34
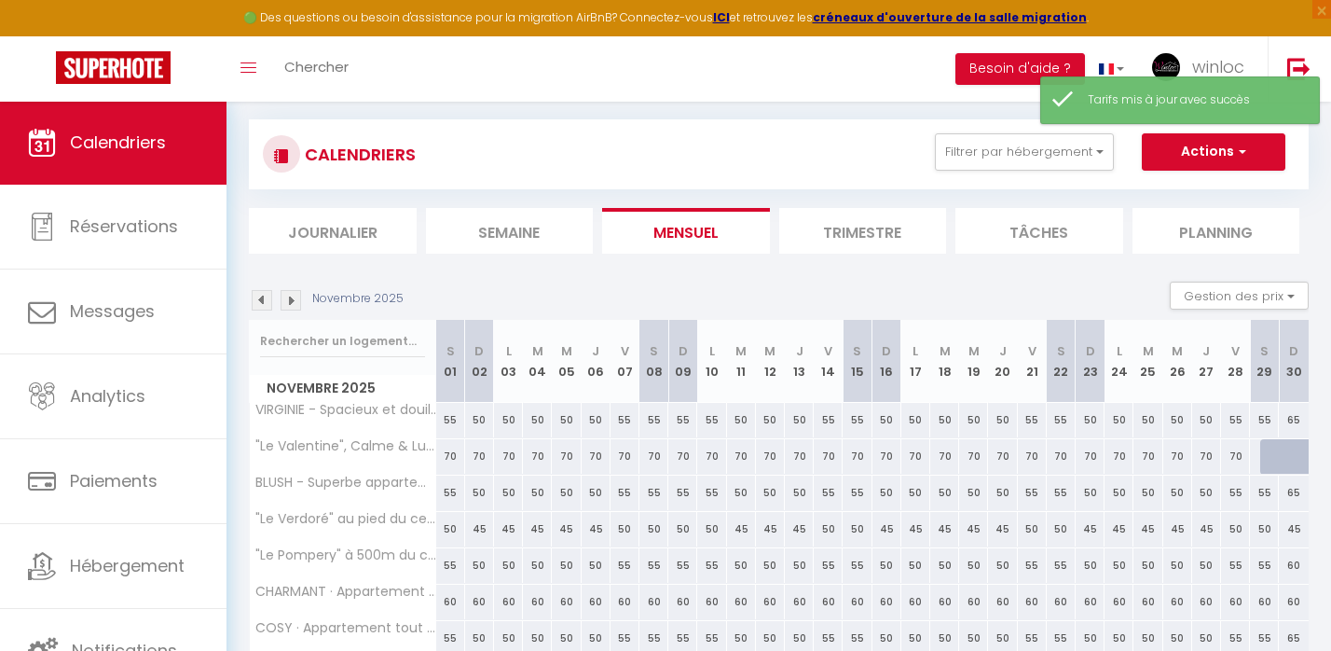
click at [295, 298] on img at bounding box center [291, 300] width 21 height 21
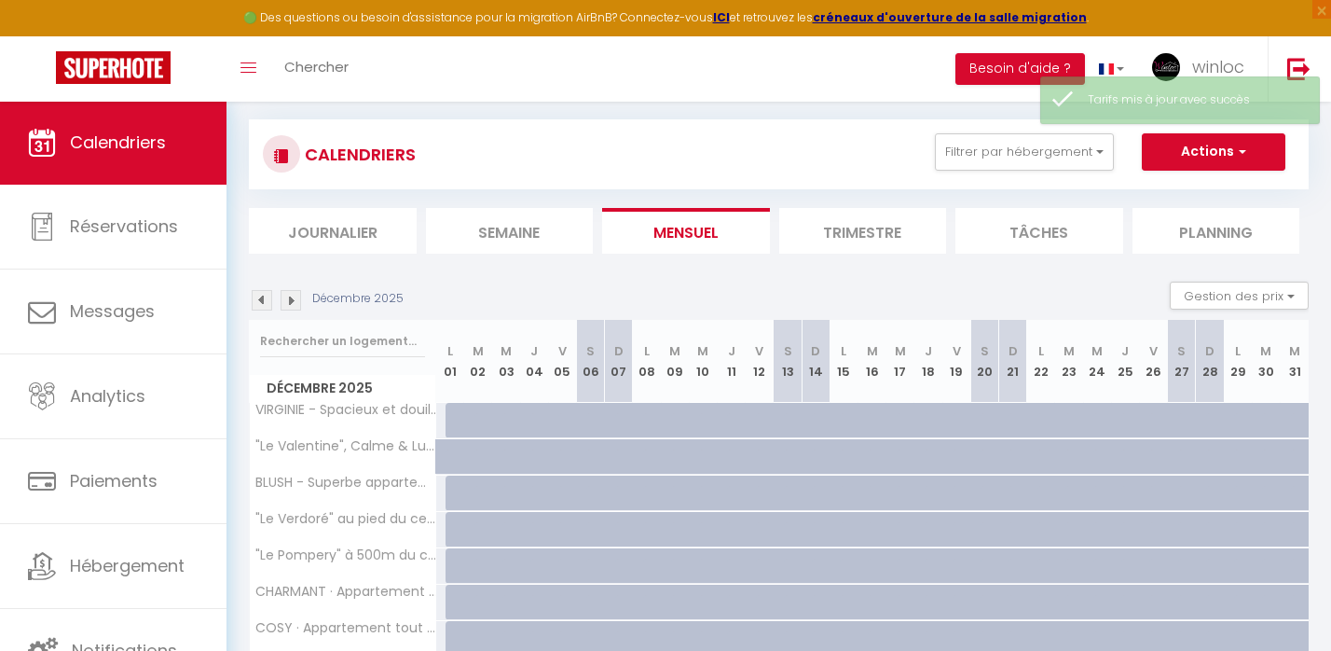
click at [260, 297] on img at bounding box center [262, 300] width 21 height 21
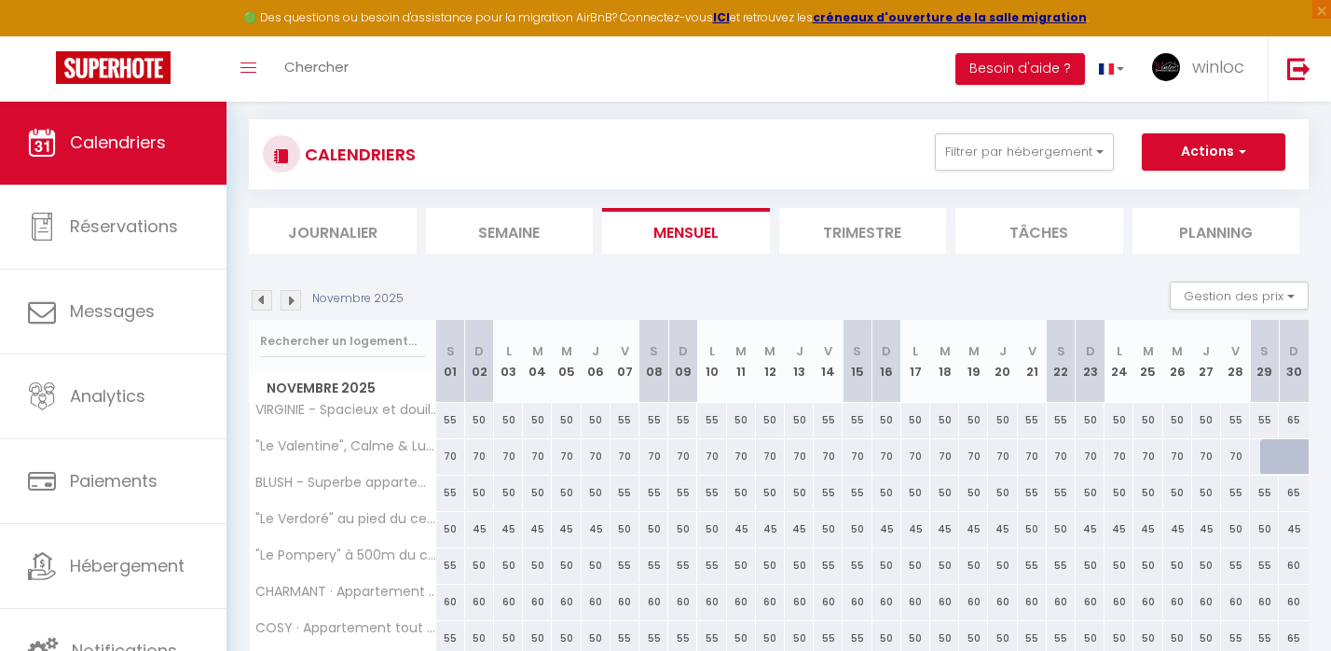
click at [1267, 461] on div at bounding box center [1275, 456] width 29 height 35
type input "70"
type input "[DATE]"
type input "Dim 30 Novembre 2025"
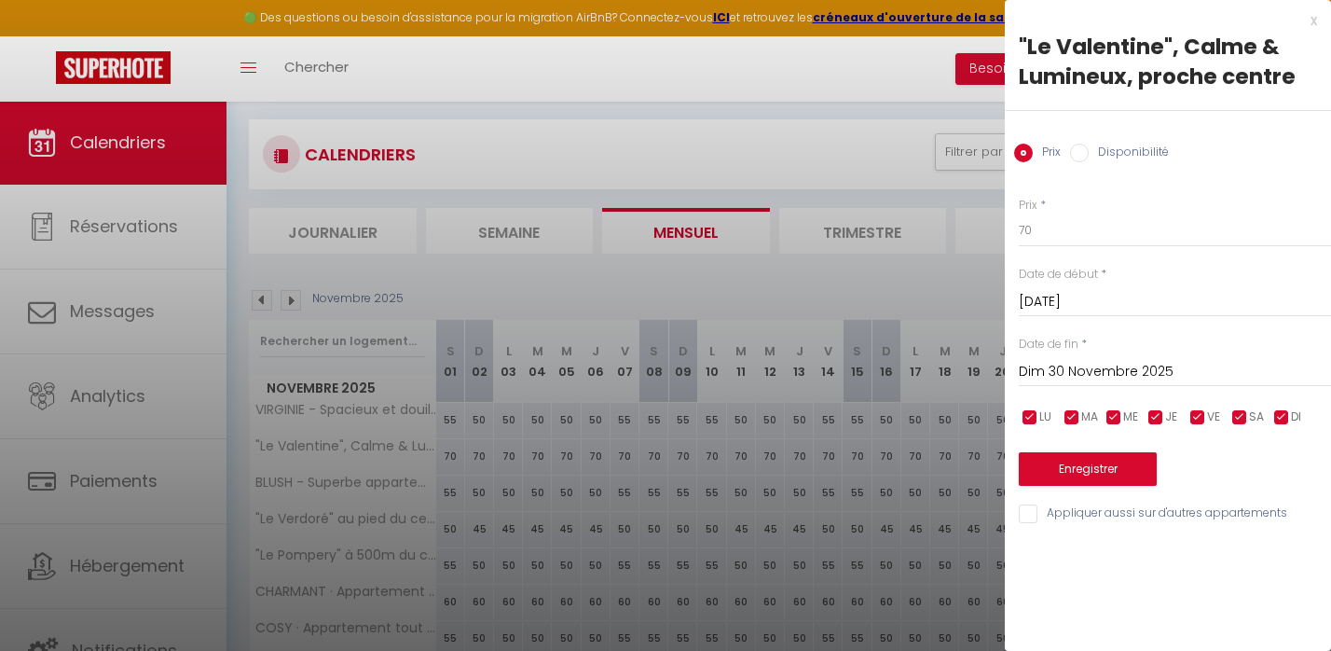
click at [841, 490] on div at bounding box center [665, 325] width 1331 height 651
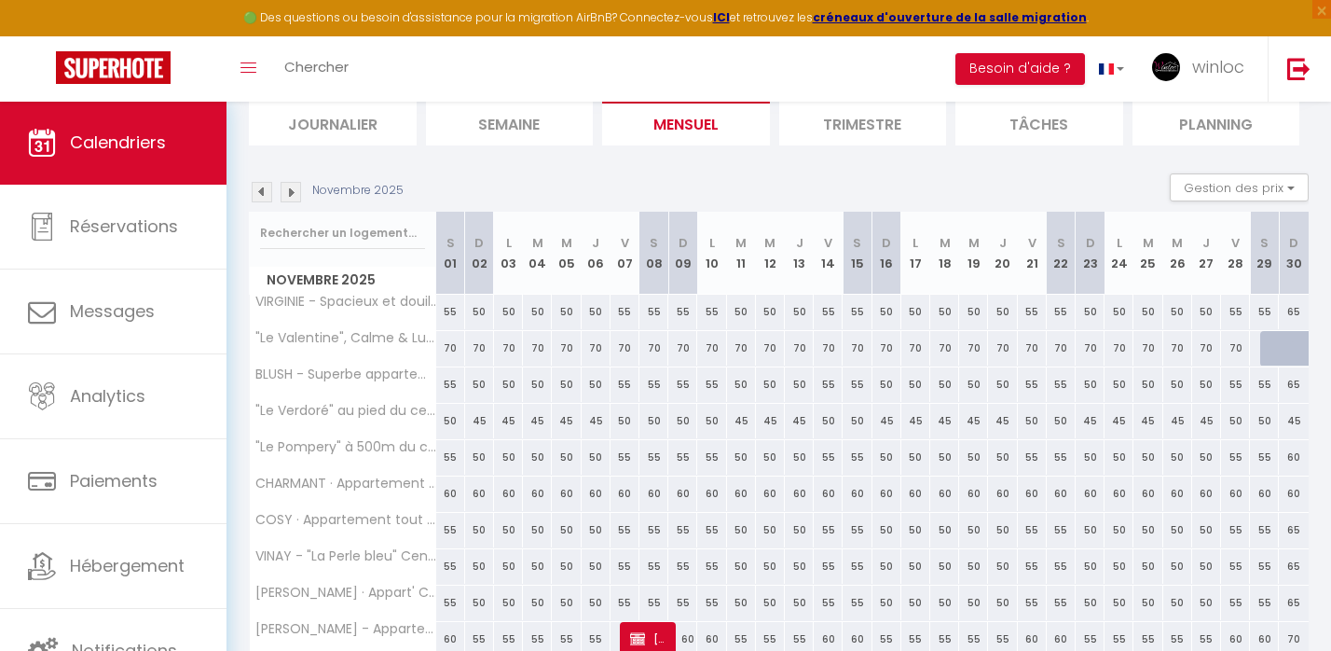
scroll to position [213, 0]
click at [1274, 338] on div at bounding box center [1275, 344] width 29 height 35
type input "70"
type input "[DATE]"
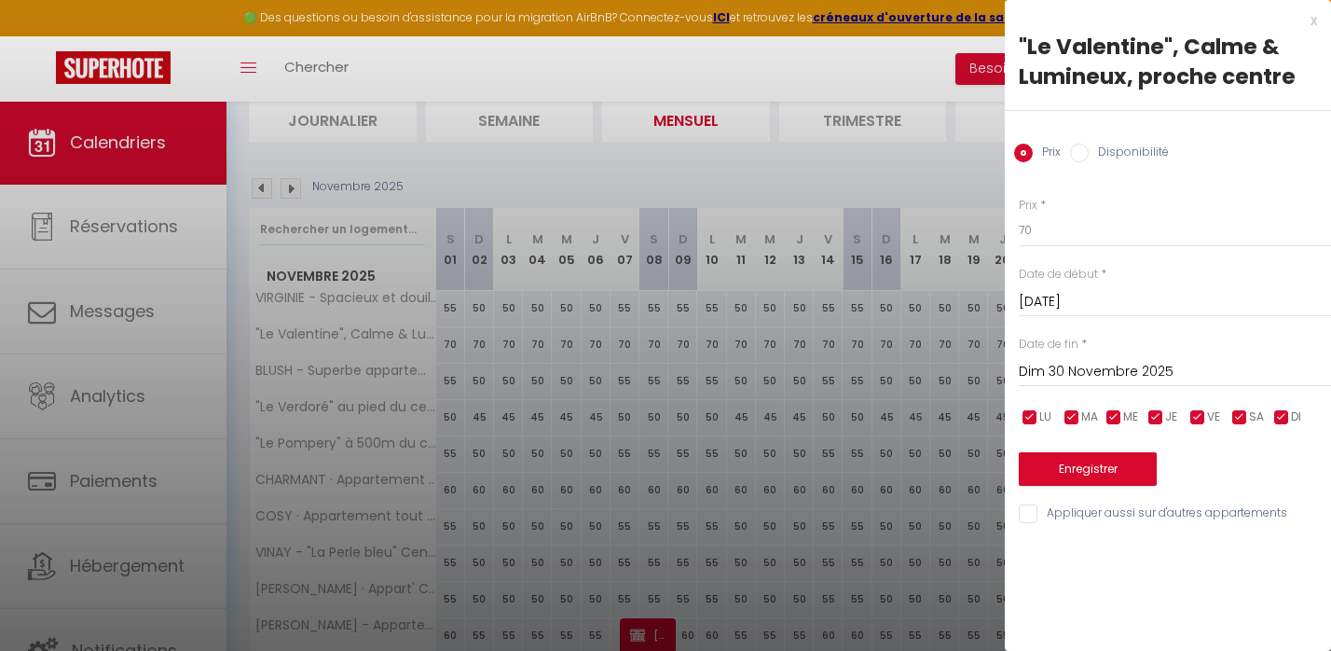
click at [1069, 365] on input "Dim 30 Novembre 2025" at bounding box center [1175, 372] width 312 height 24
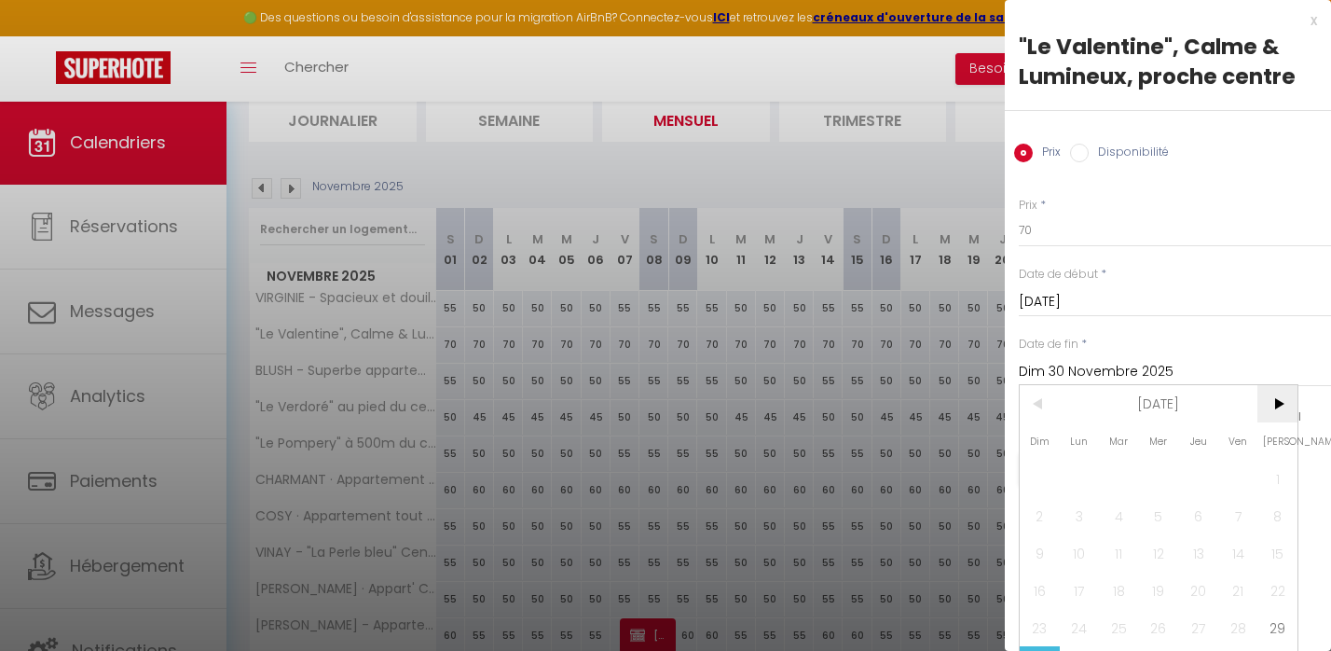
click at [1271, 407] on span ">" at bounding box center [1278, 403] width 40 height 37
click at [1083, 477] on span "1" at bounding box center [1080, 478] width 40 height 37
type input "Lun 01 Décembre 2025"
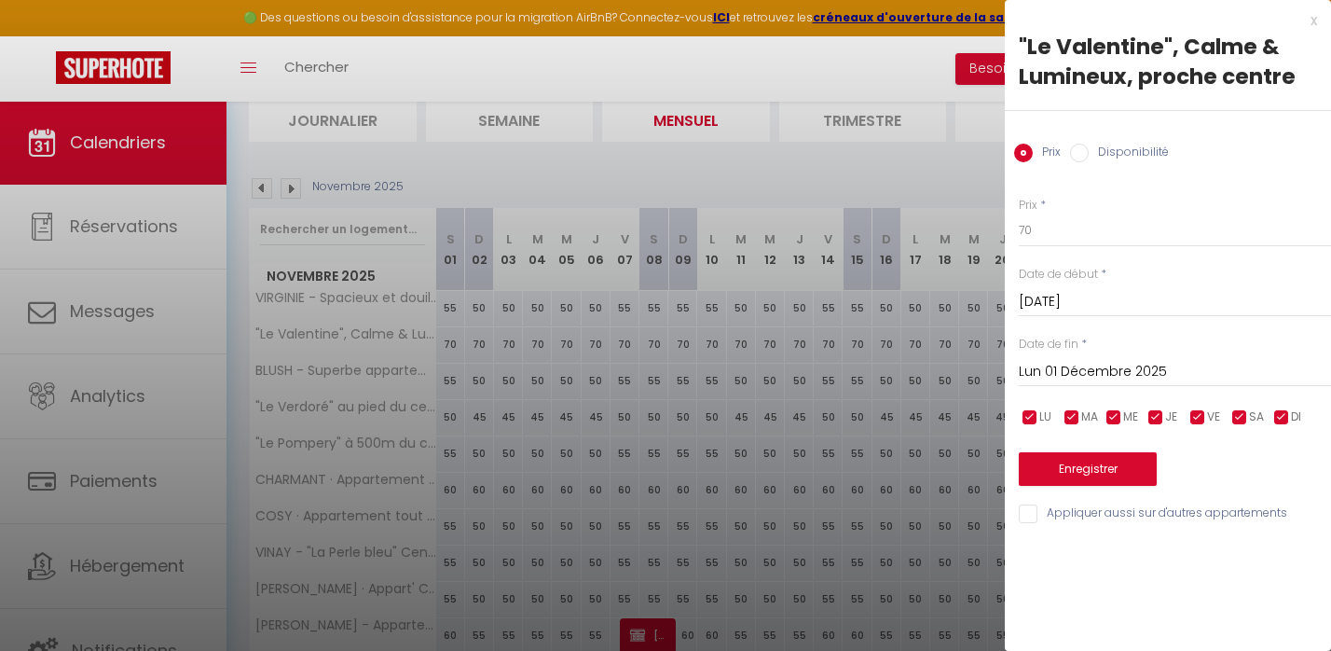
click at [1079, 465] on button "Enregistrer" at bounding box center [1088, 469] width 138 height 34
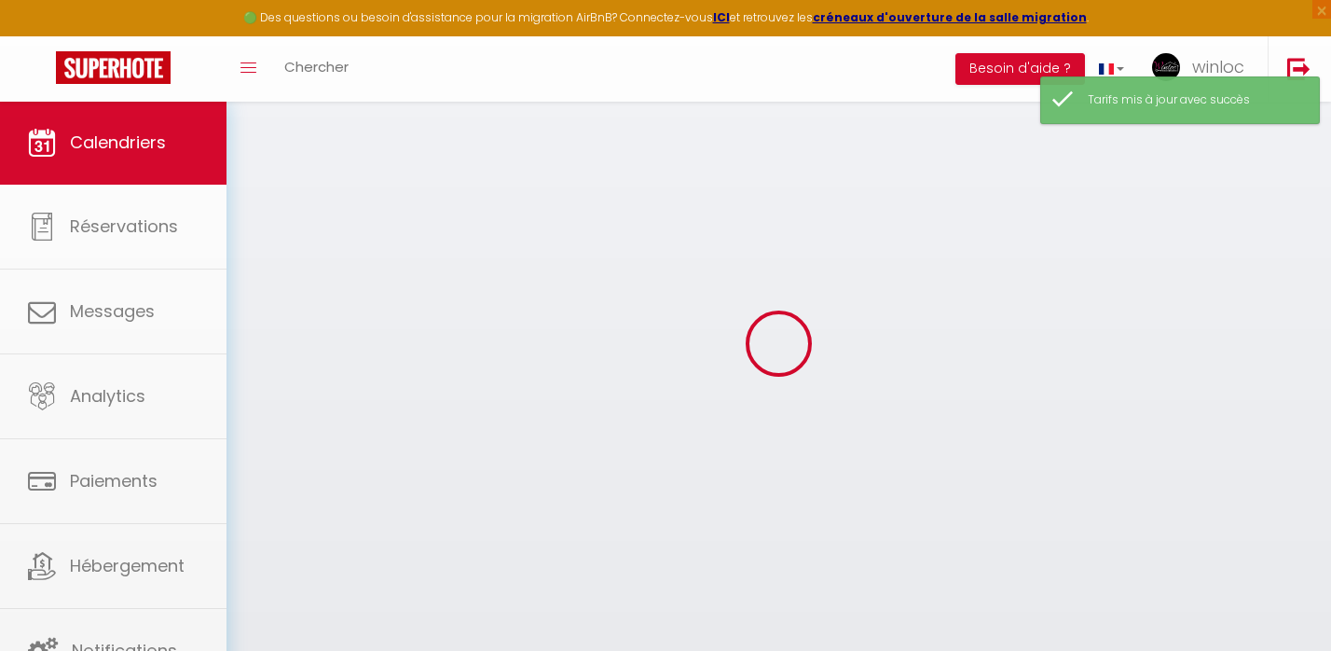
select select
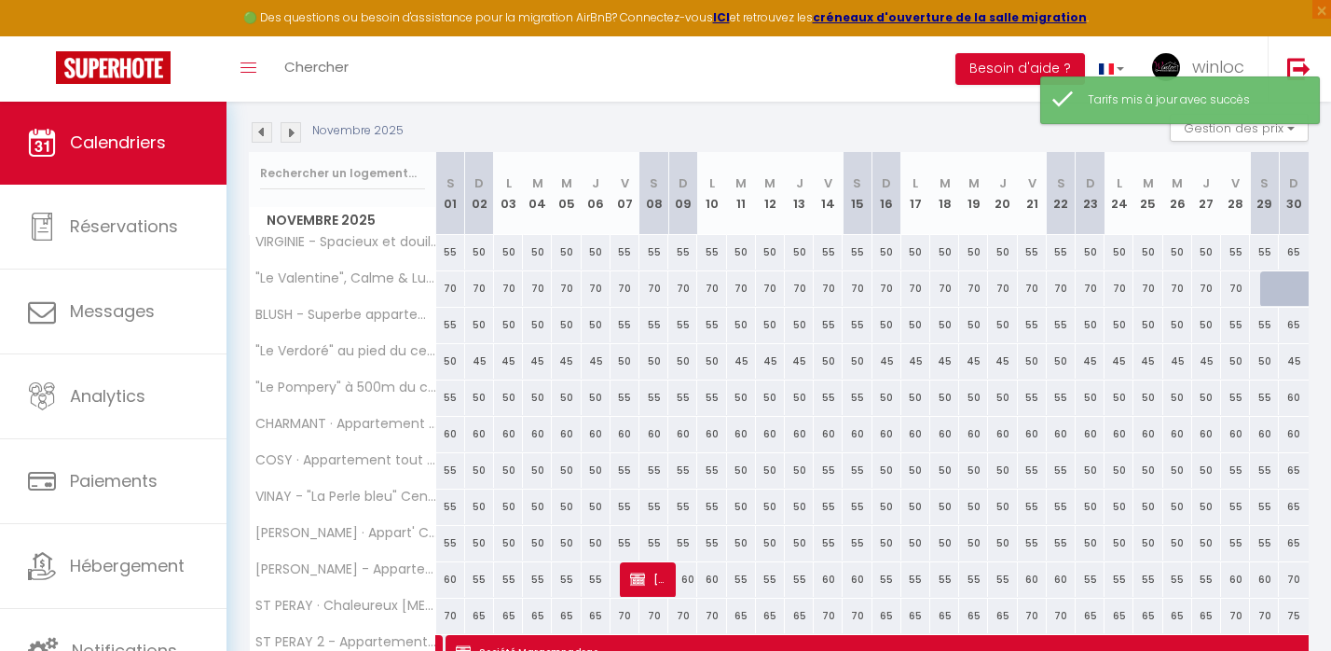
scroll to position [274, 0]
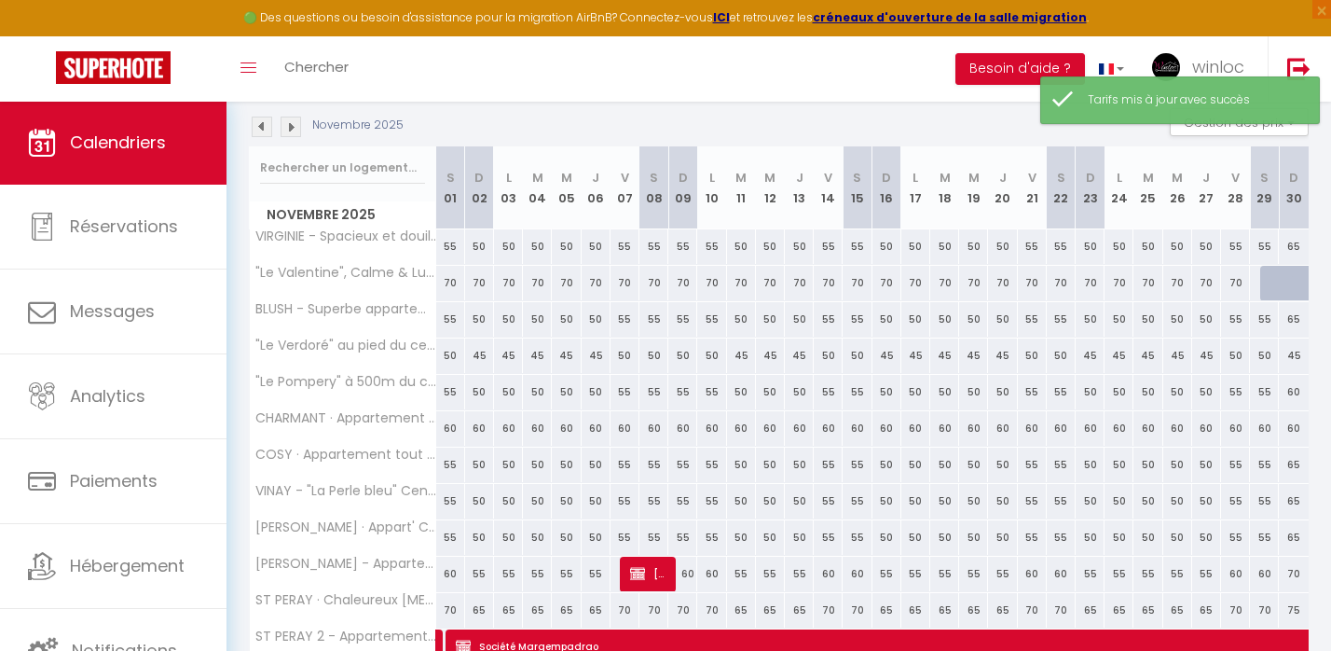
click at [1276, 284] on div at bounding box center [1275, 283] width 29 height 35
type input "70"
select select "1"
type input "[DATE]"
type input "Dim 30 Novembre 2025"
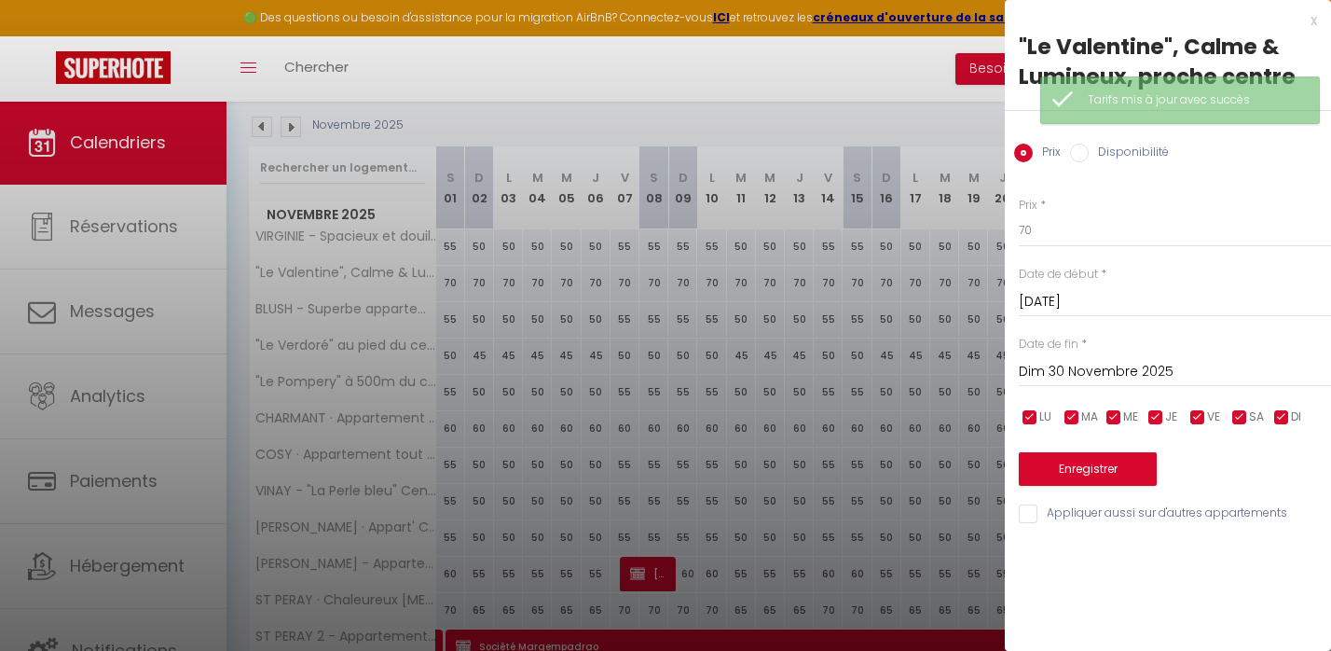
click at [1084, 156] on input "Disponibilité" at bounding box center [1079, 153] width 19 height 19
radio input "true"
radio input "false"
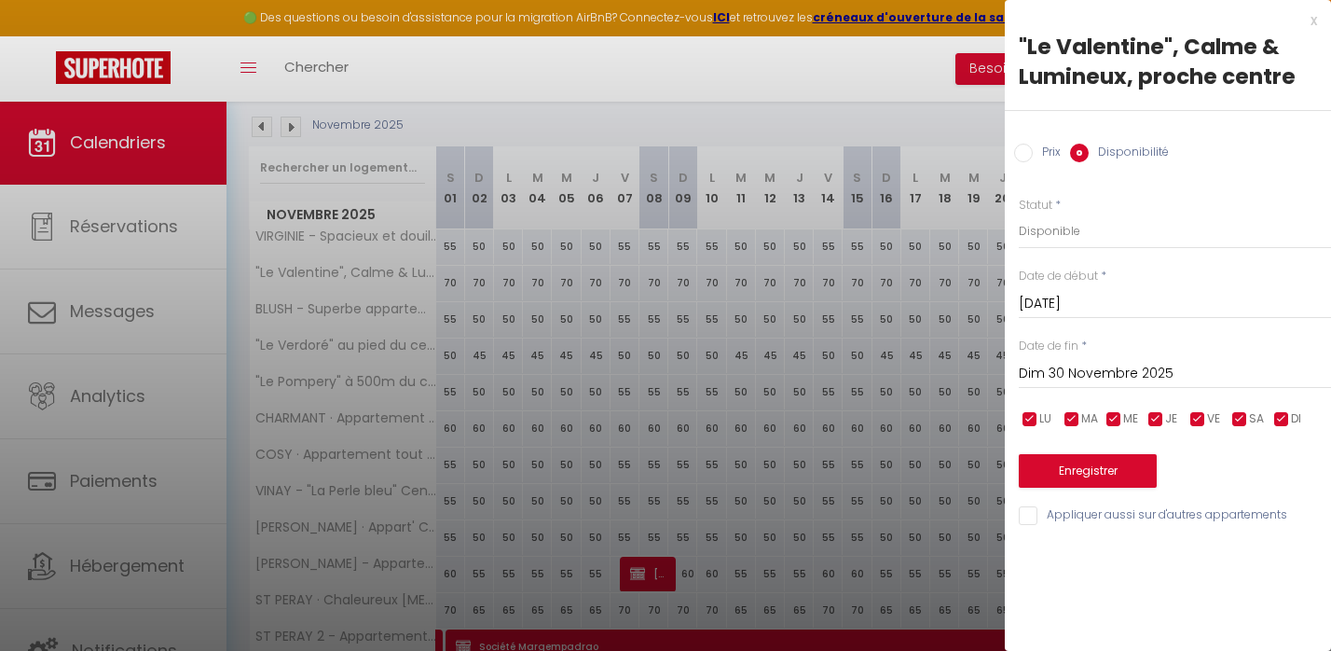
click at [1055, 379] on input "Dim 30 Novembre 2025" at bounding box center [1175, 374] width 312 height 24
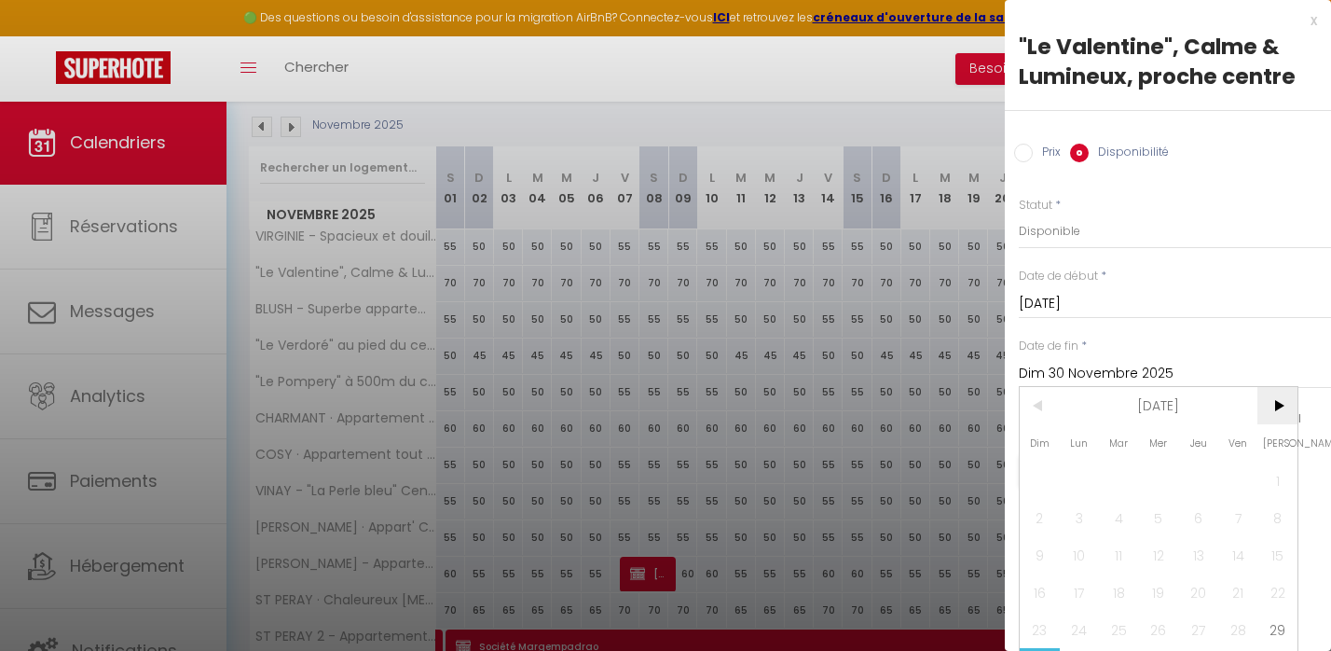
click at [1276, 407] on span ">" at bounding box center [1278, 405] width 40 height 37
click at [1069, 479] on span "1" at bounding box center [1080, 480] width 40 height 37
type input "Lun 01 Décembre 2025"
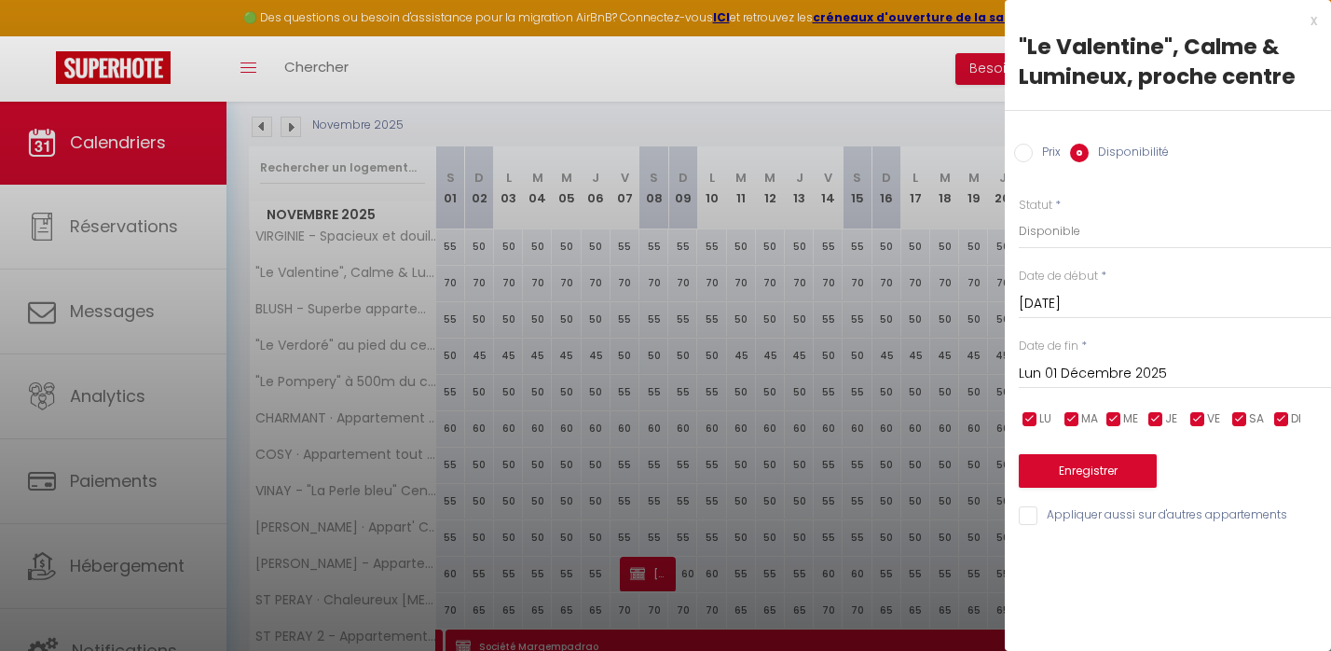
click at [1110, 475] on button "Enregistrer" at bounding box center [1088, 471] width 138 height 34
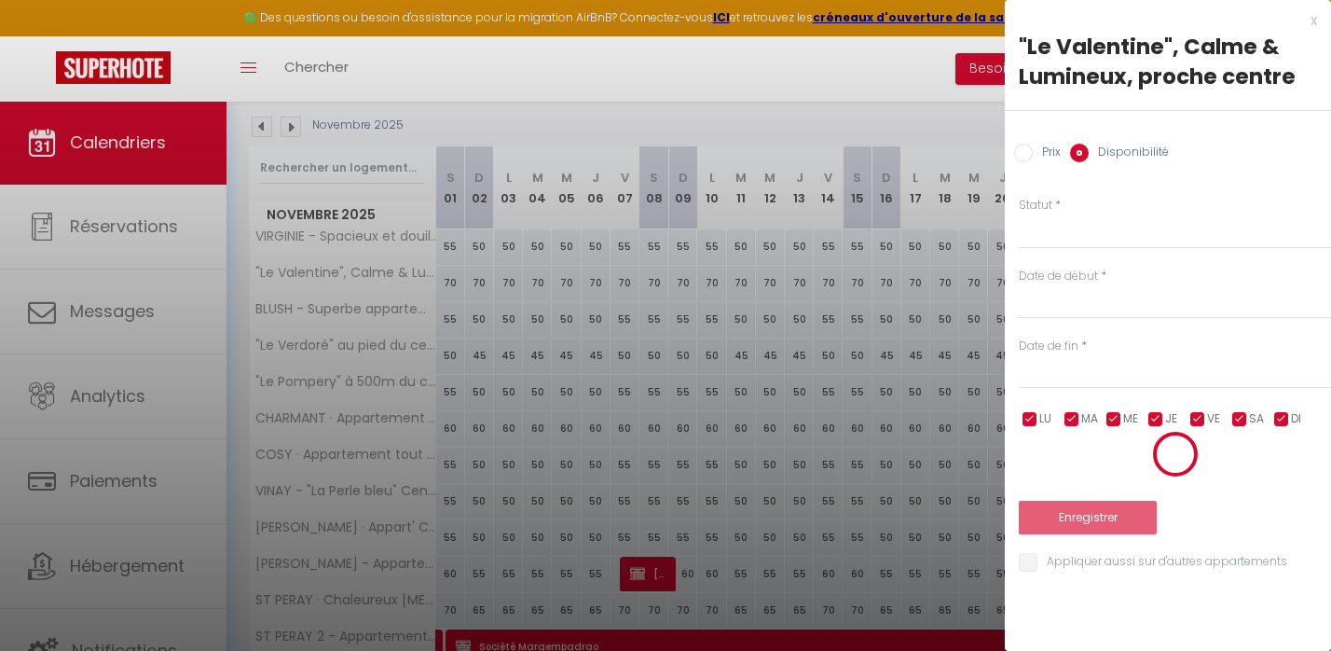
scroll to position [101, 0]
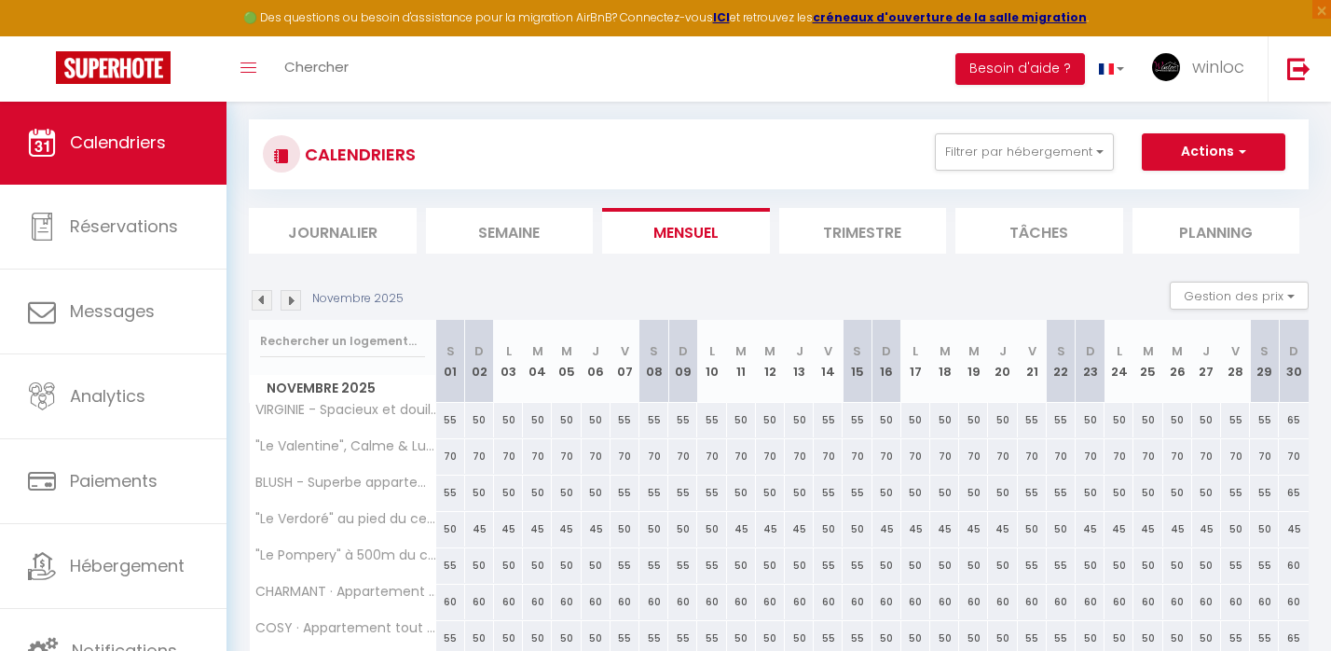
click at [292, 304] on img at bounding box center [291, 300] width 21 height 21
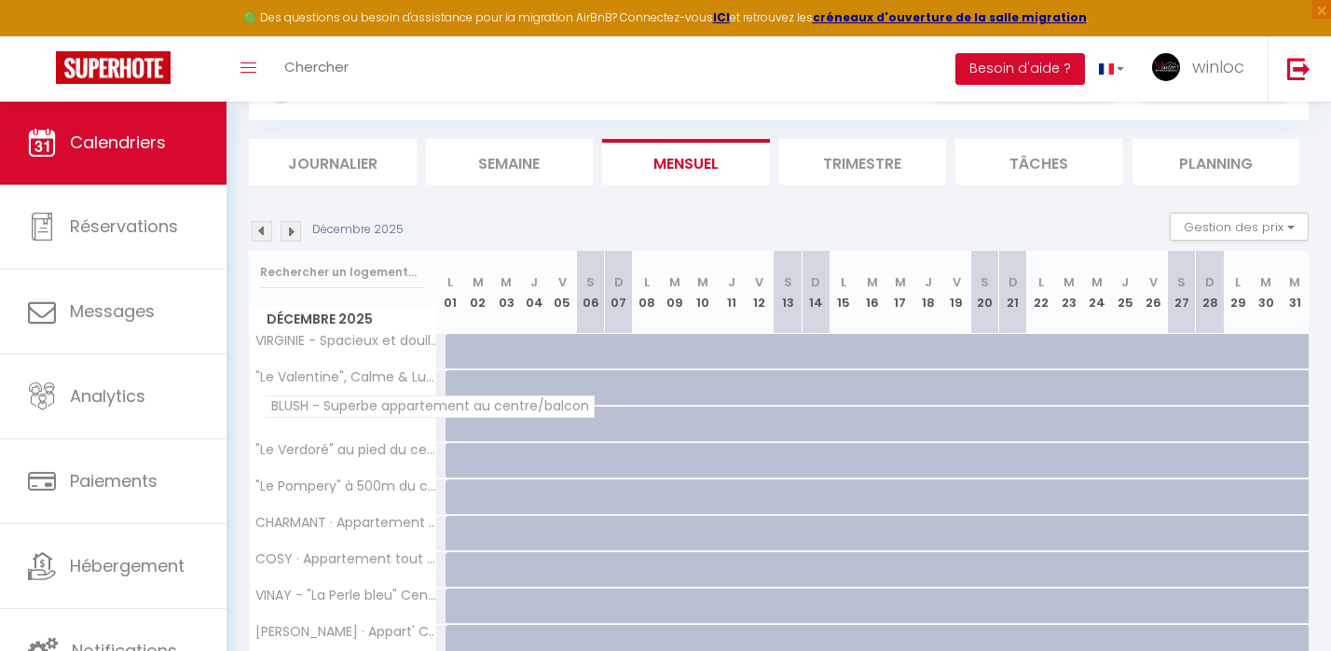
scroll to position [48, 0]
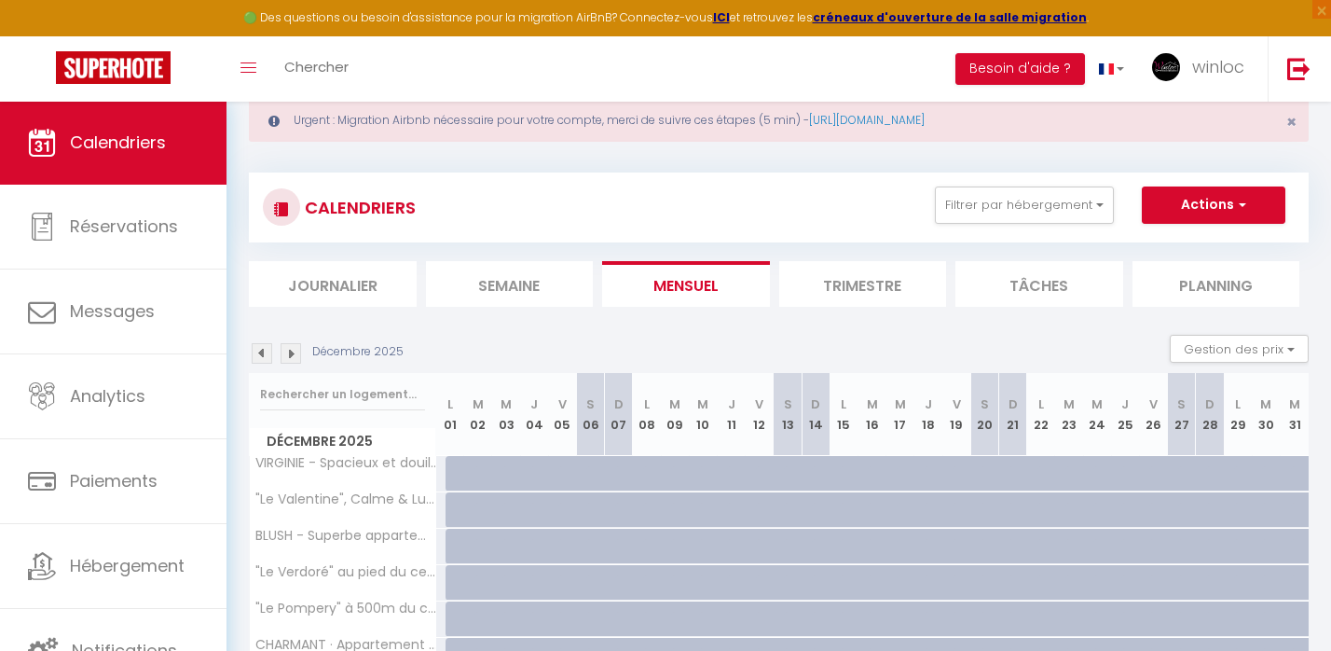
click at [261, 352] on img at bounding box center [262, 353] width 21 height 21
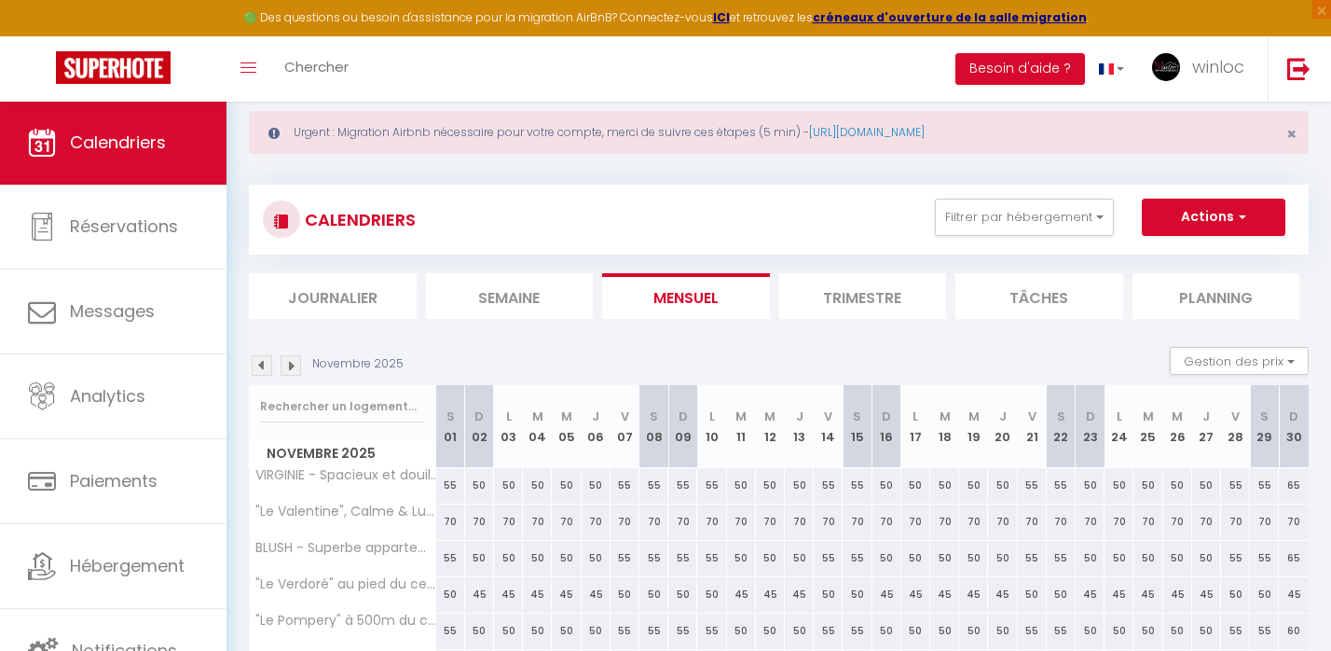
scroll to position [34, 0]
click at [268, 365] on img at bounding box center [262, 366] width 21 height 21
